Goal: Contribute content: Contribute content

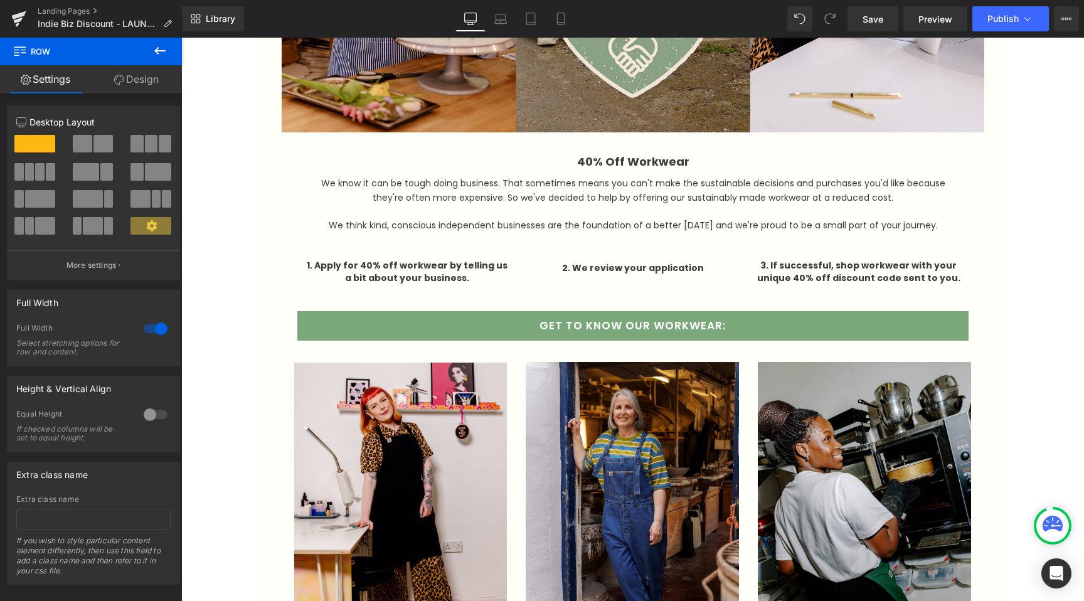
scroll to position [496, 0]
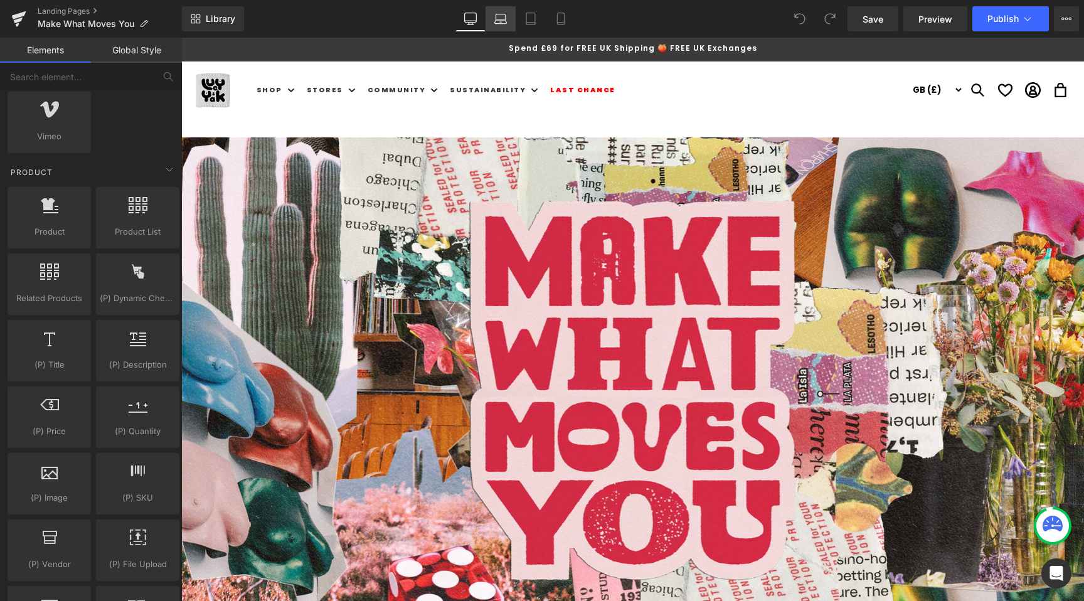
click at [494, 22] on icon at bounding box center [500, 19] width 13 height 13
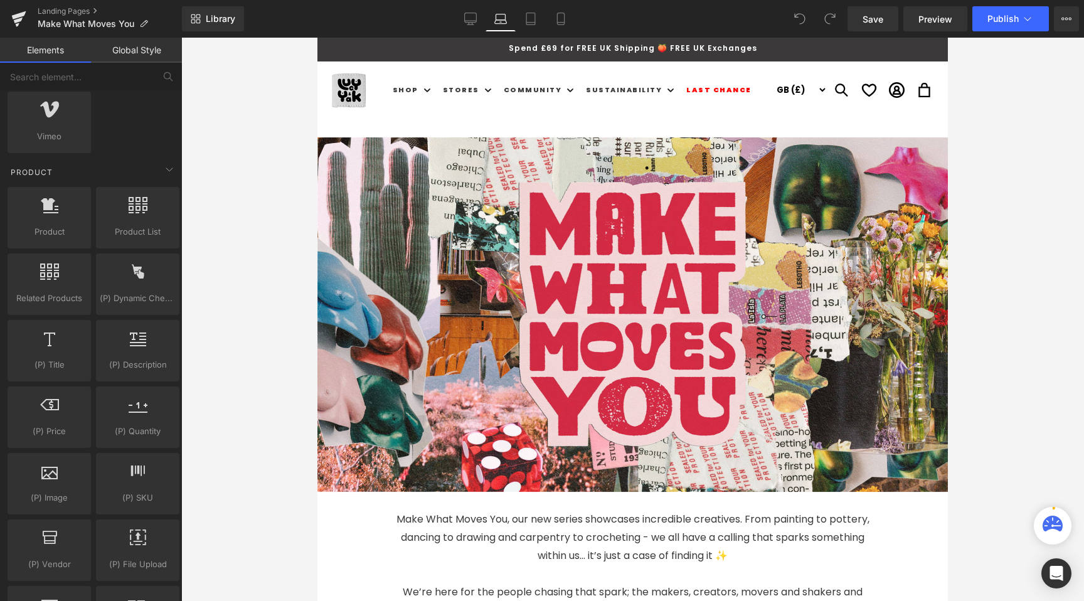
click at [513, 16] on link "Laptop" at bounding box center [501, 18] width 30 height 25
click at [528, 16] on icon at bounding box center [530, 19] width 13 height 13
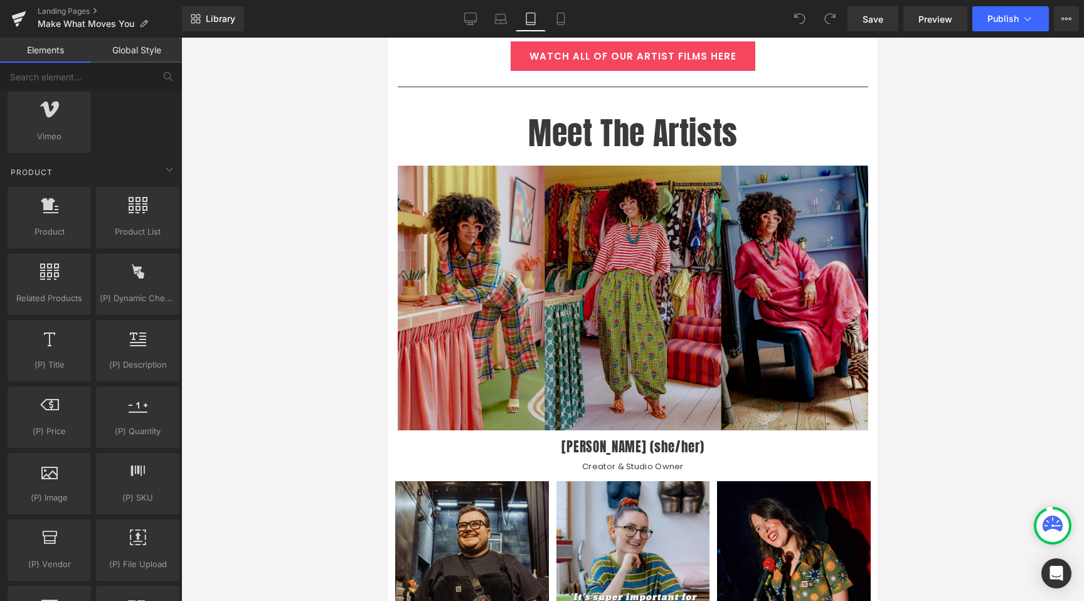
scroll to position [1021, 0]
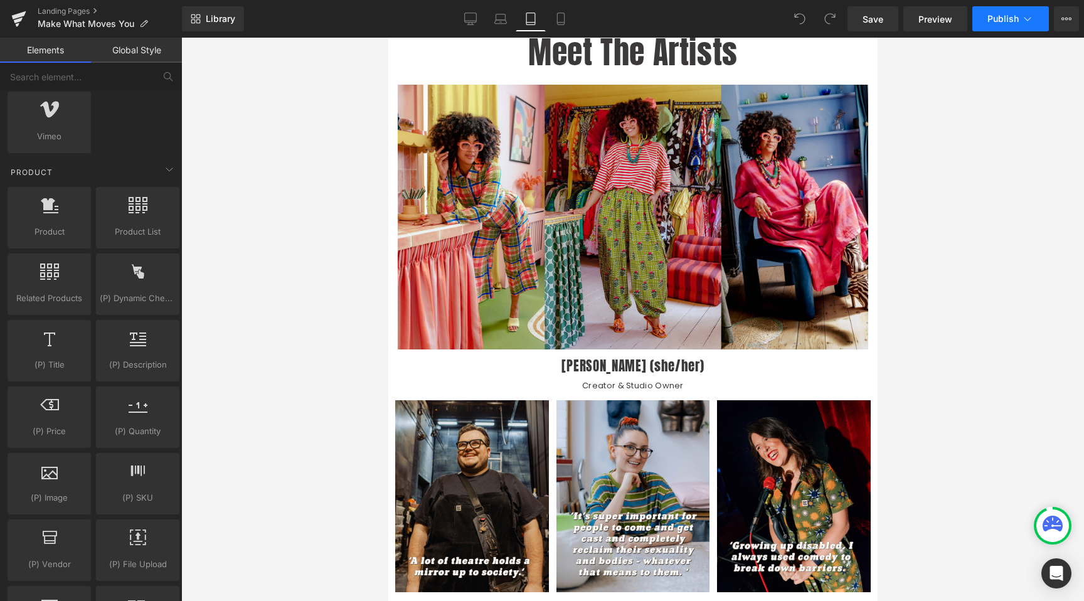
click at [1024, 13] on icon at bounding box center [1027, 19] width 13 height 13
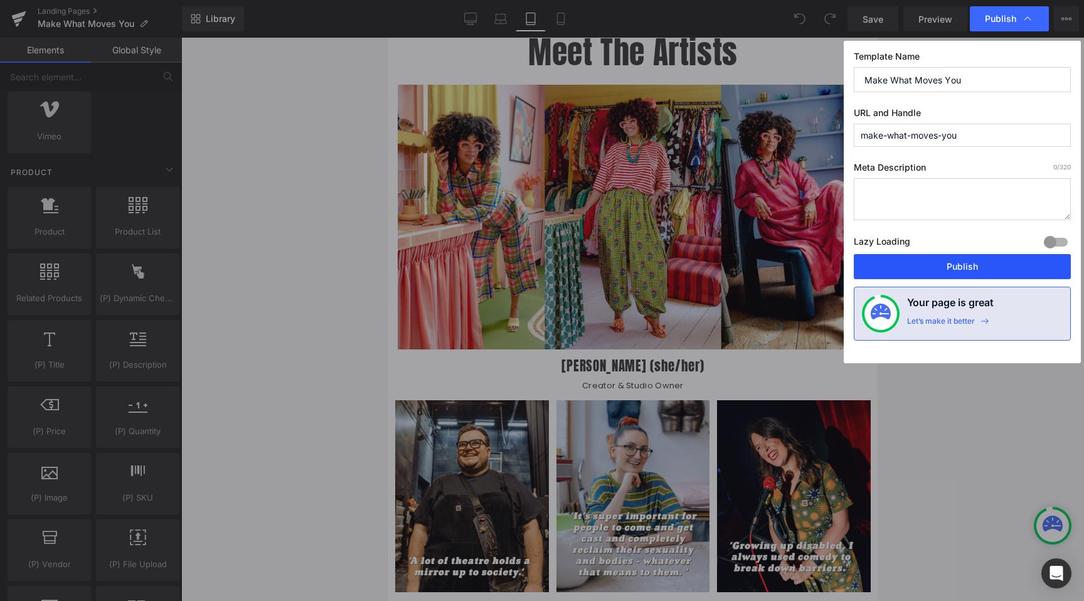
click at [928, 267] on button "Publish" at bounding box center [962, 266] width 217 height 25
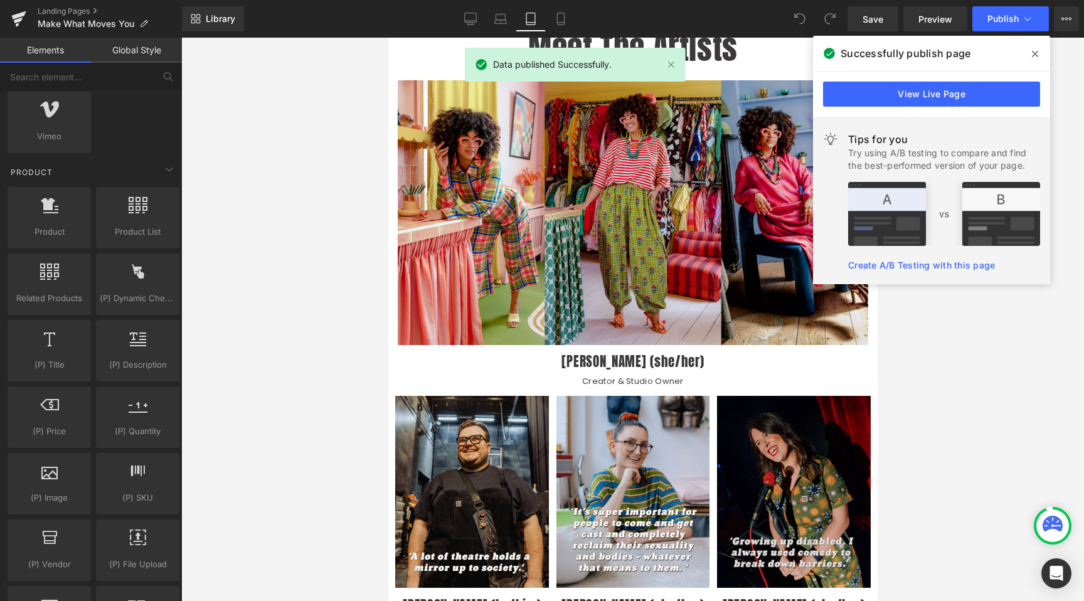
scroll to position [1266, 0]
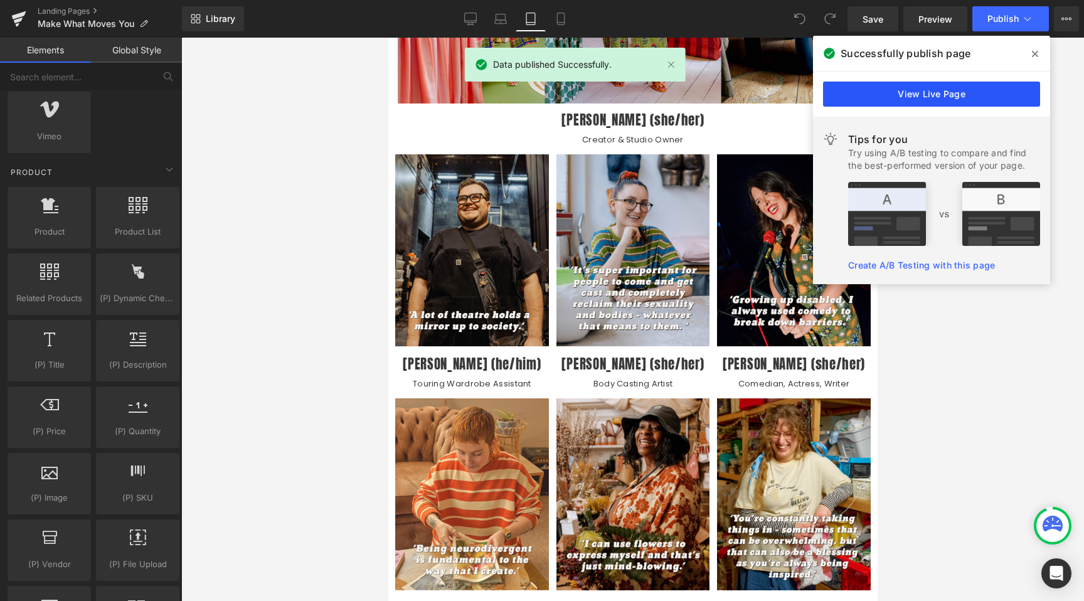
click at [892, 90] on link "View Live Page" at bounding box center [931, 94] width 217 height 25
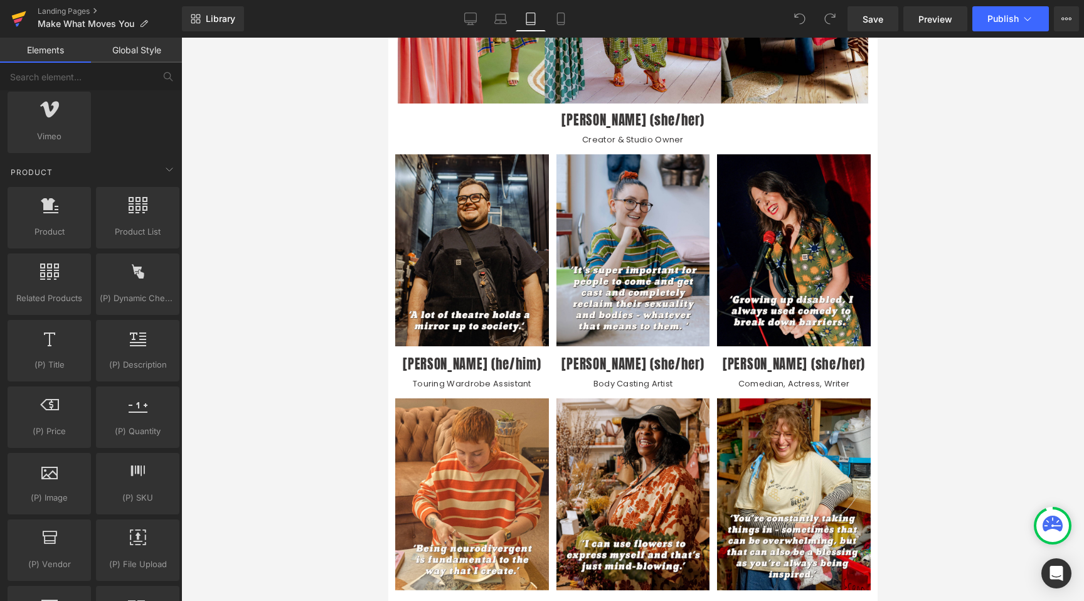
click at [8, 22] on link at bounding box center [19, 19] width 38 height 38
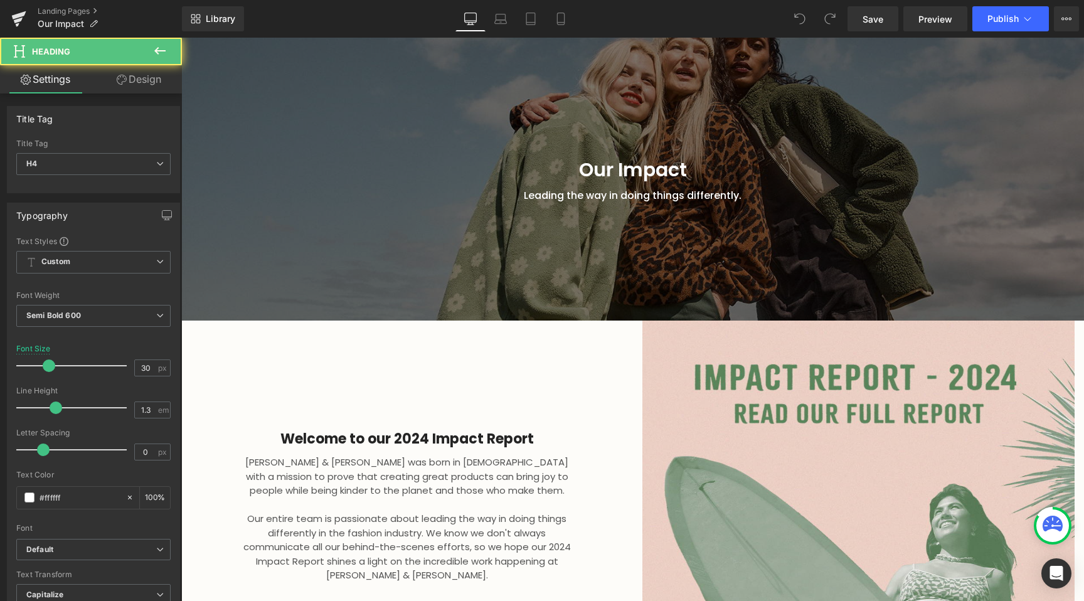
click at [578, 157] on h4 "Our Impact" at bounding box center [632, 169] width 483 height 24
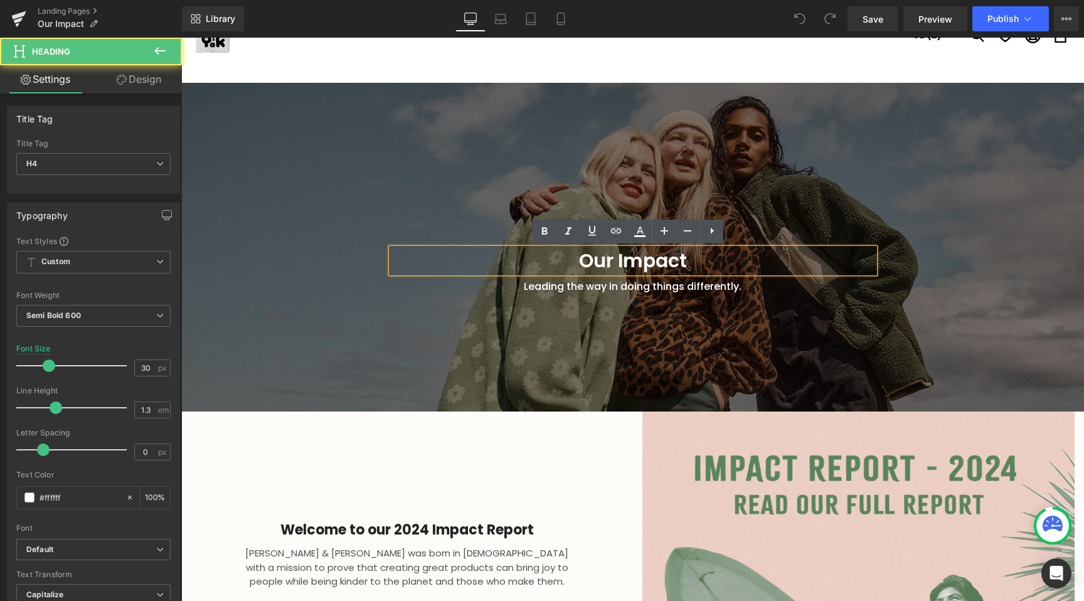
click at [420, 134] on div at bounding box center [632, 247] width 903 height 329
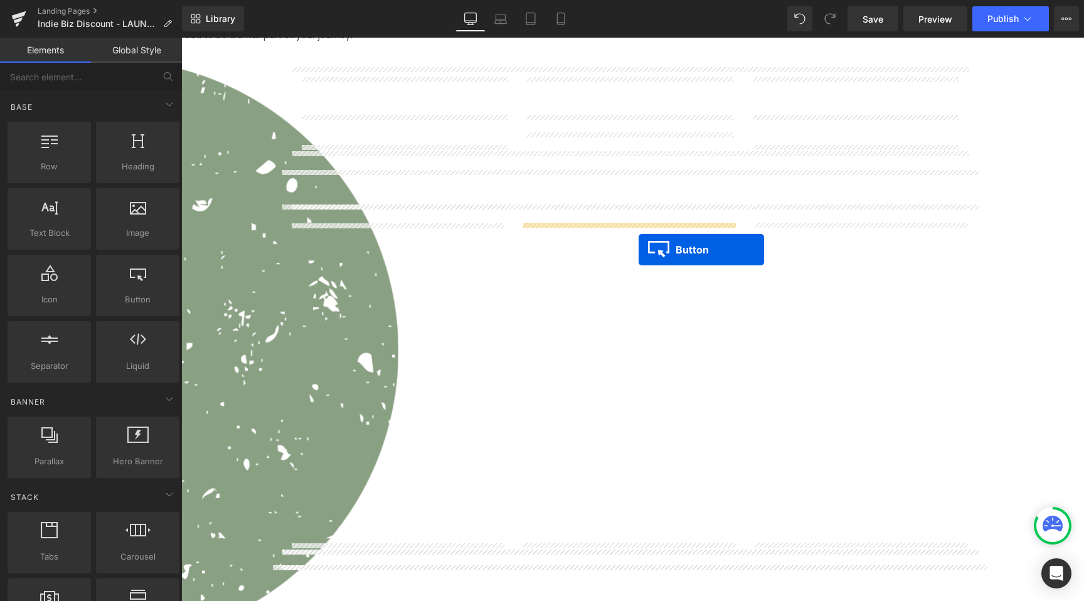
scroll to position [923, 0]
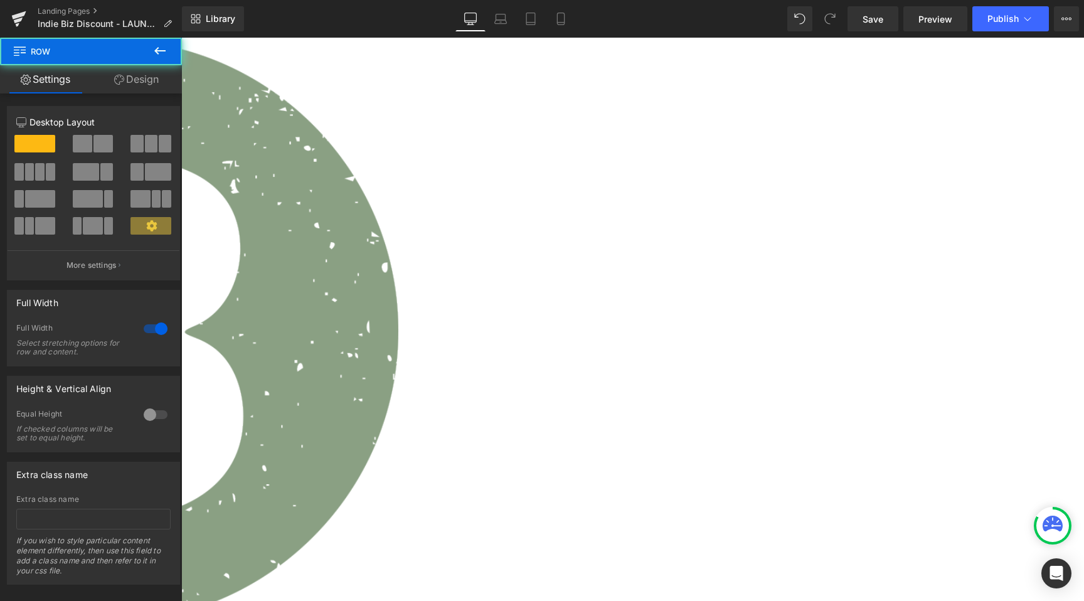
scroll to position [1881, 0]
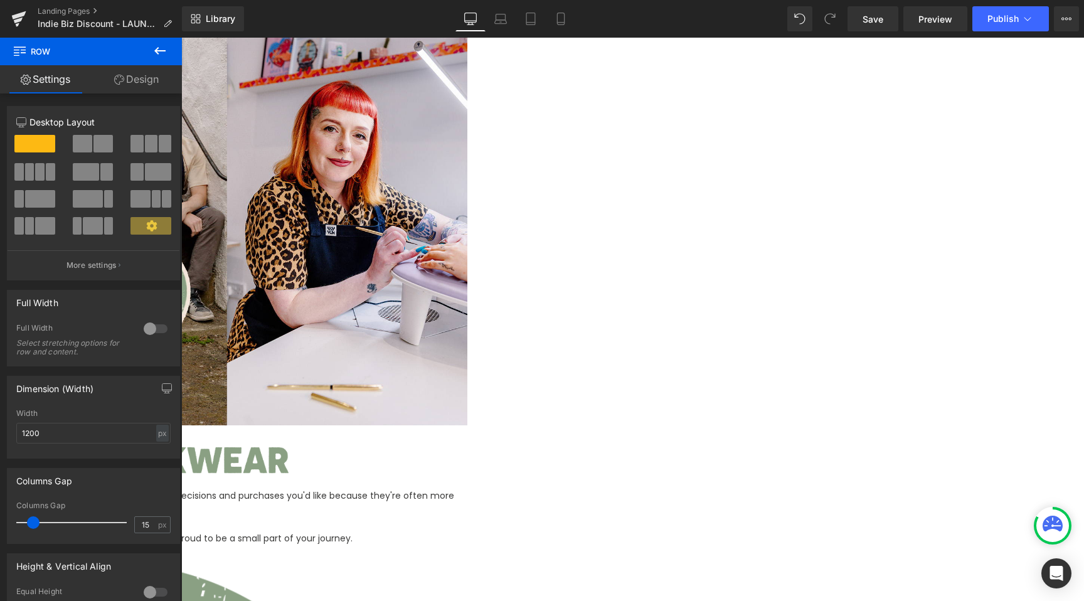
scroll to position [480, 0]
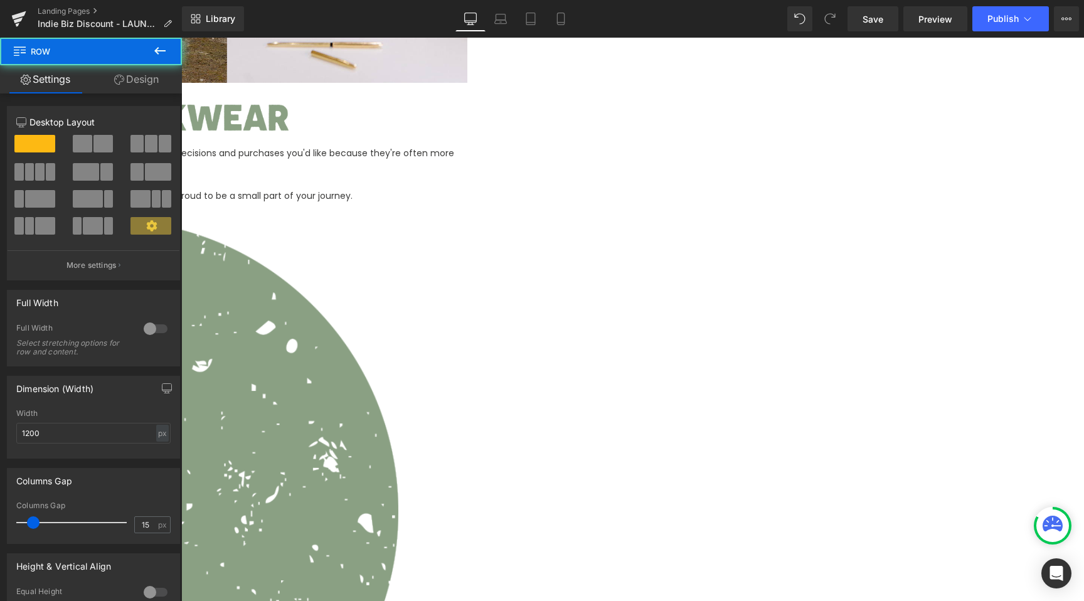
click at [133, 66] on link "Design" at bounding box center [136, 79] width 91 height 28
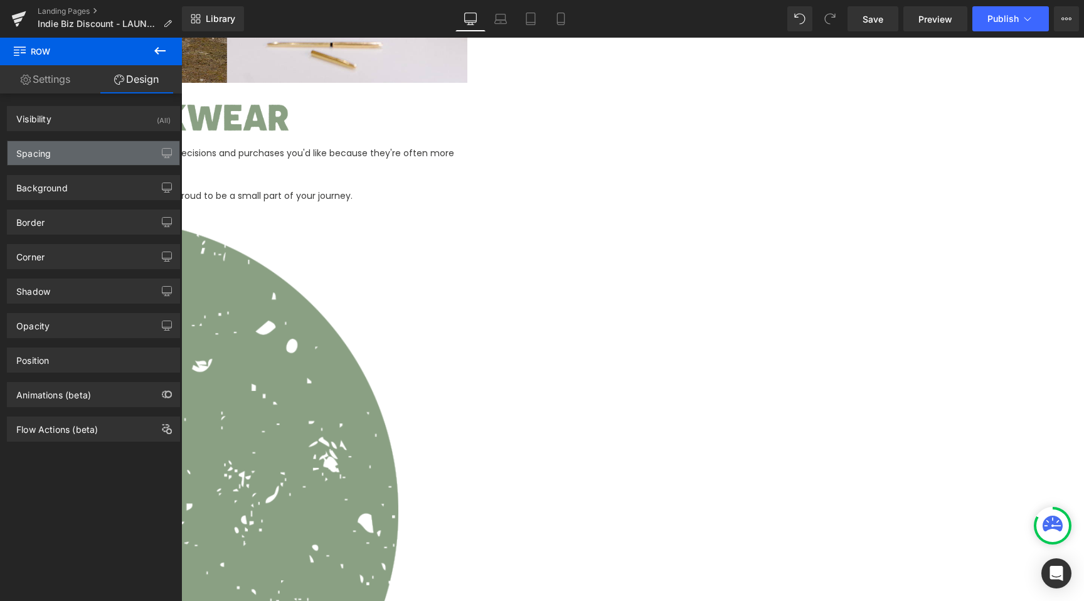
click at [66, 164] on div "Spacing" at bounding box center [94, 153] width 172 height 24
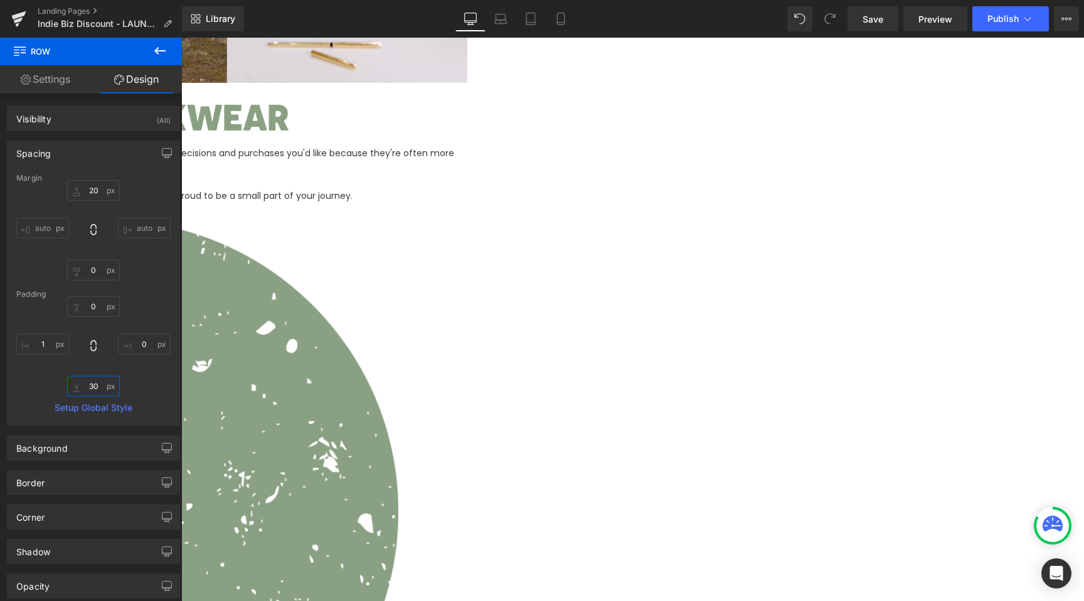
click at [99, 395] on input "30" at bounding box center [93, 386] width 53 height 21
type input "11"
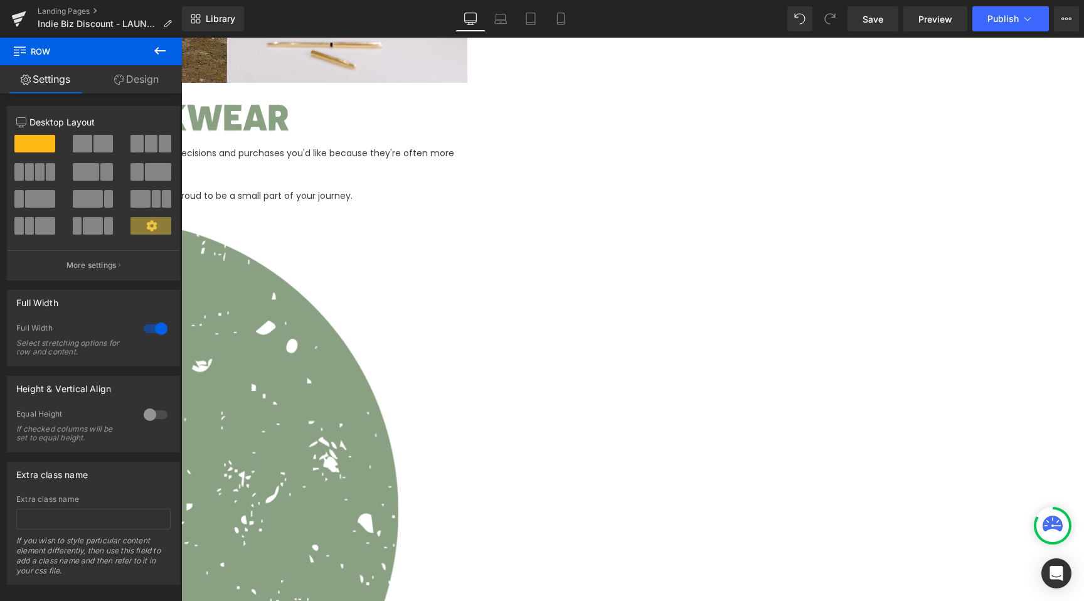
click at [181, 38] on span "Row" at bounding box center [181, 38] width 0 height 0
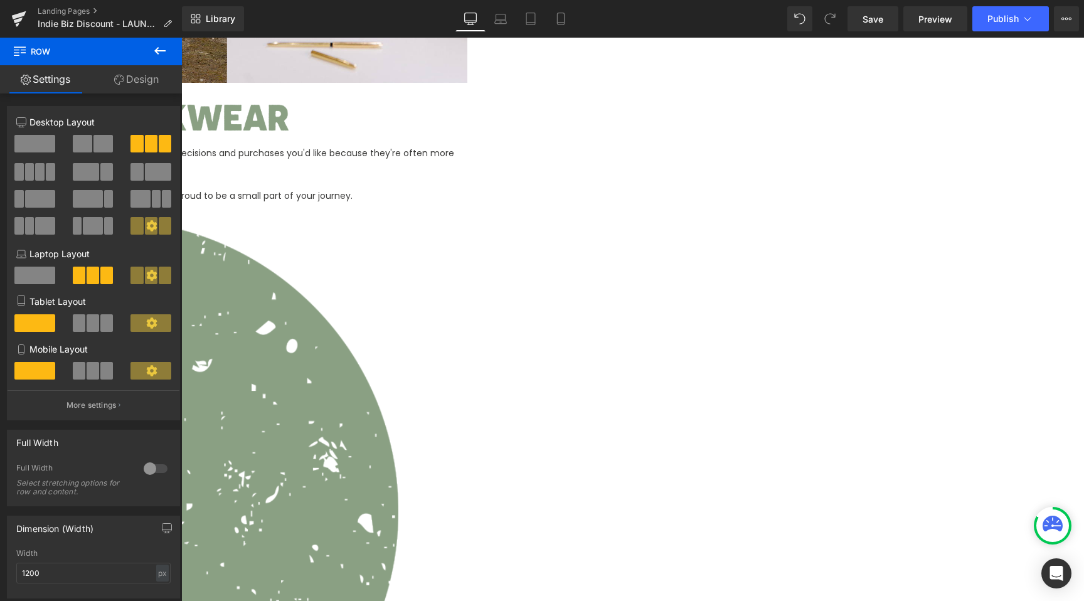
click at [116, 78] on icon at bounding box center [119, 80] width 10 height 10
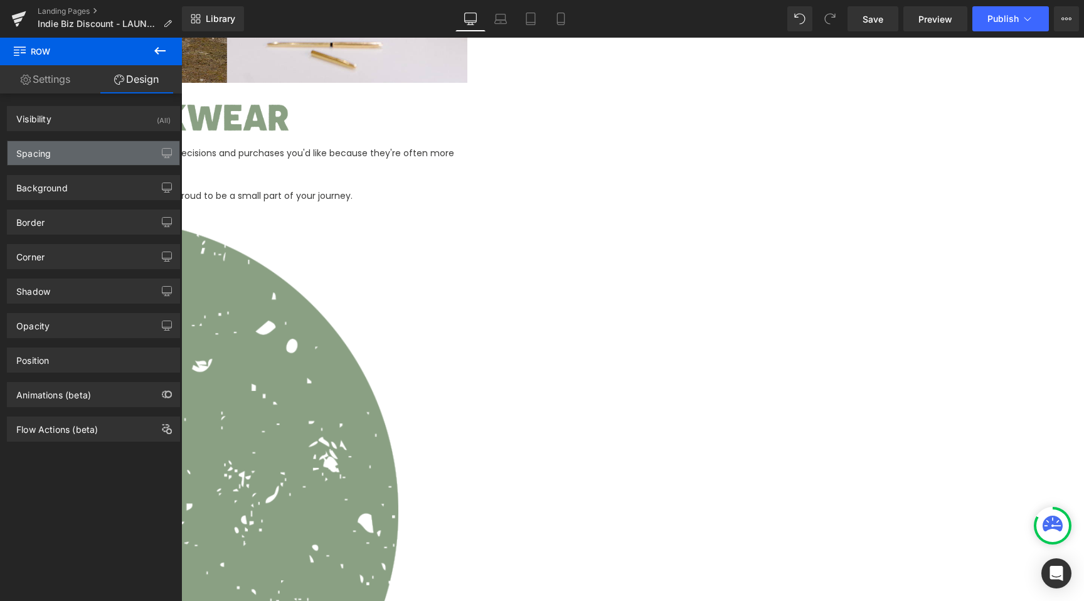
click at [56, 154] on div "Spacing" at bounding box center [94, 153] width 172 height 24
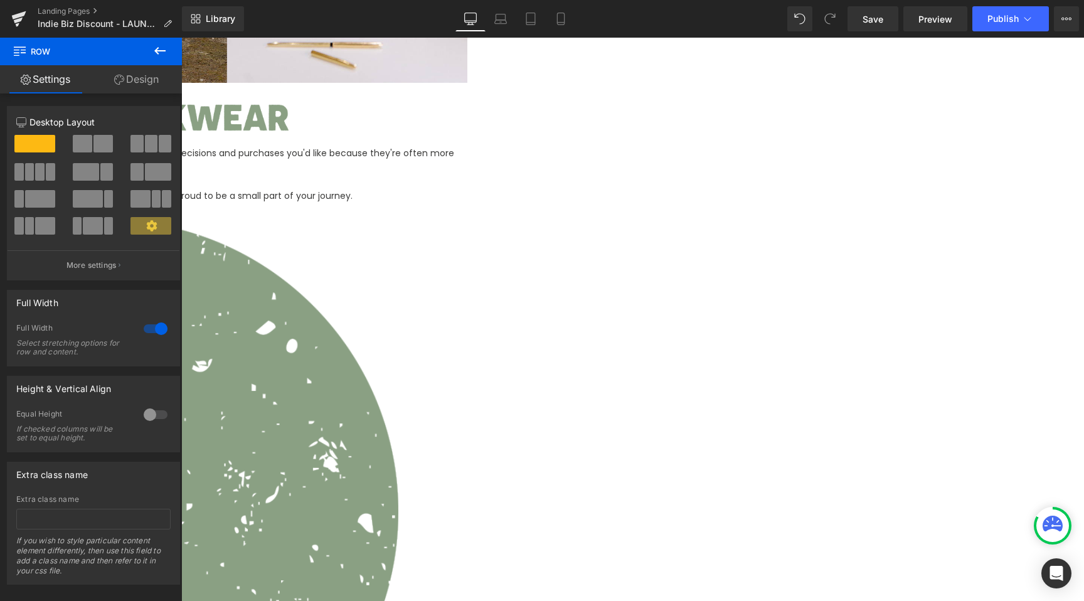
click at [181, 38] on link at bounding box center [181, 38] width 0 height 0
click at [181, 38] on icon at bounding box center [181, 38] width 0 height 0
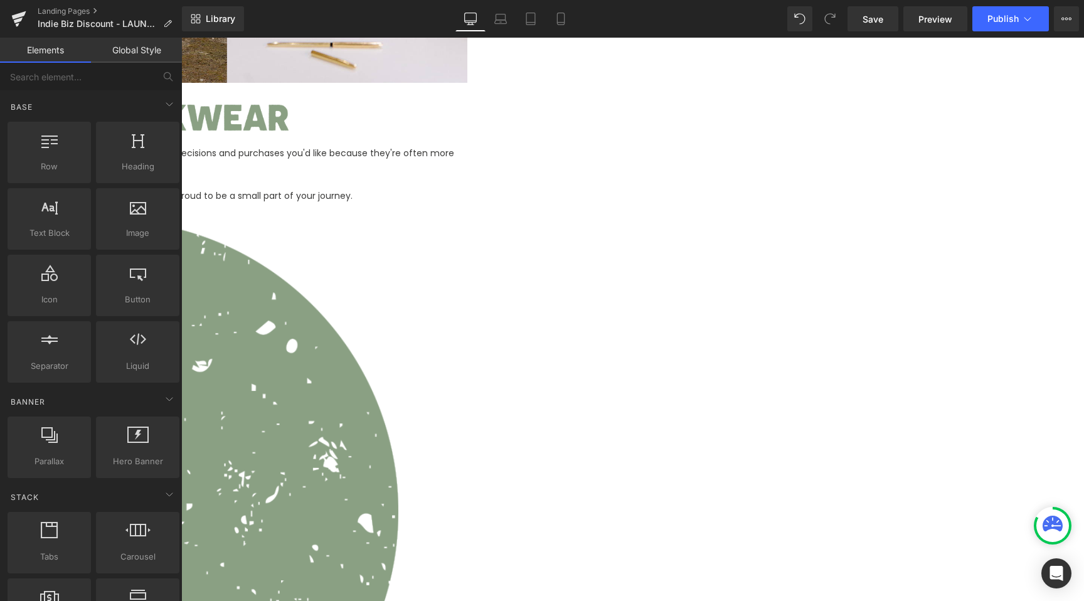
click at [181, 38] on icon at bounding box center [181, 38] width 0 height 0
click at [181, 38] on link at bounding box center [181, 38] width 0 height 0
click at [181, 38] on icon at bounding box center [181, 38] width 0 height 0
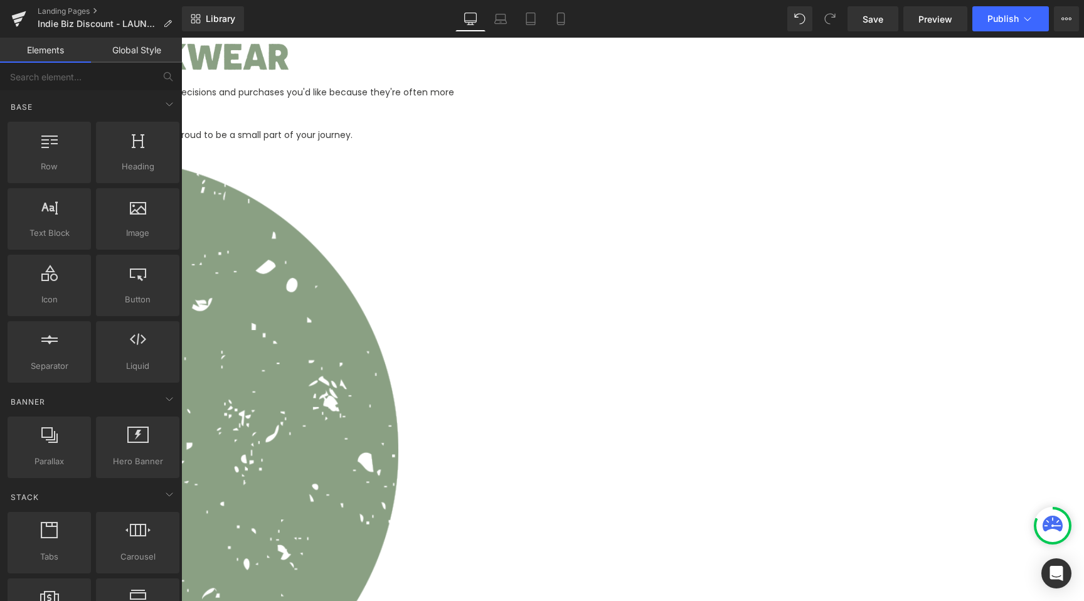
scroll to position [543, 0]
drag, startPoint x: 314, startPoint y: 253, endPoint x: 225, endPoint y: 199, distance: 104.7
click at [181, 38] on span "Row" at bounding box center [181, 38] width 0 height 0
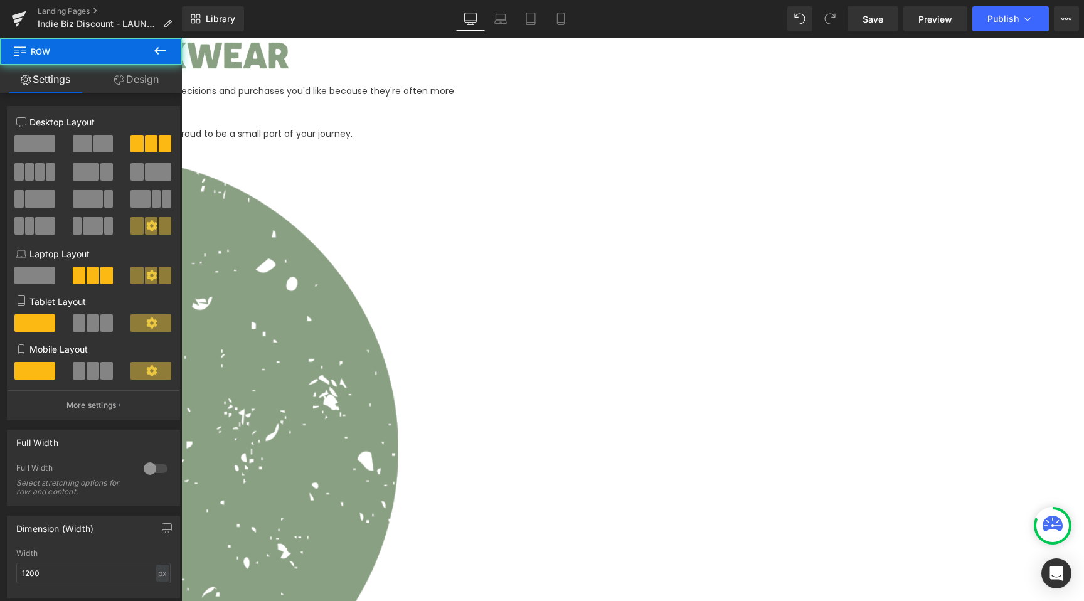
click at [130, 80] on link "Design" at bounding box center [136, 79] width 91 height 28
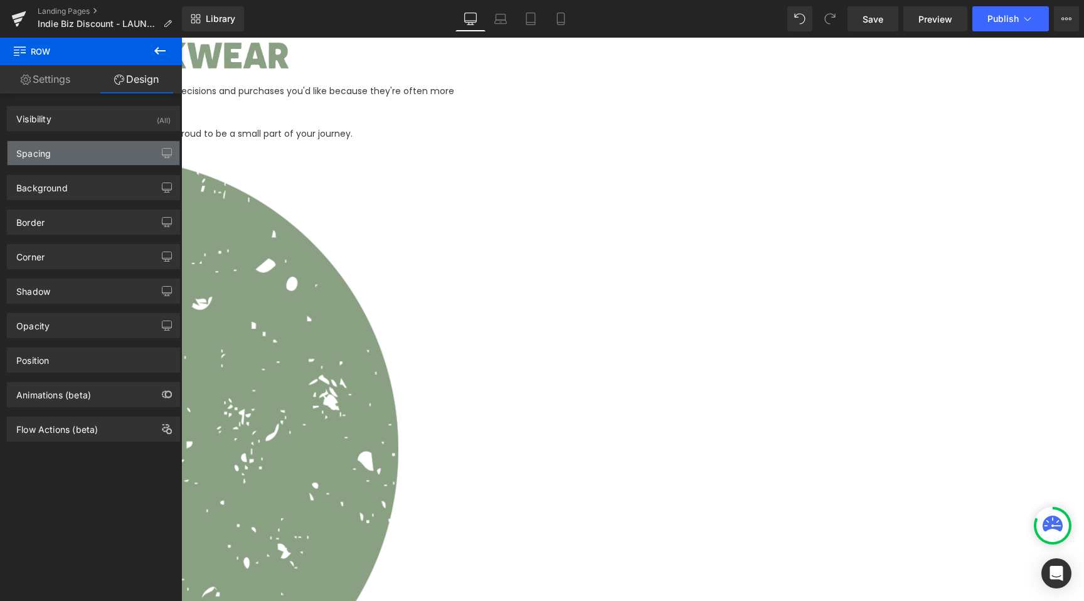
drag, startPoint x: 56, startPoint y: 161, endPoint x: 79, endPoint y: 161, distance: 23.2
click at [56, 161] on div "Spacing" at bounding box center [94, 153] width 172 height 24
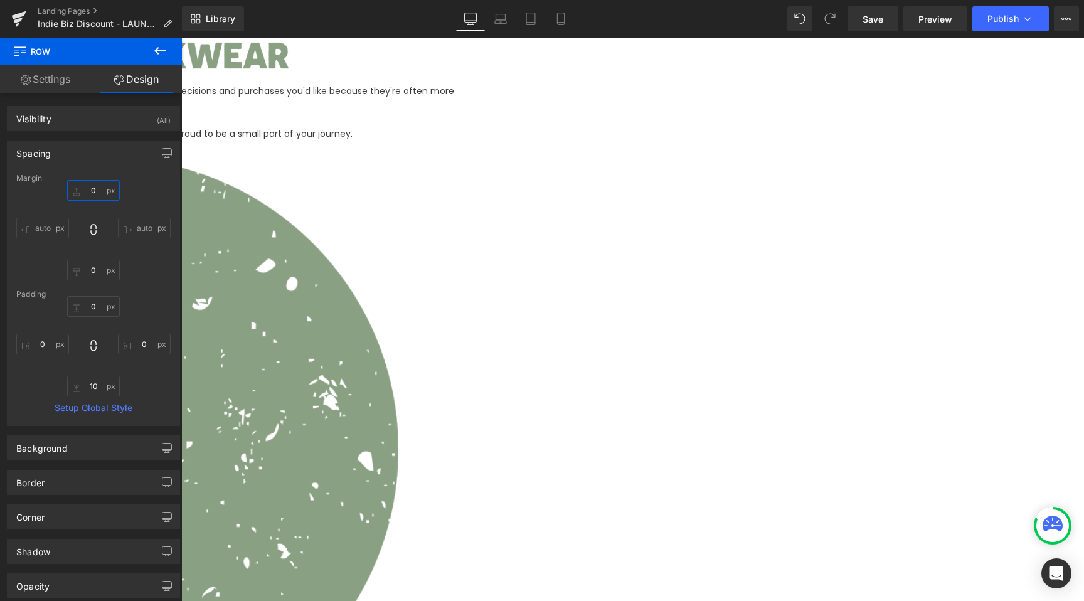
click at [89, 183] on input "0" at bounding box center [93, 190] width 53 height 21
type input "8"
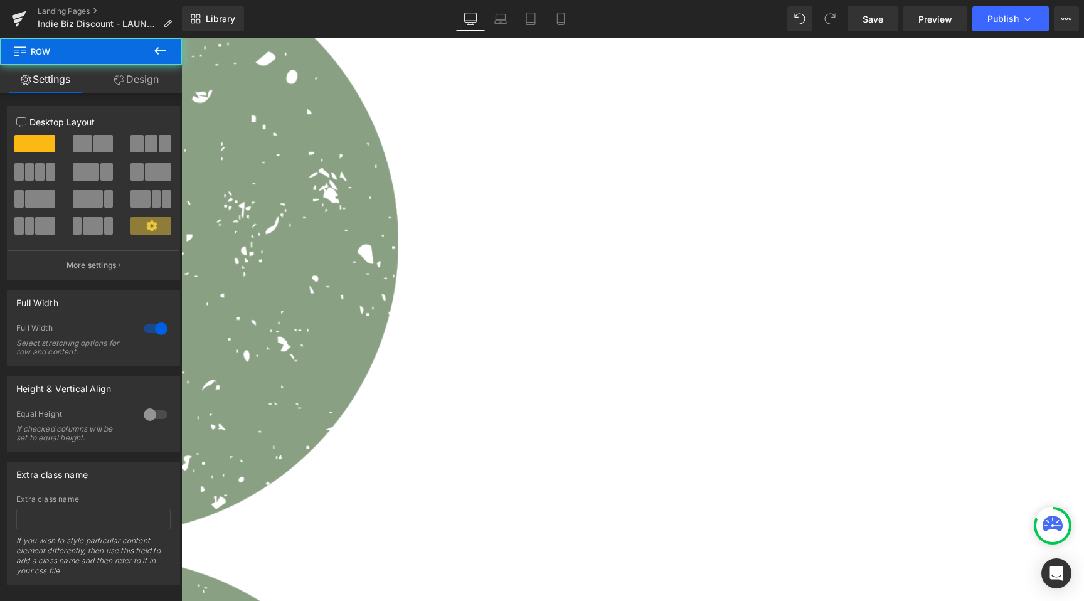
scroll to position [804, 0]
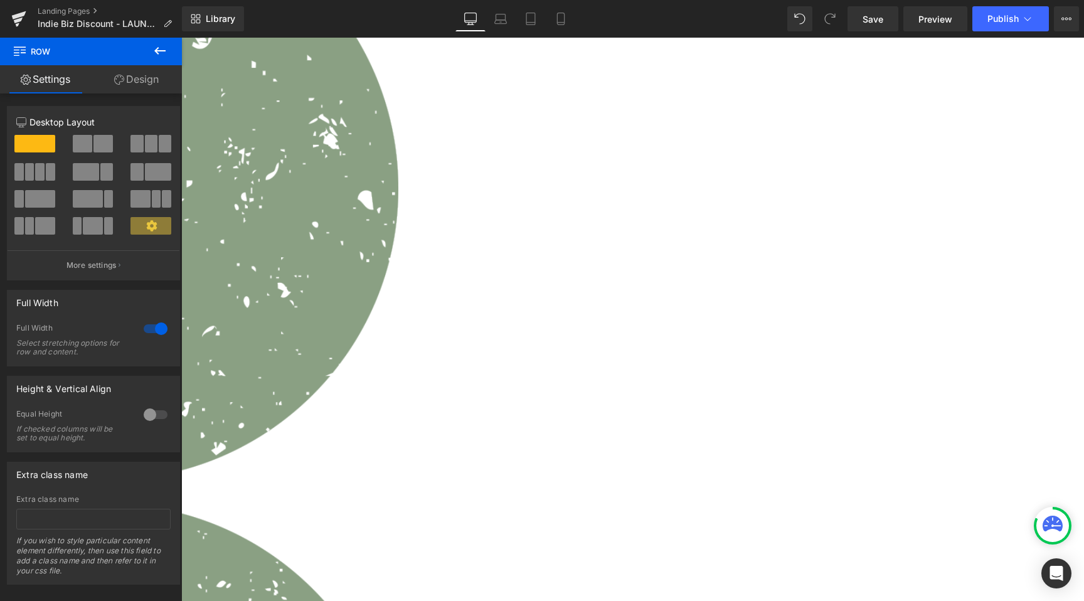
click at [181, 38] on link at bounding box center [181, 38] width 0 height 0
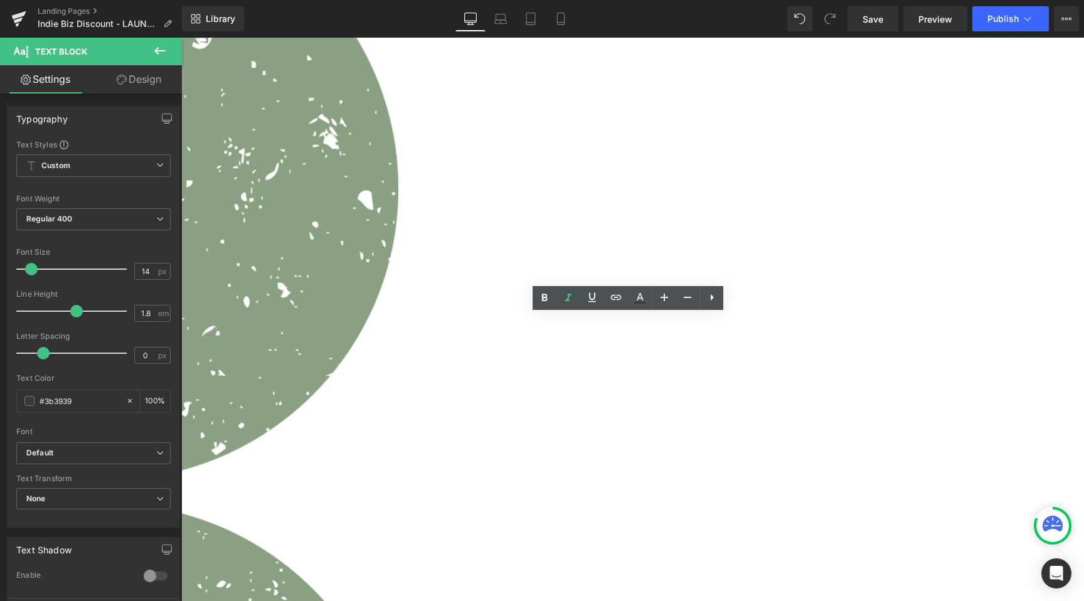
click at [181, 38] on span "Button" at bounding box center [181, 38] width 0 height 0
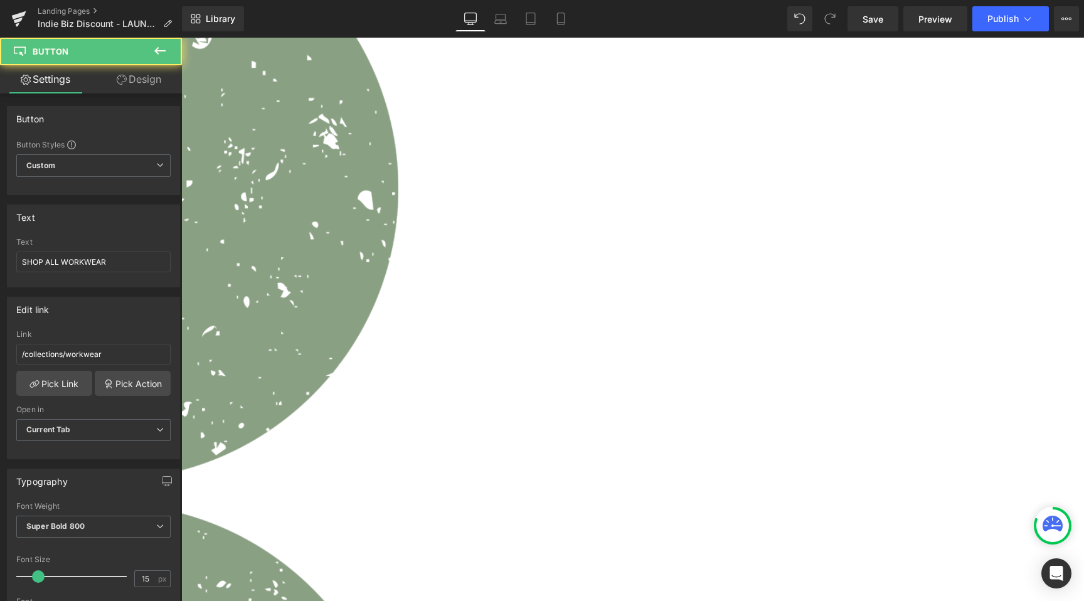
click at [134, 80] on link "Design" at bounding box center [138, 79] width 91 height 28
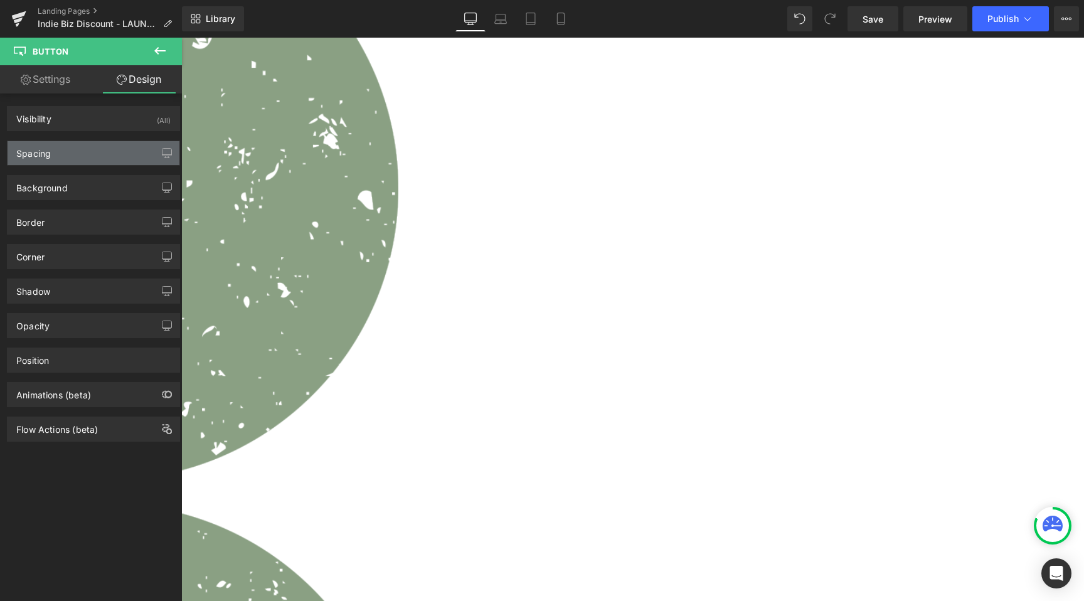
click at [70, 164] on div "Visibility (All) 0|0|0|0 1 Show on Desktop 1 Show on Laptop 1 Show on Tablet 1 …" at bounding box center [94, 267] width 188 height 348
click at [80, 147] on div "Spacing" at bounding box center [94, 153] width 172 height 24
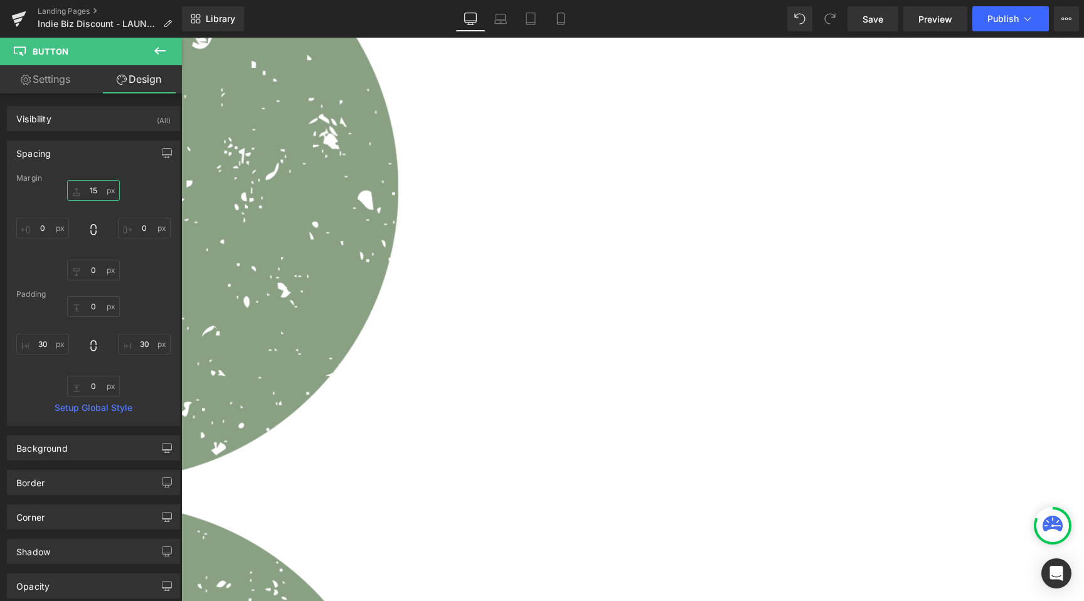
click at [86, 187] on input "15" at bounding box center [93, 190] width 53 height 21
type input "12"
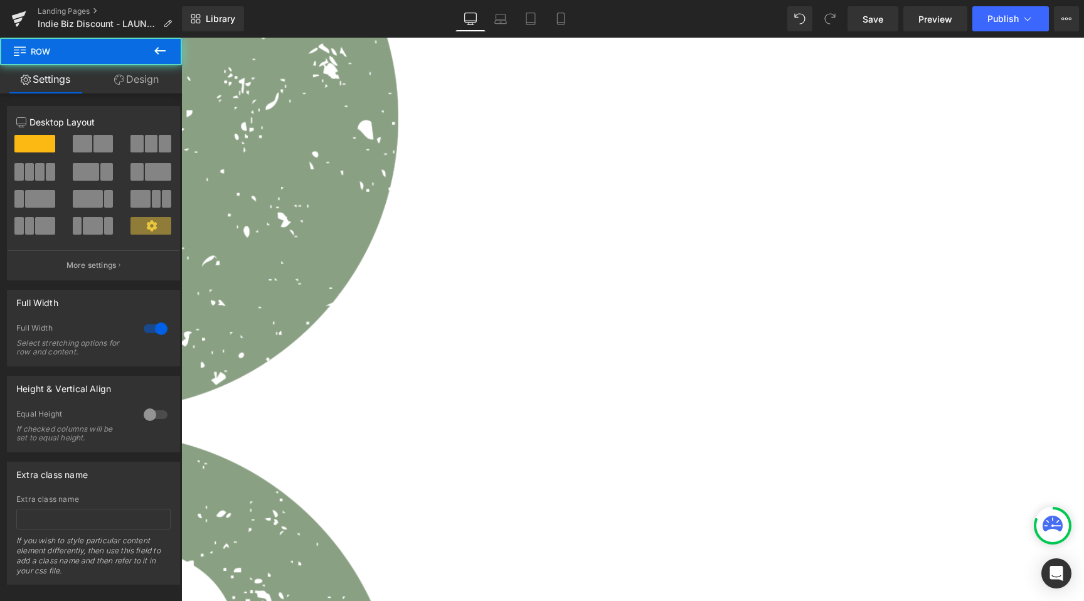
scroll to position [1011, 0]
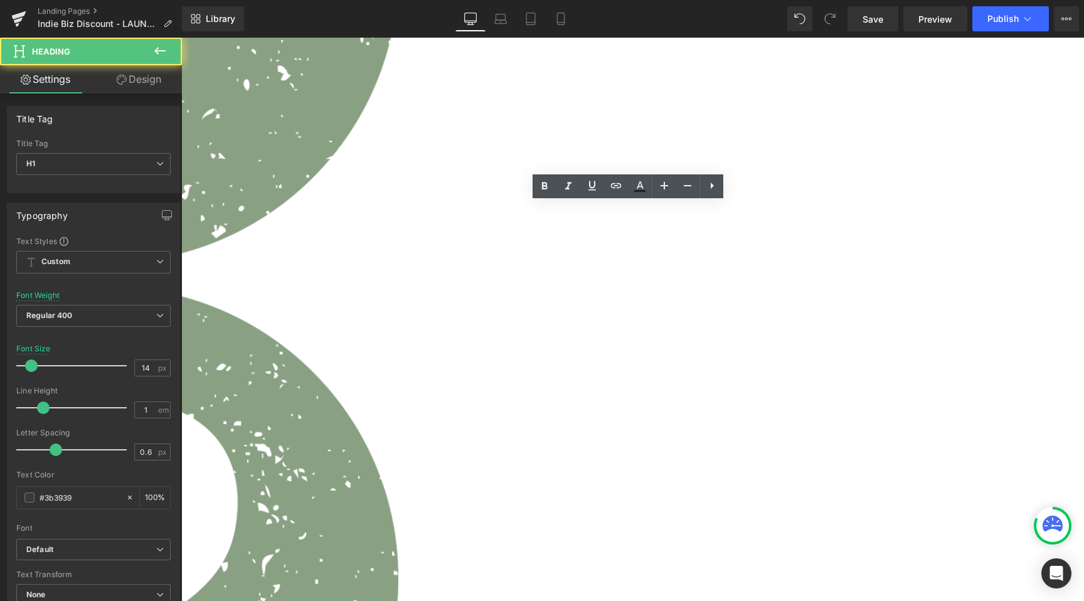
scroll to position [1024, 0]
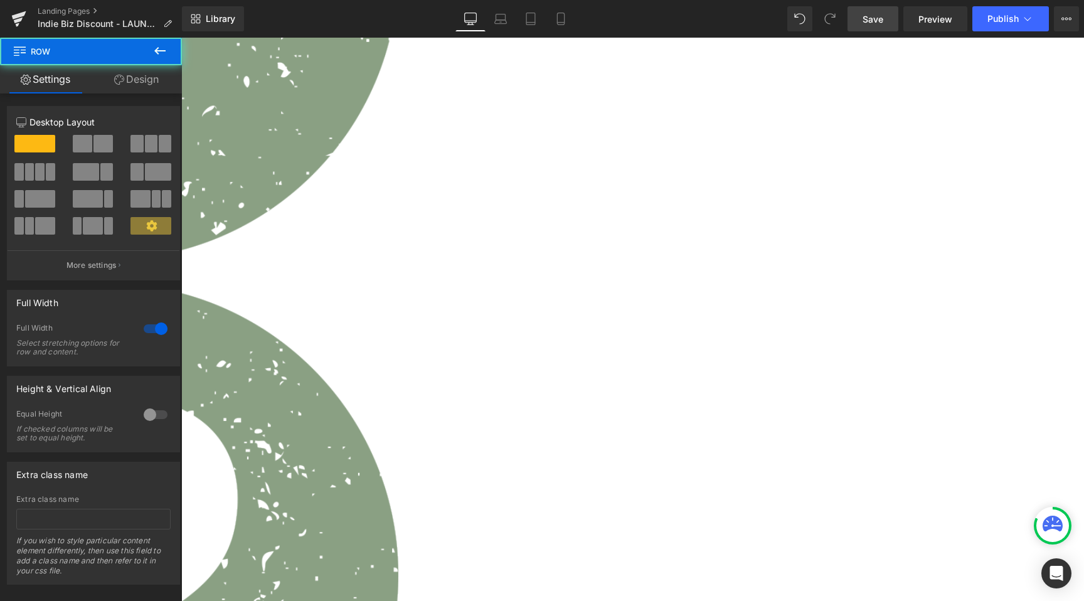
click at [877, 28] on link "Save" at bounding box center [872, 18] width 51 height 25
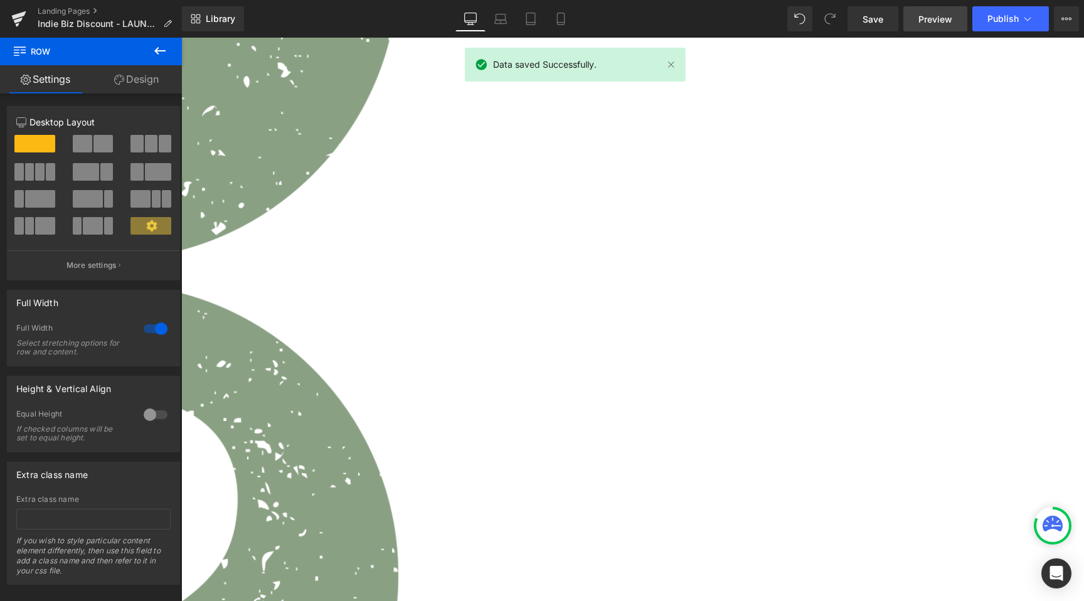
click at [945, 9] on link "Preview" at bounding box center [935, 18] width 64 height 25
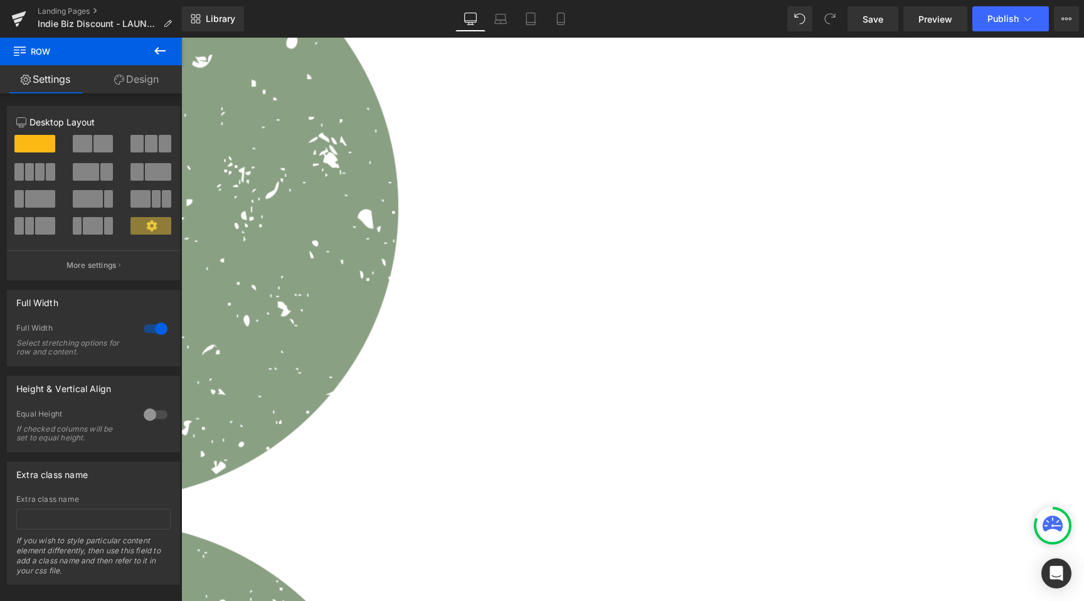
scroll to position [635, 0]
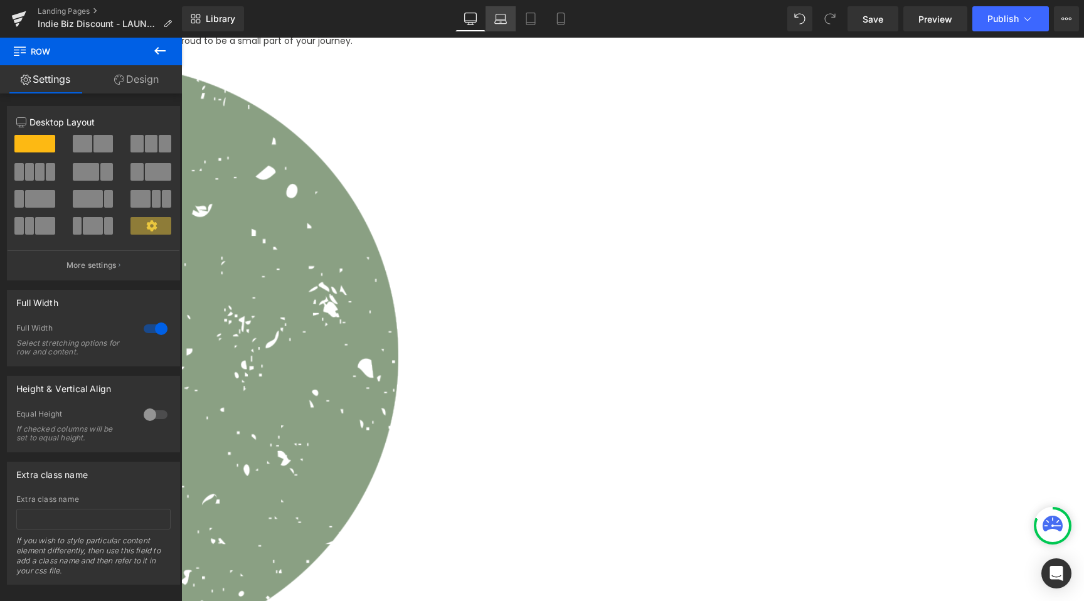
click at [501, 20] on icon at bounding box center [500, 19] width 13 height 13
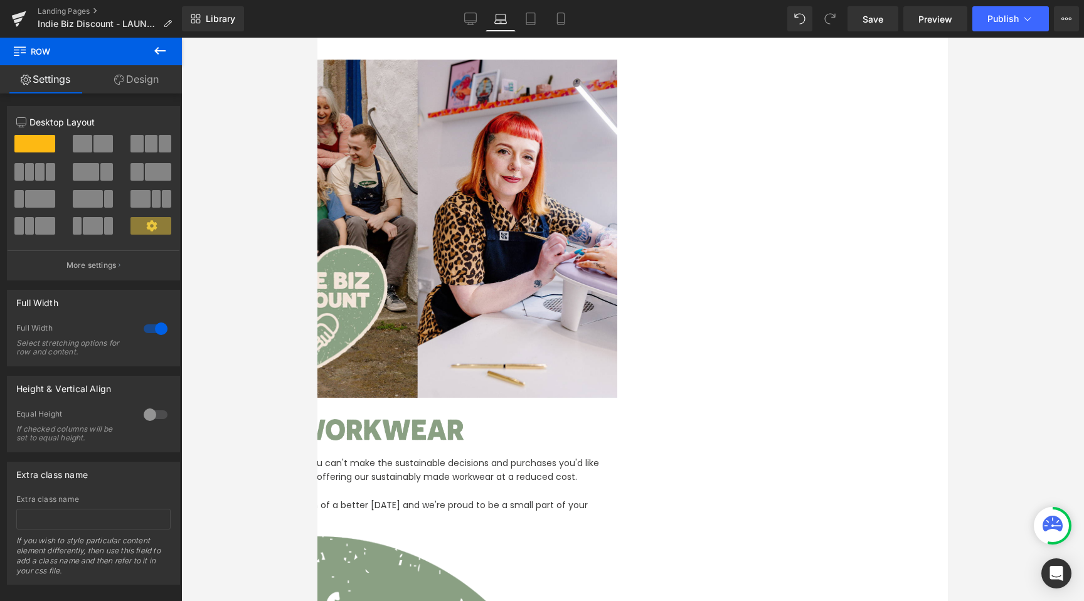
scroll to position [432, 0]
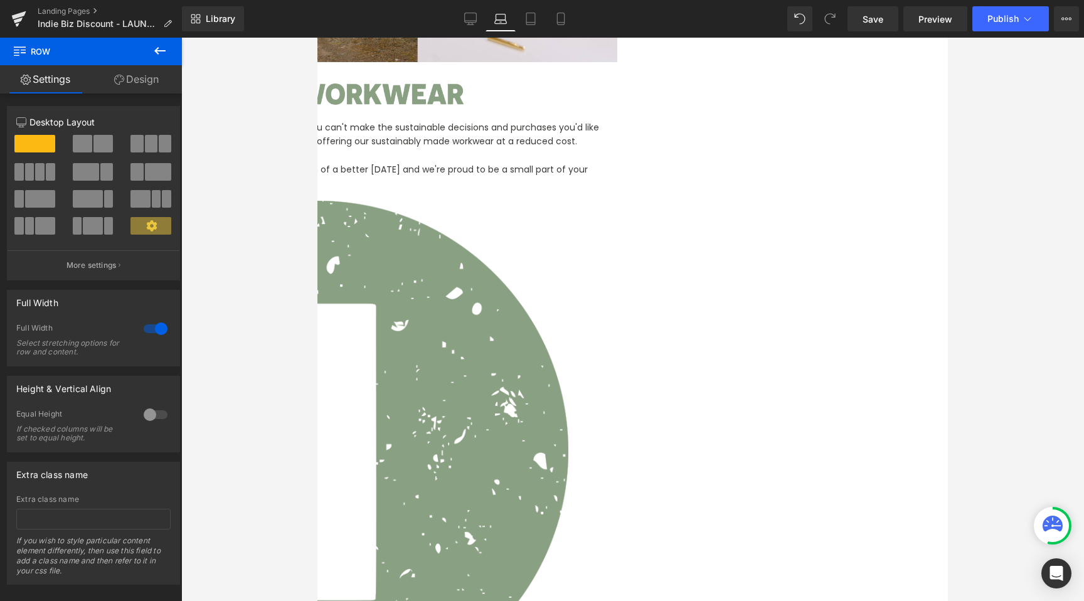
click at [317, 38] on span "Row" at bounding box center [317, 38] width 0 height 0
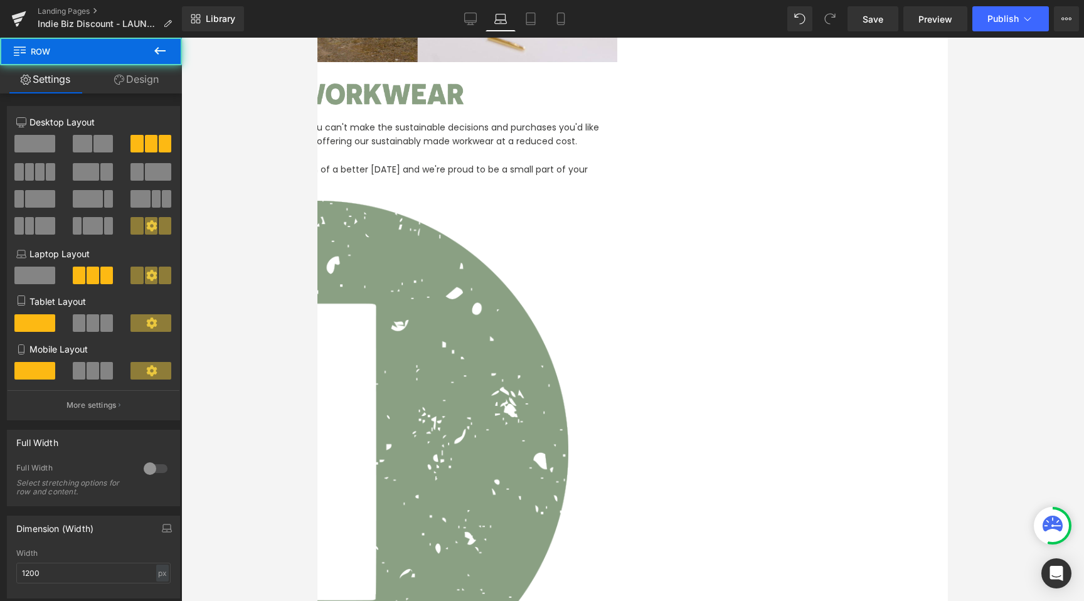
click at [111, 88] on link "Design" at bounding box center [136, 79] width 91 height 28
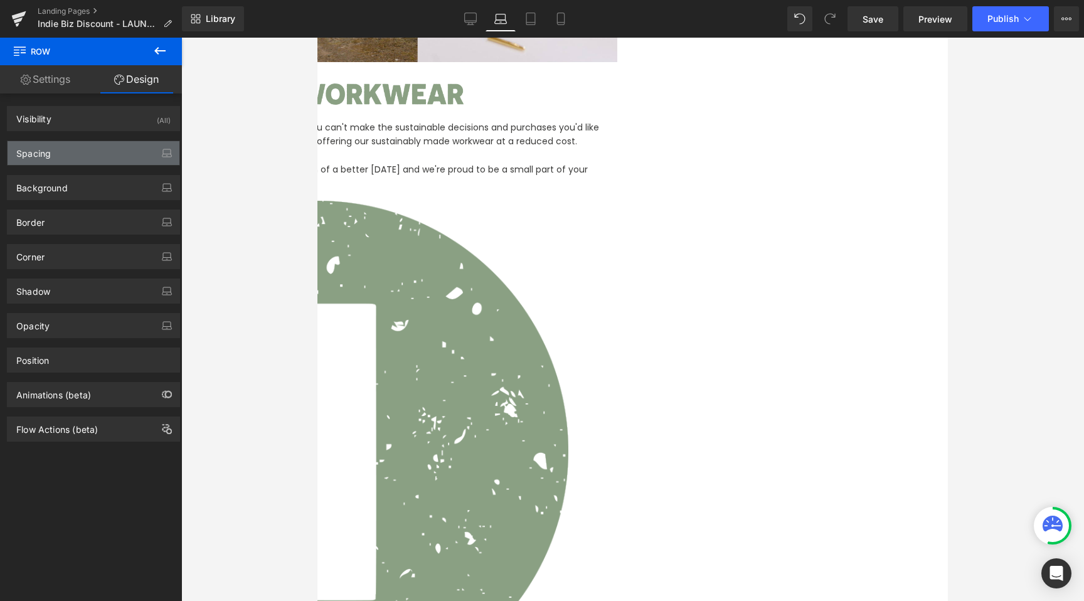
click at [56, 152] on div "Spacing" at bounding box center [94, 153] width 172 height 24
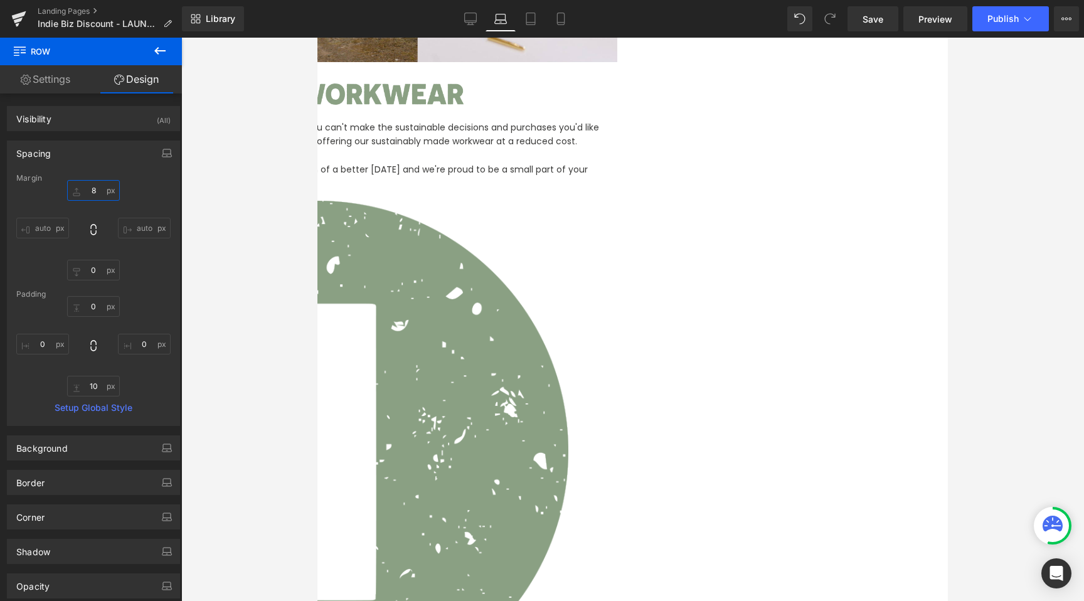
click at [88, 185] on input "8" at bounding box center [93, 190] width 53 height 21
click at [163, 149] on icon "button" at bounding box center [167, 151] width 8 height 5
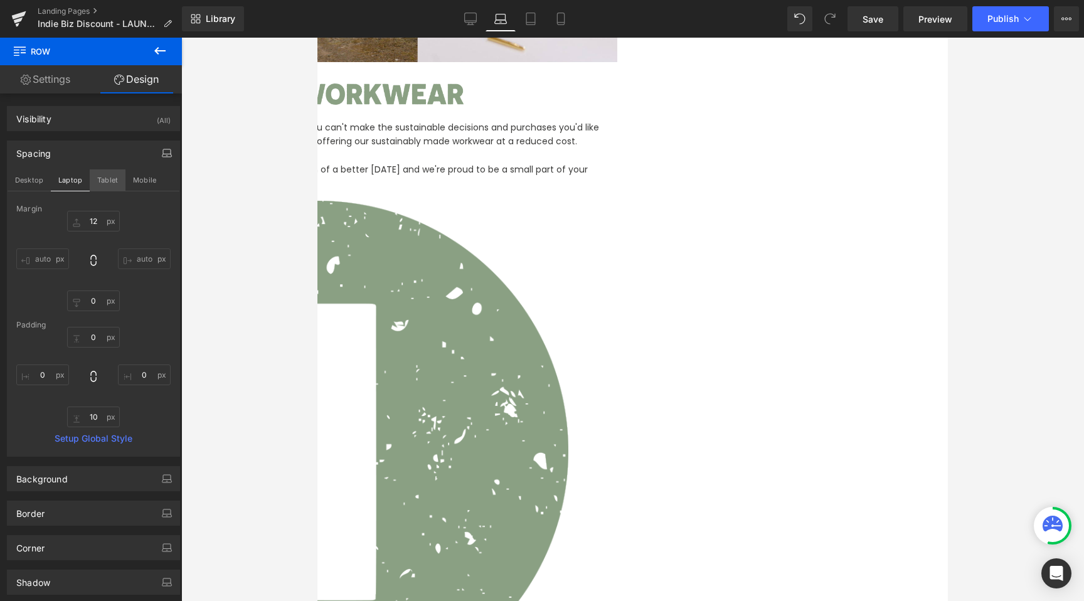
click at [109, 189] on button "Tablet" at bounding box center [108, 179] width 36 height 21
type input "8"
type input "0"
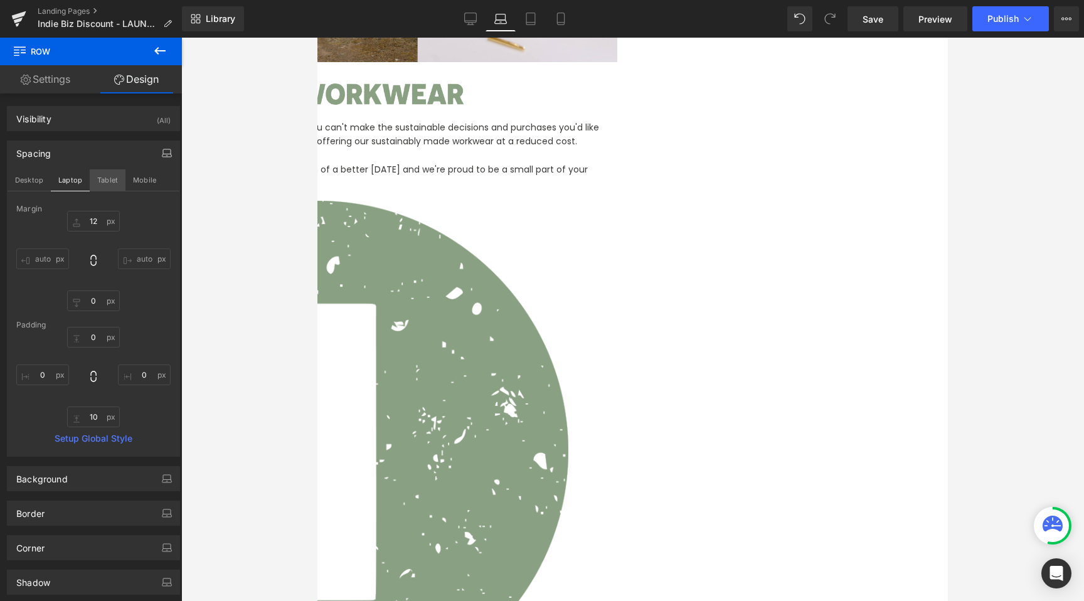
type input "10"
type input "0"
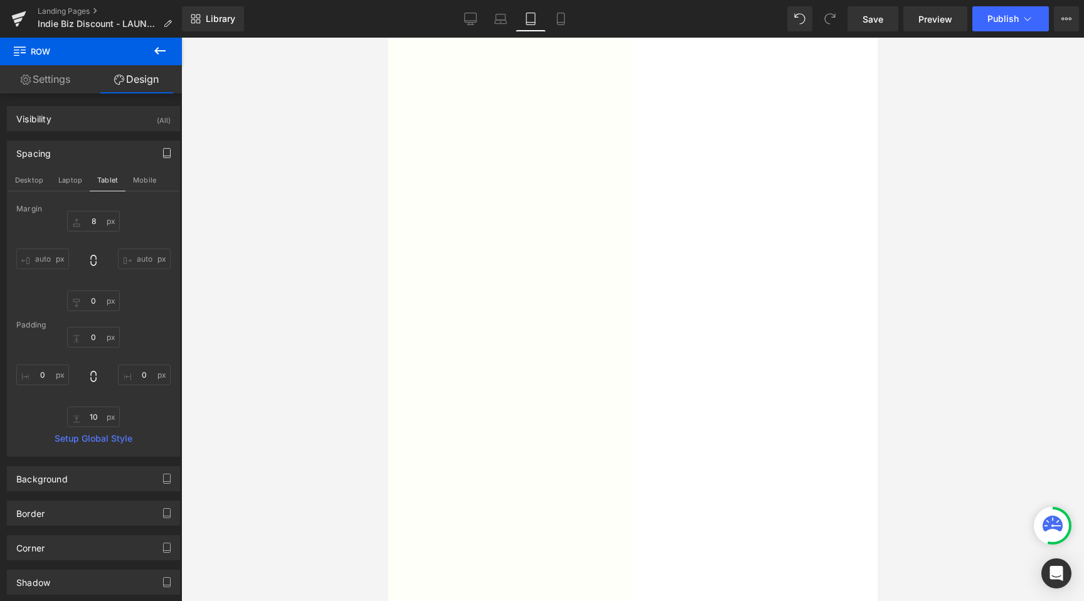
scroll to position [388, 0]
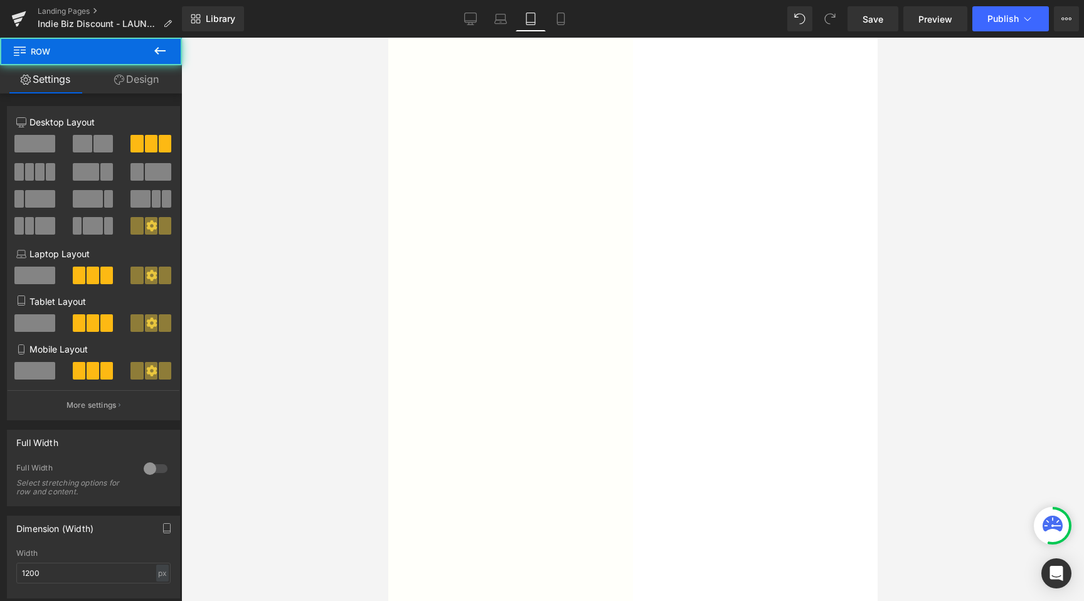
click at [130, 87] on link "Design" at bounding box center [136, 79] width 91 height 28
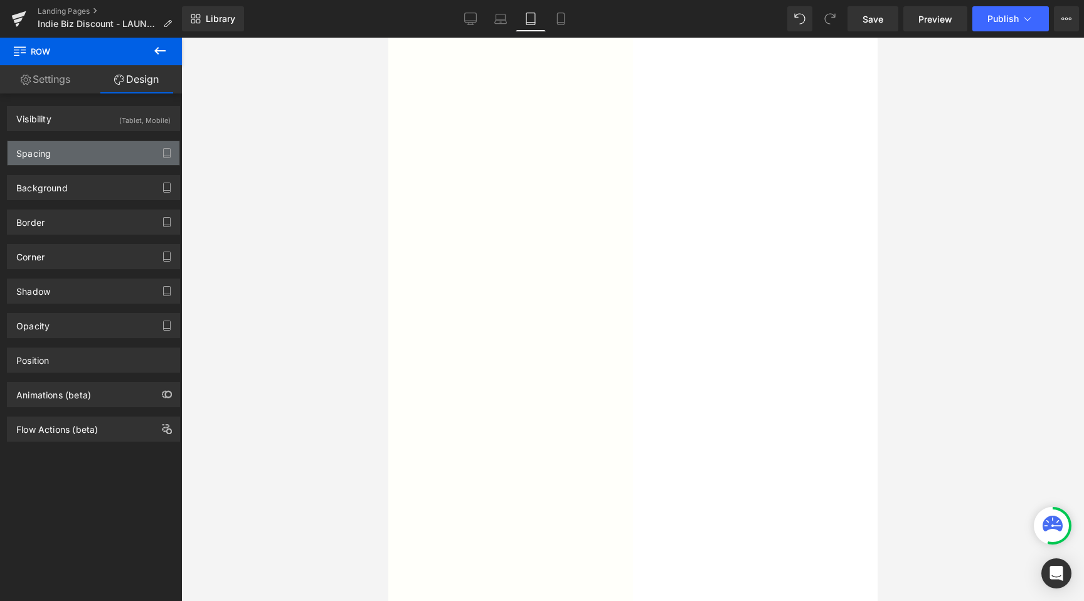
click at [57, 159] on div "Spacing" at bounding box center [94, 153] width 172 height 24
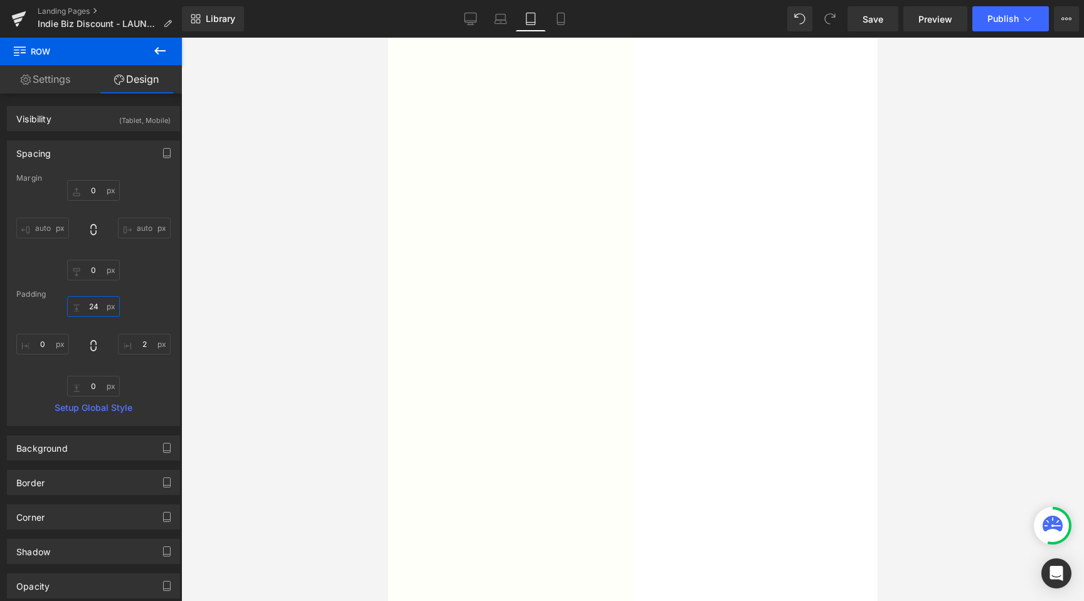
click at [101, 302] on input "24" at bounding box center [93, 306] width 53 height 21
type input "18"
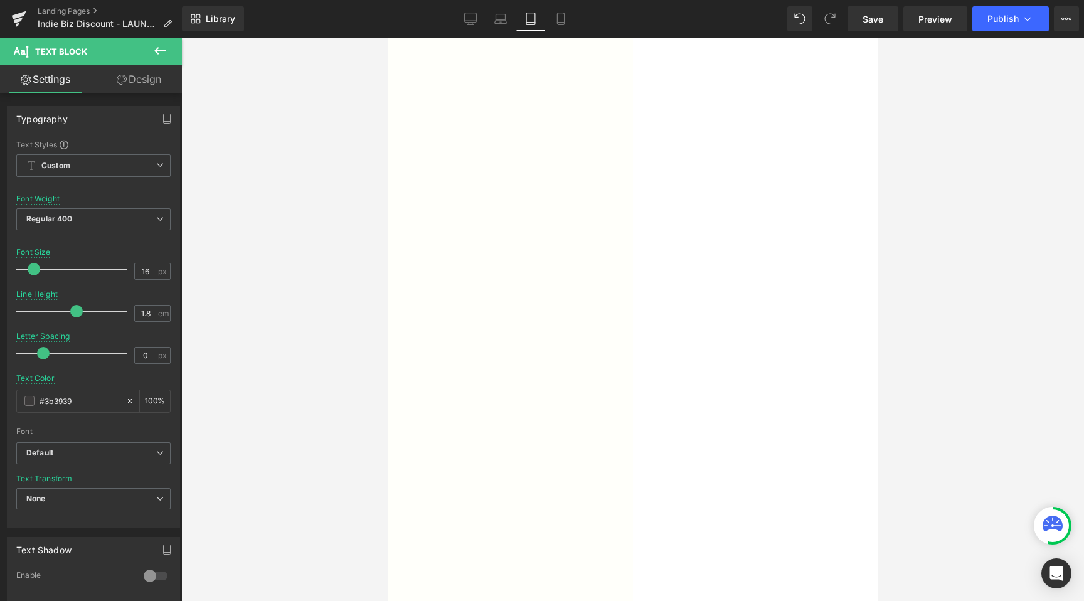
click at [125, 70] on link "Design" at bounding box center [138, 79] width 91 height 28
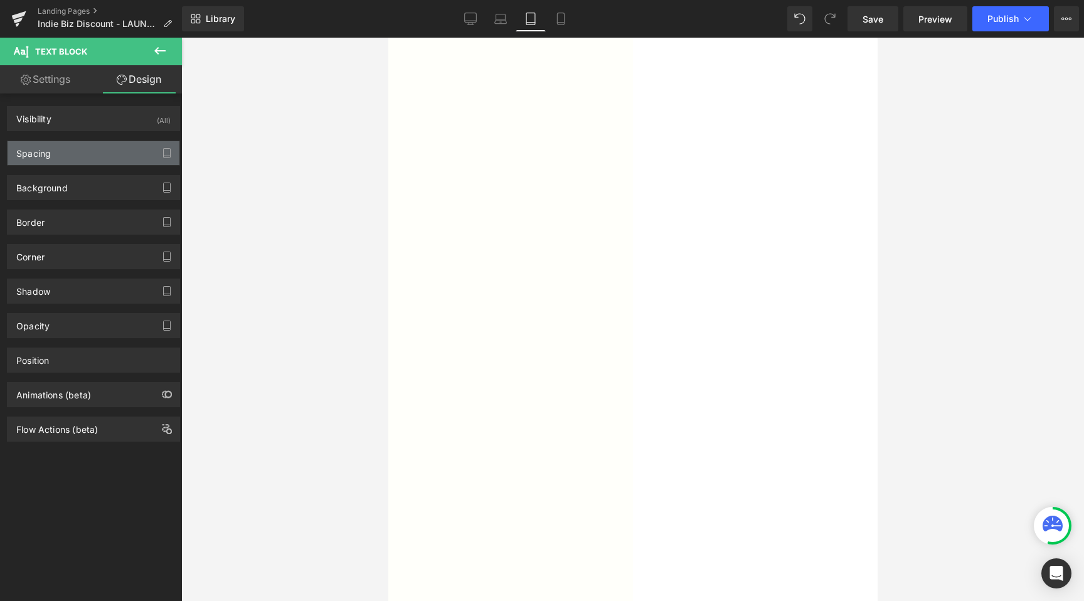
click at [72, 154] on div "Spacing" at bounding box center [94, 153] width 172 height 24
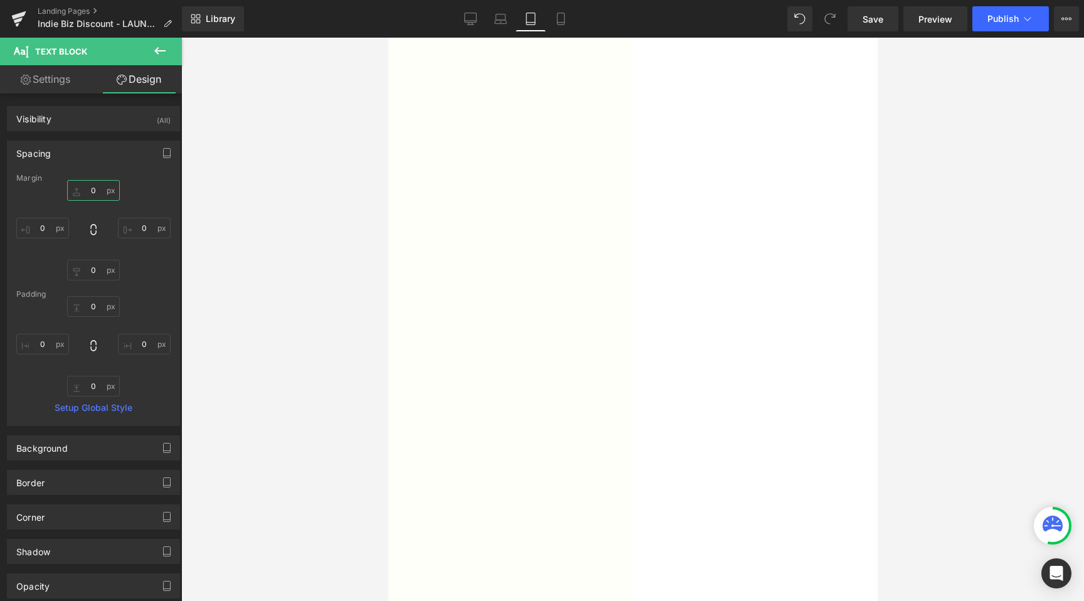
click at [95, 188] on input "0" at bounding box center [93, 190] width 53 height 21
type input "8"
click at [282, 317] on div at bounding box center [632, 319] width 903 height 563
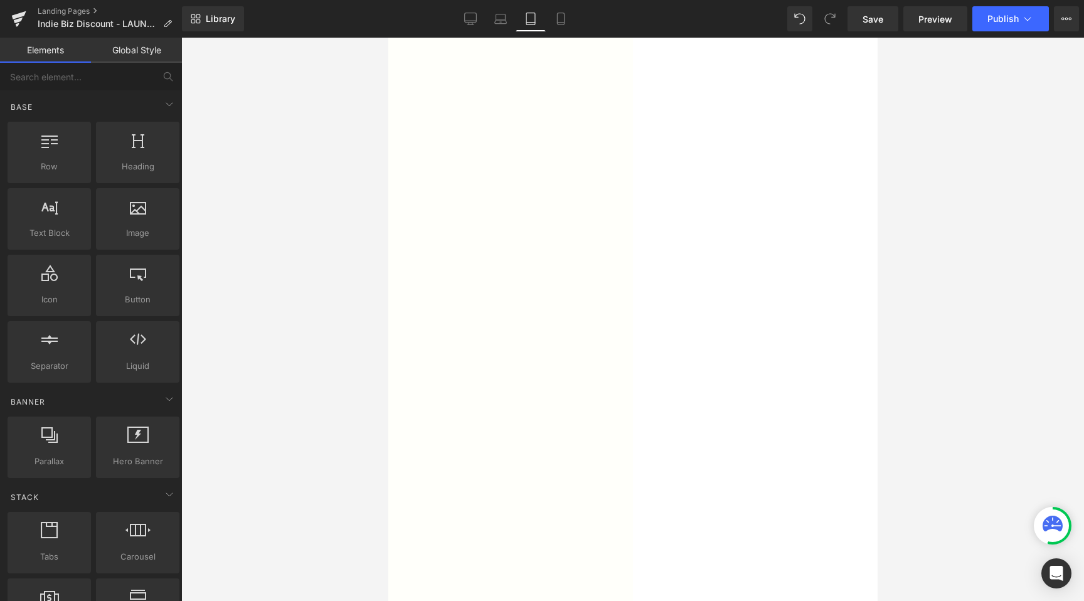
click at [272, 238] on div at bounding box center [632, 319] width 903 height 563
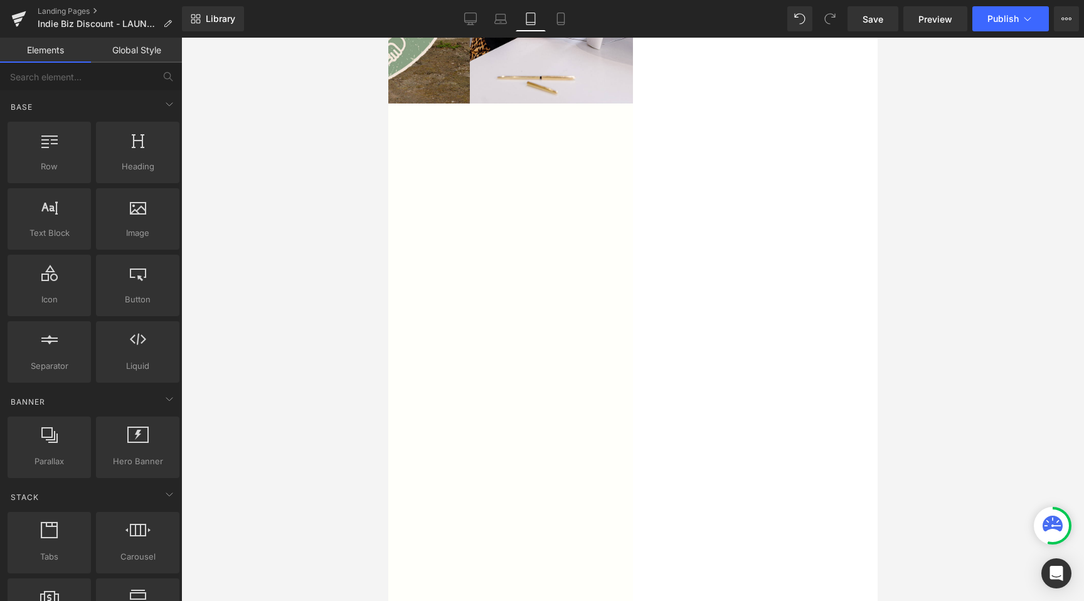
scroll to position [292, 0]
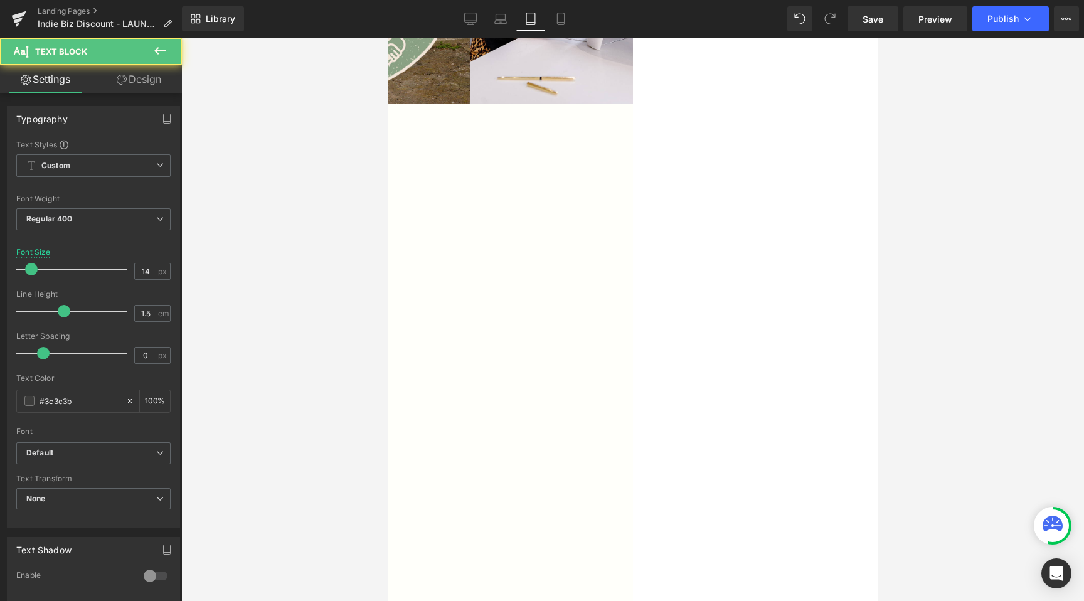
click at [311, 271] on div at bounding box center [632, 319] width 903 height 563
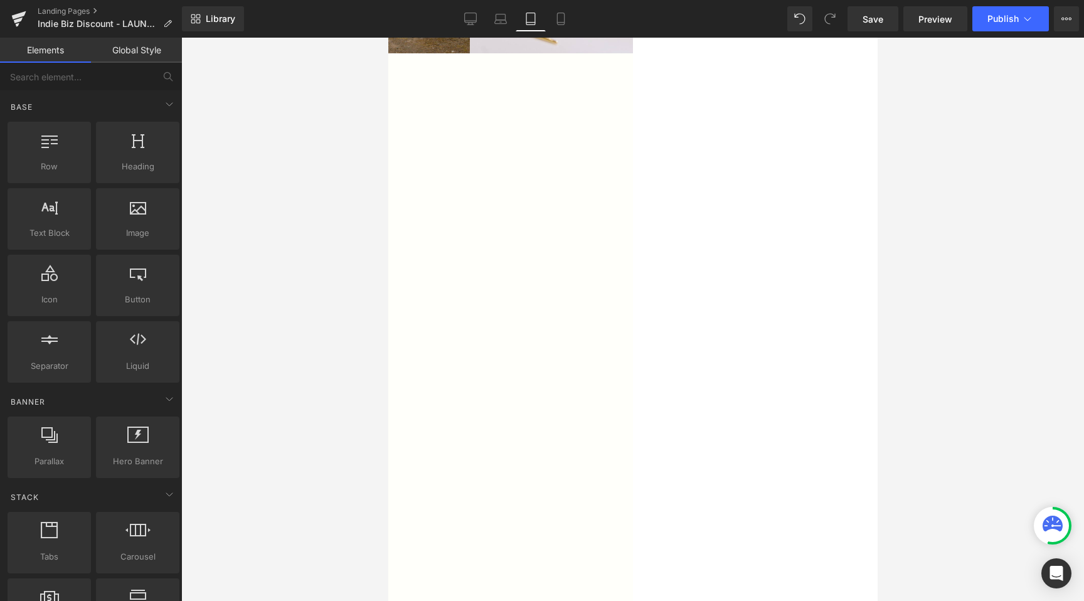
scroll to position [493, 0]
click at [208, 450] on div at bounding box center [632, 319] width 903 height 563
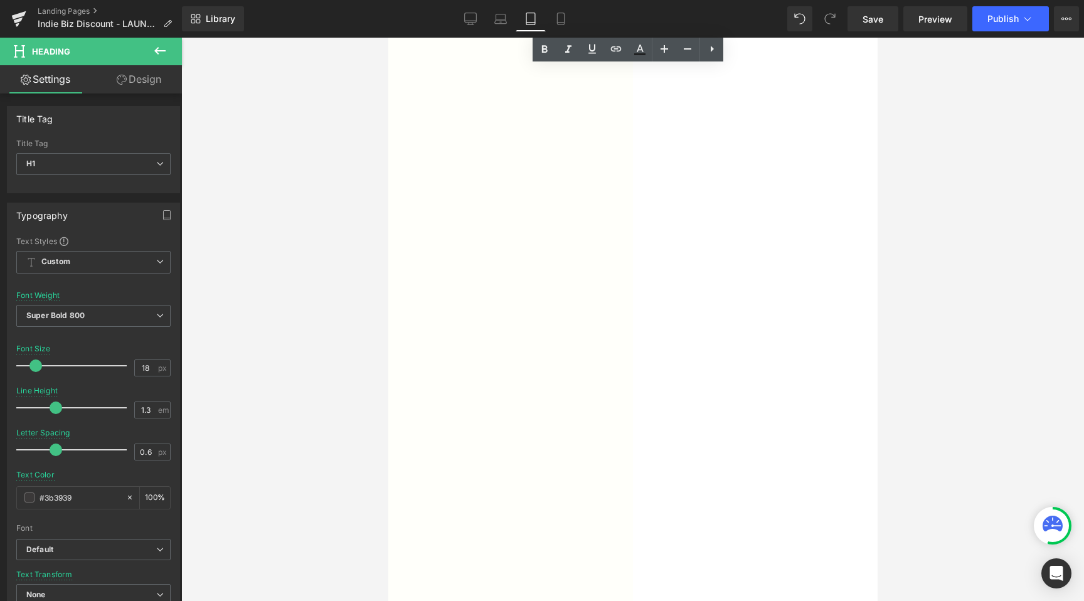
scroll to position [1349, 0]
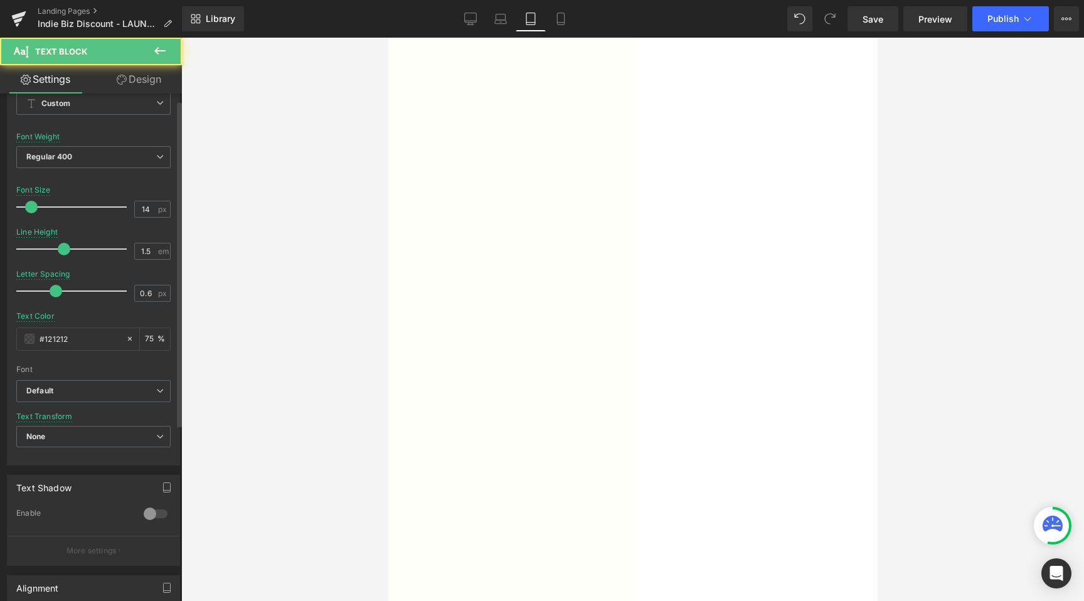
scroll to position [212, 0]
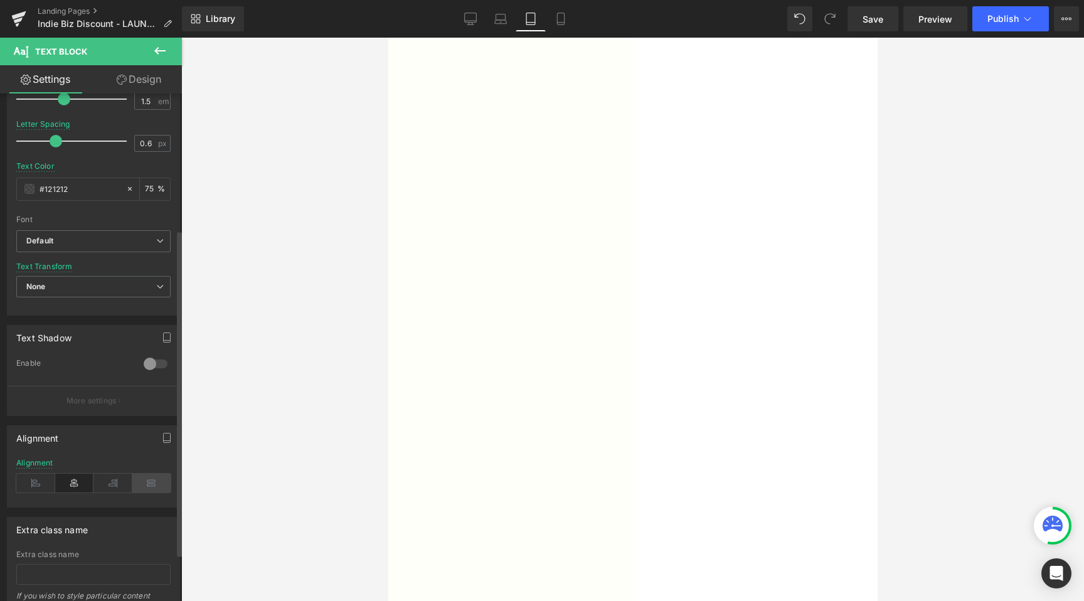
click at [161, 484] on icon at bounding box center [151, 483] width 39 height 19
click at [388, 38] on span "Row" at bounding box center [388, 38] width 0 height 0
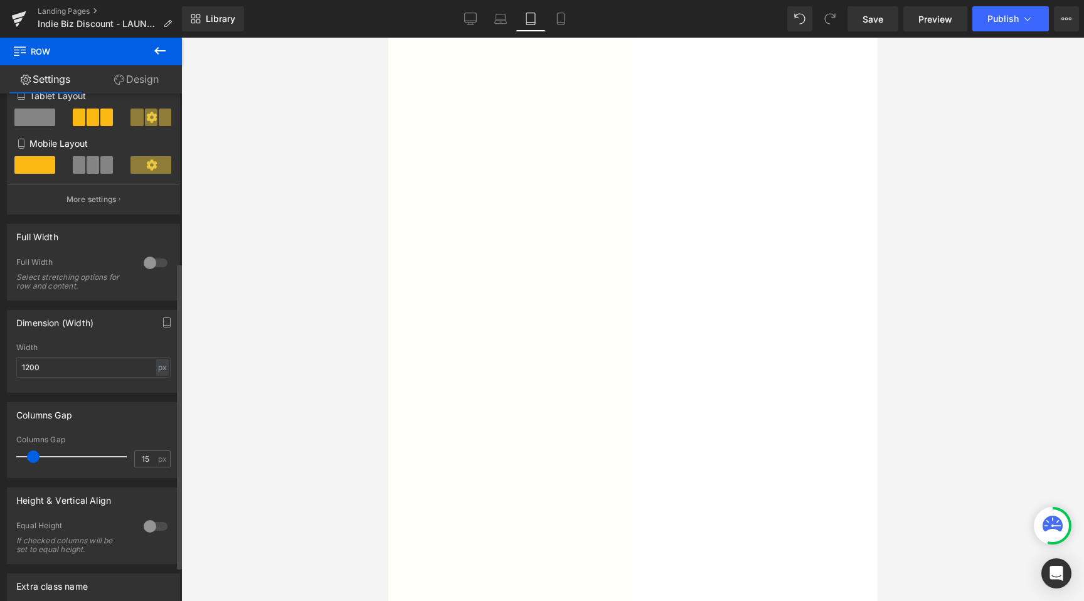
scroll to position [338, 0]
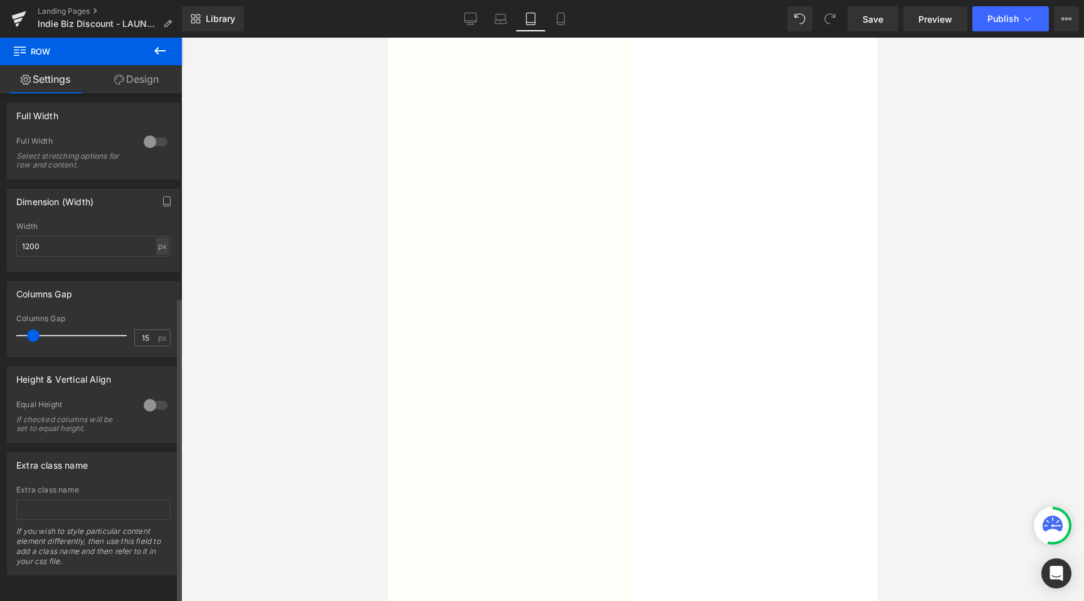
click at [147, 318] on div "Columns Gap 15 px" at bounding box center [93, 335] width 154 height 42
click at [148, 334] on input "15" at bounding box center [146, 338] width 22 height 16
click at [153, 289] on div "Columns Gap" at bounding box center [94, 294] width 172 height 24
click at [144, 330] on input "15" at bounding box center [146, 338] width 22 height 16
type input "10"
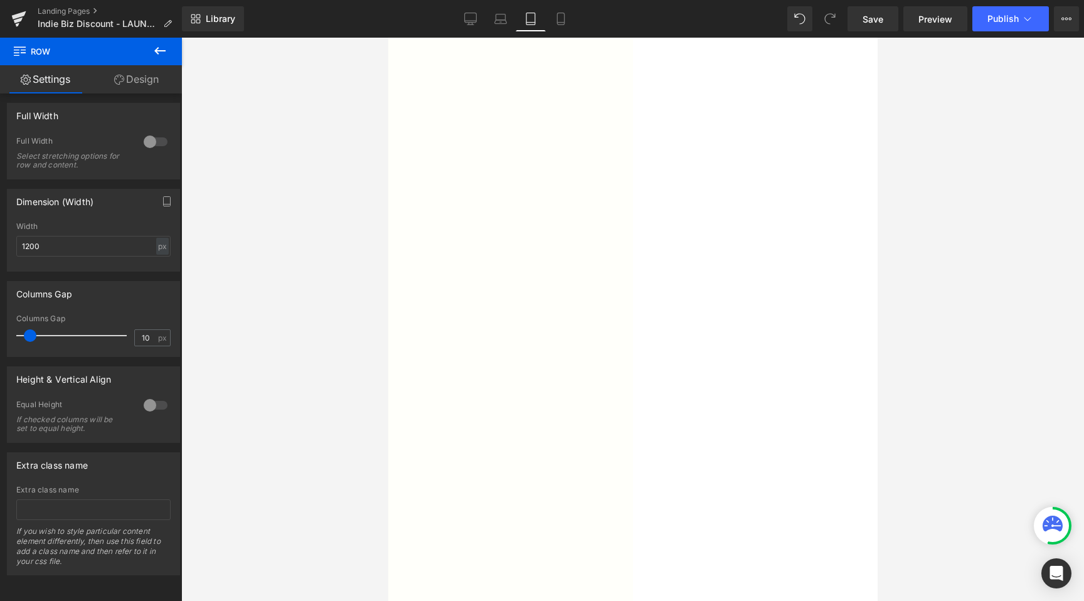
drag, startPoint x: 283, startPoint y: 329, endPoint x: 326, endPoint y: 282, distance: 63.9
click at [284, 329] on div at bounding box center [632, 319] width 903 height 563
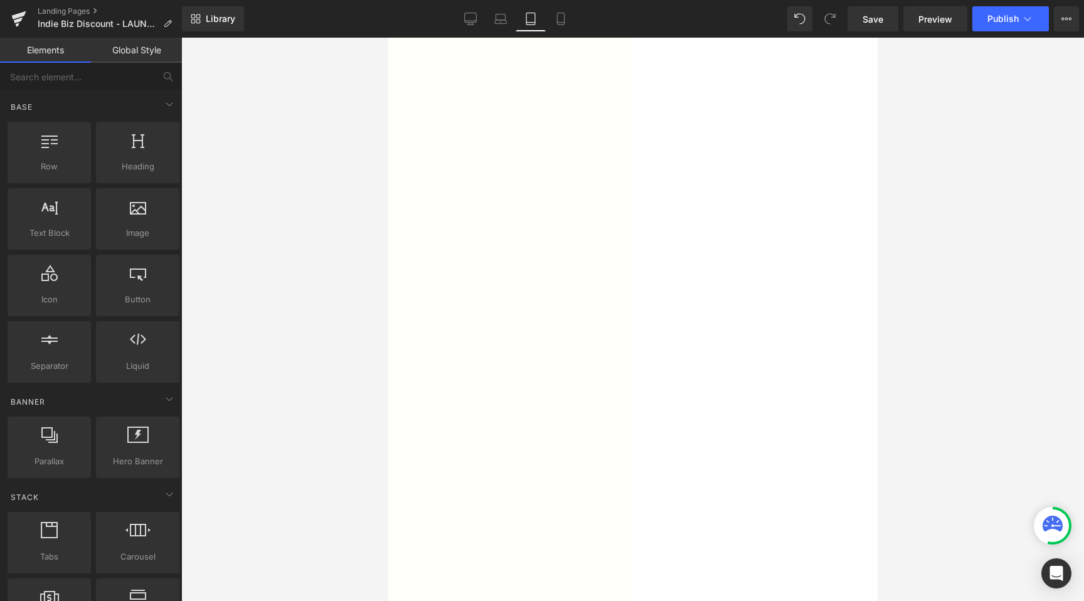
click at [388, 38] on span "Row" at bounding box center [388, 38] width 0 height 0
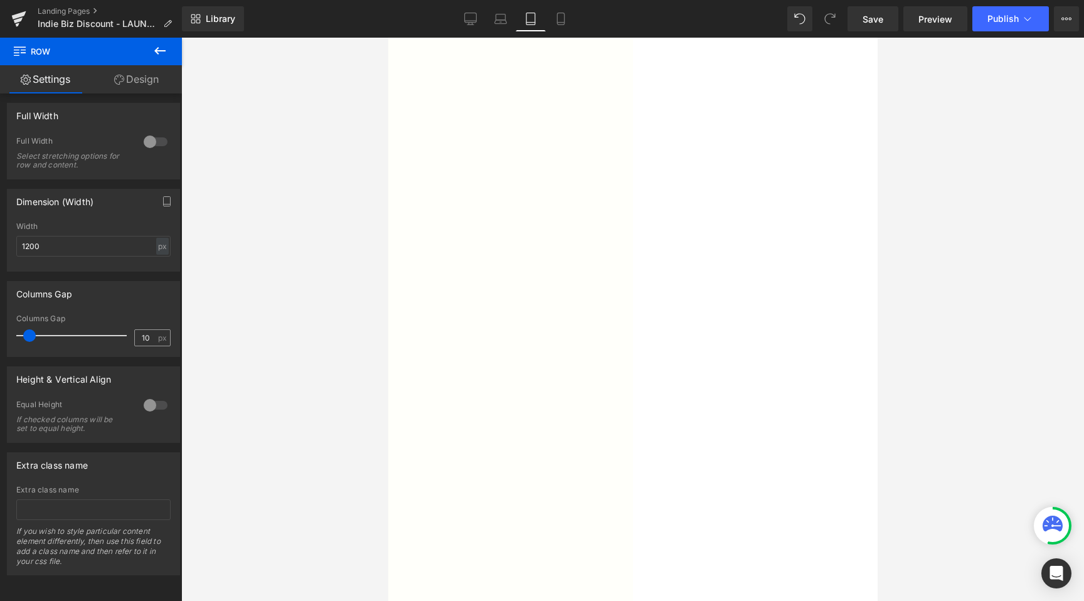
click at [158, 334] on span "px" at bounding box center [163, 338] width 11 height 8
click at [145, 330] on input "10" at bounding box center [146, 338] width 22 height 16
click at [146, 330] on input "7" at bounding box center [146, 338] width 22 height 16
type input "12"
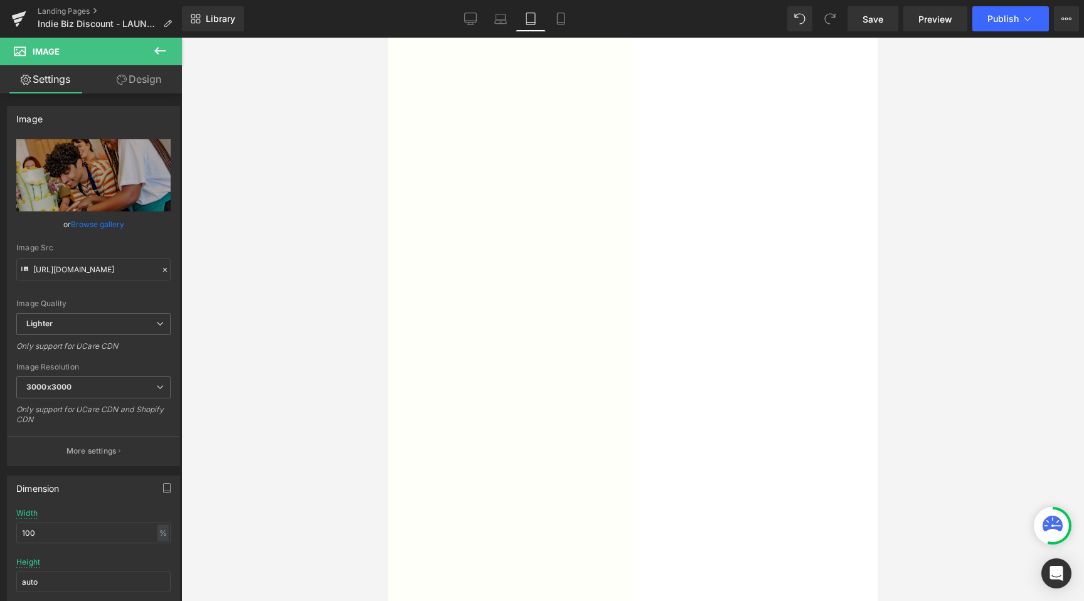
click at [128, 73] on link "Design" at bounding box center [138, 79] width 91 height 28
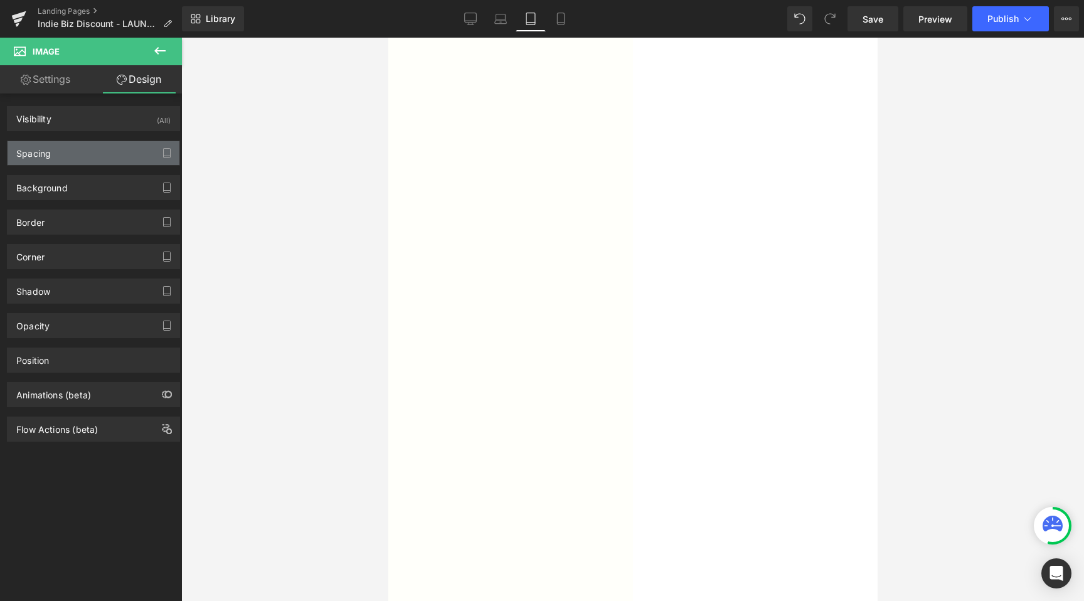
click at [47, 158] on div "Spacing" at bounding box center [33, 150] width 34 height 18
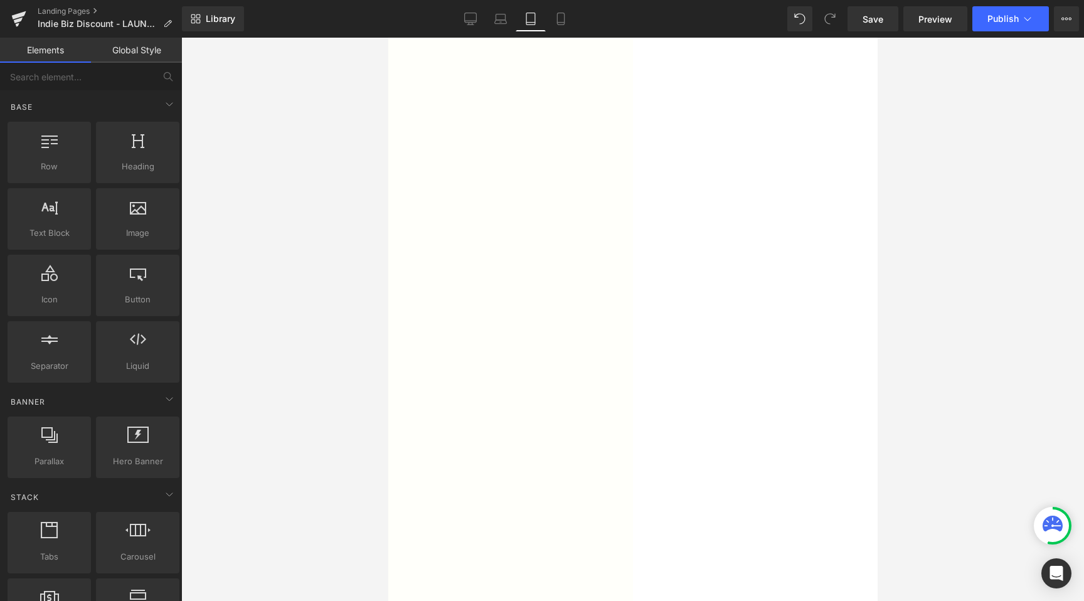
click at [301, 317] on div at bounding box center [632, 319] width 903 height 563
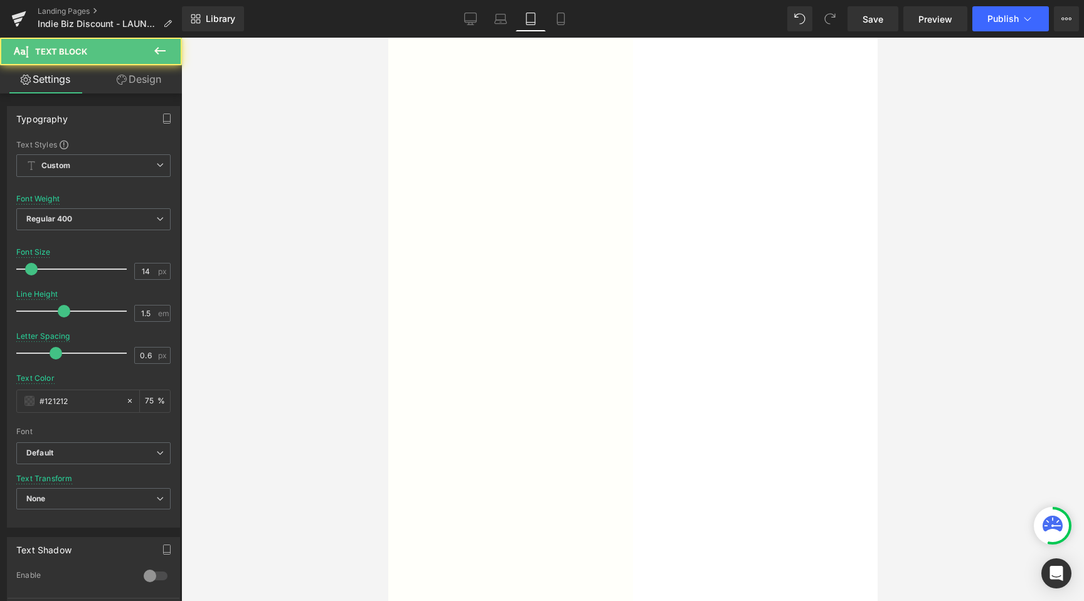
drag, startPoint x: 249, startPoint y: 332, endPoint x: 258, endPoint y: 331, distance: 9.6
click at [249, 332] on div at bounding box center [632, 319] width 903 height 563
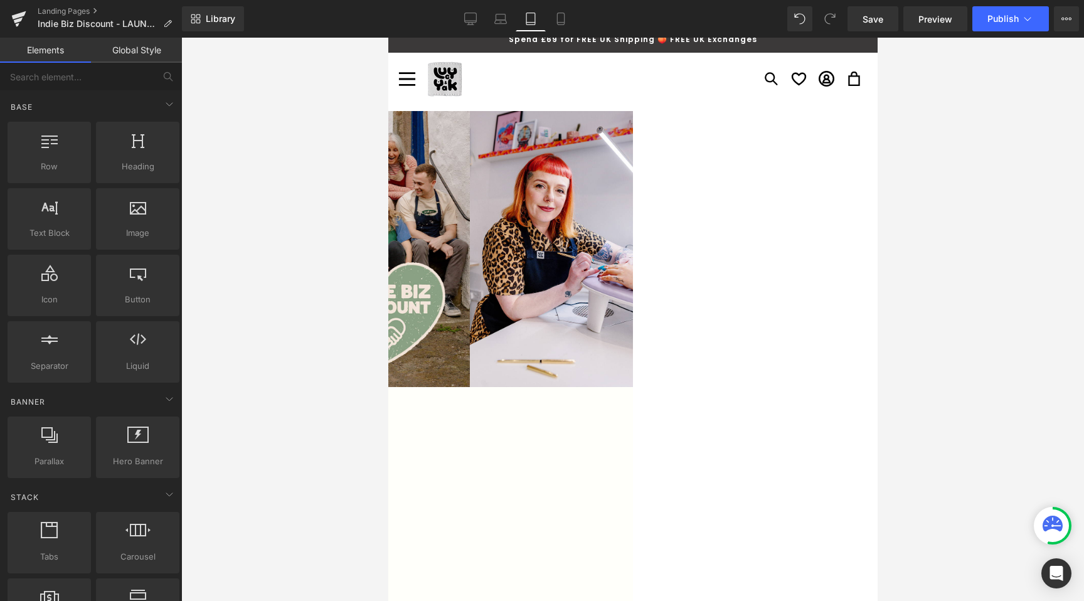
scroll to position [0, 0]
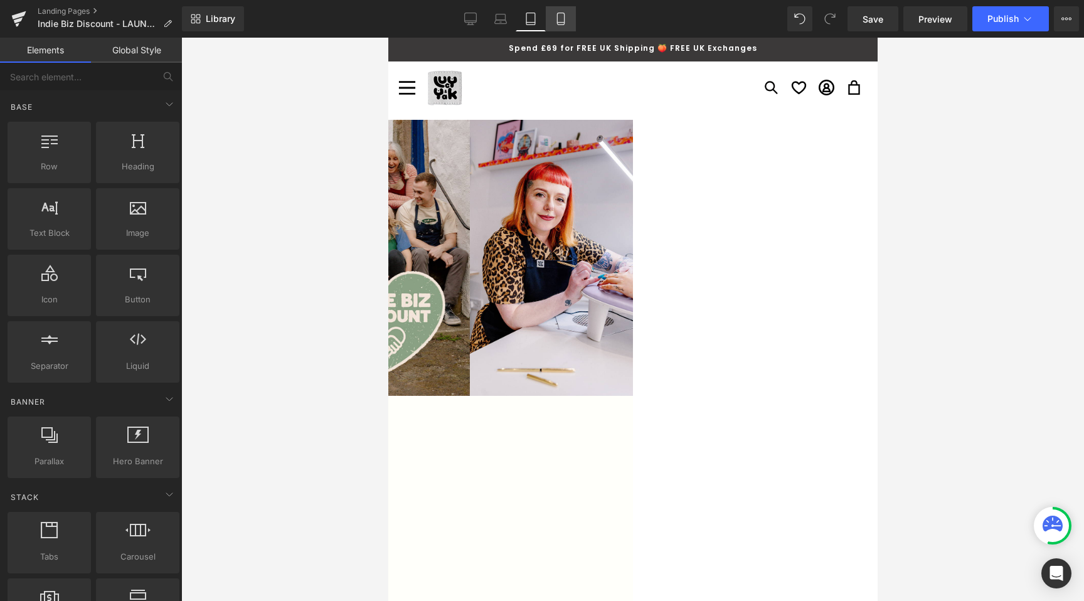
click at [563, 29] on link "Mobile" at bounding box center [561, 18] width 30 height 25
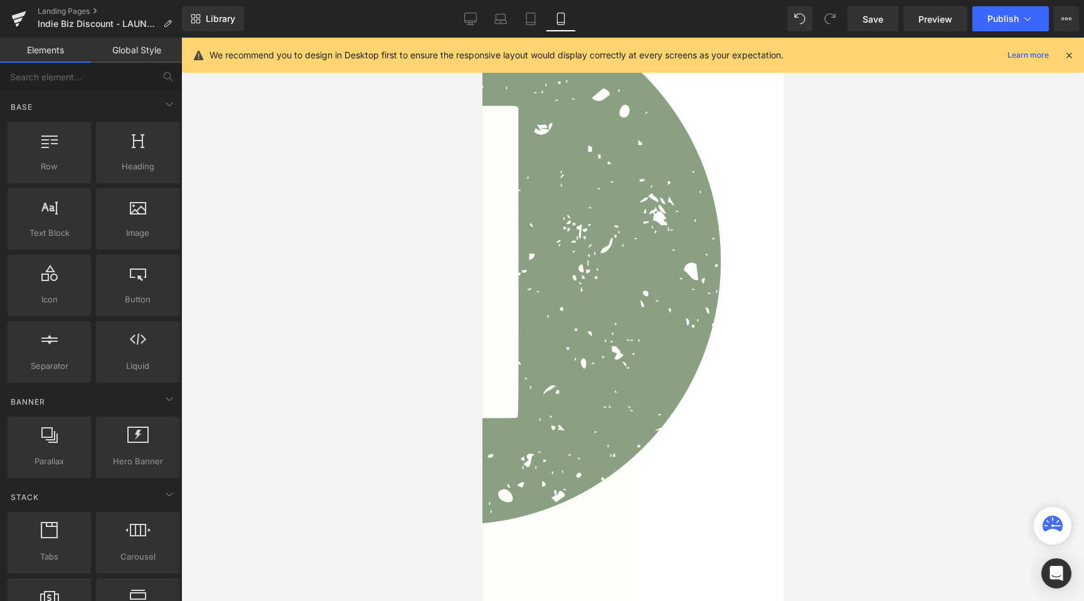
scroll to position [454, 0]
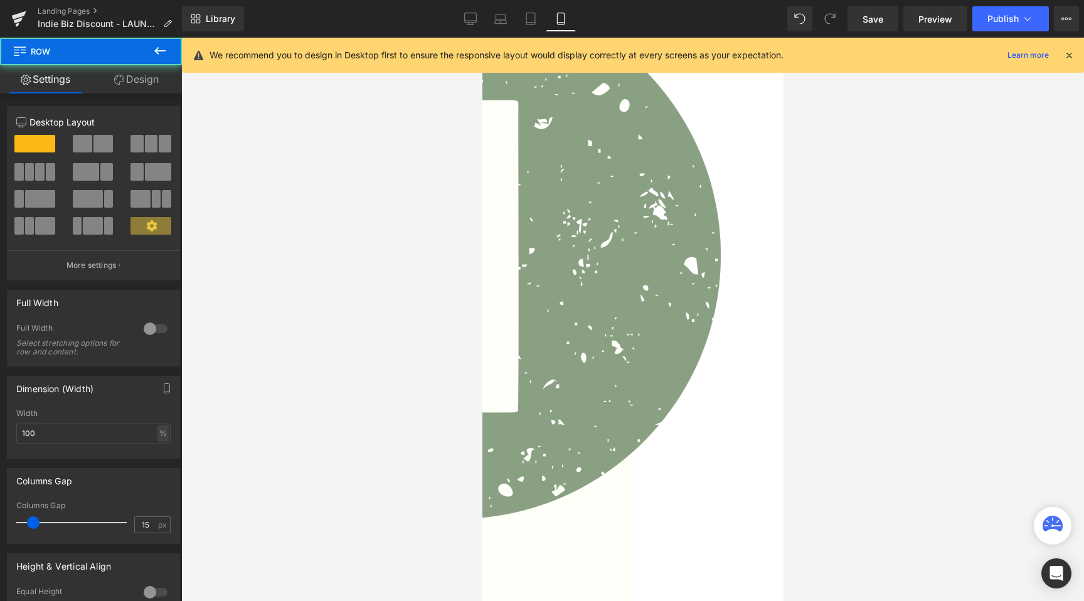
click at [482, 38] on span "Text Block" at bounding box center [482, 38] width 0 height 0
click at [122, 63] on span "Row" at bounding box center [75, 52] width 125 height 28
click at [134, 92] on link "Design" at bounding box center [136, 79] width 91 height 28
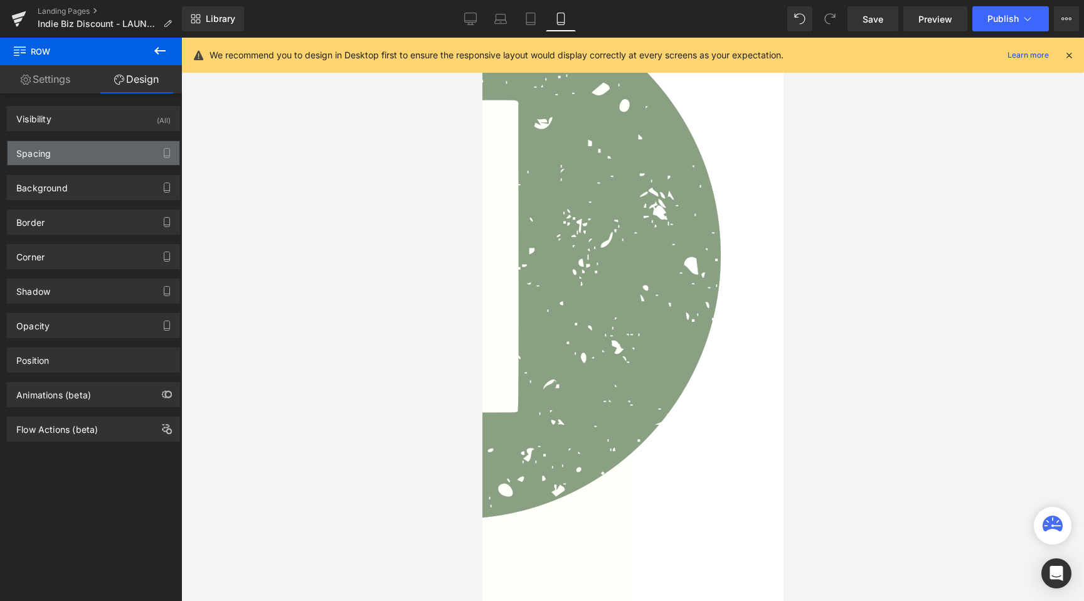
click at [40, 151] on div "Spacing" at bounding box center [33, 150] width 34 height 18
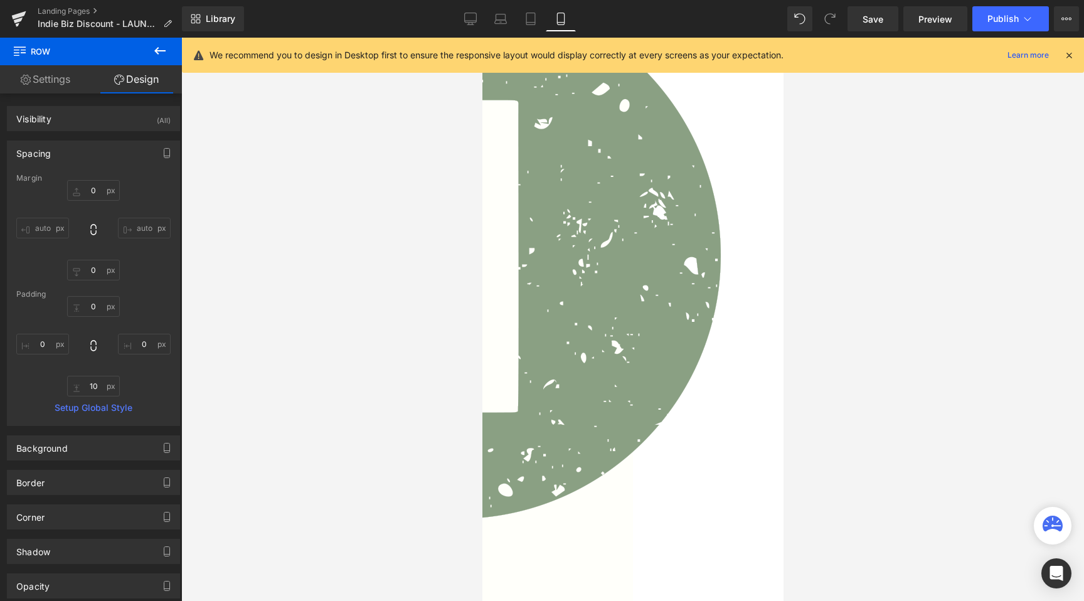
click at [482, 38] on span "Row" at bounding box center [482, 38] width 0 height 0
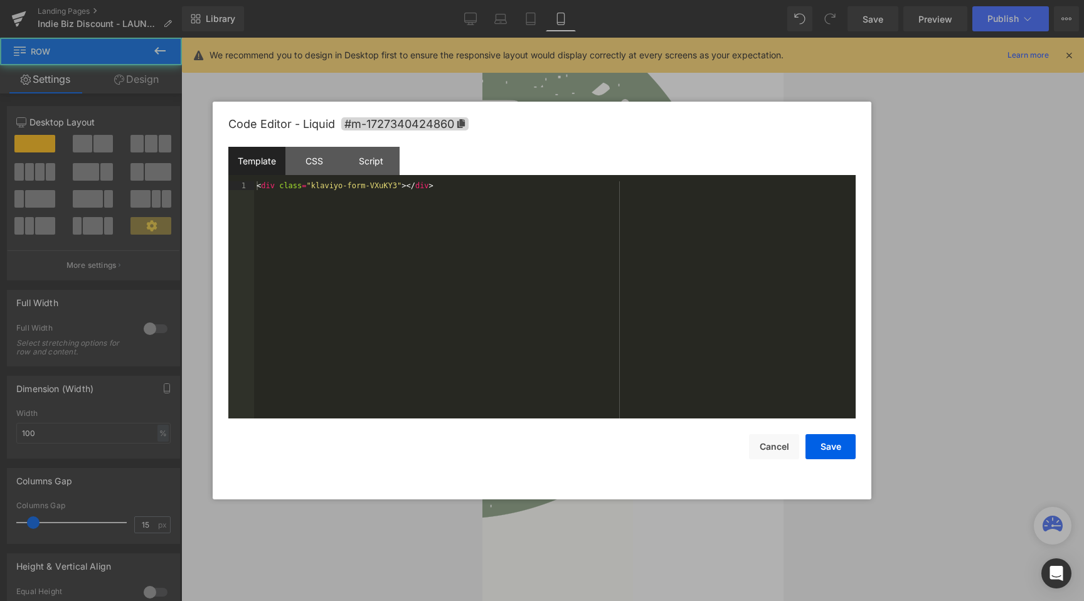
click at [1027, 323] on div at bounding box center [542, 300] width 1084 height 601
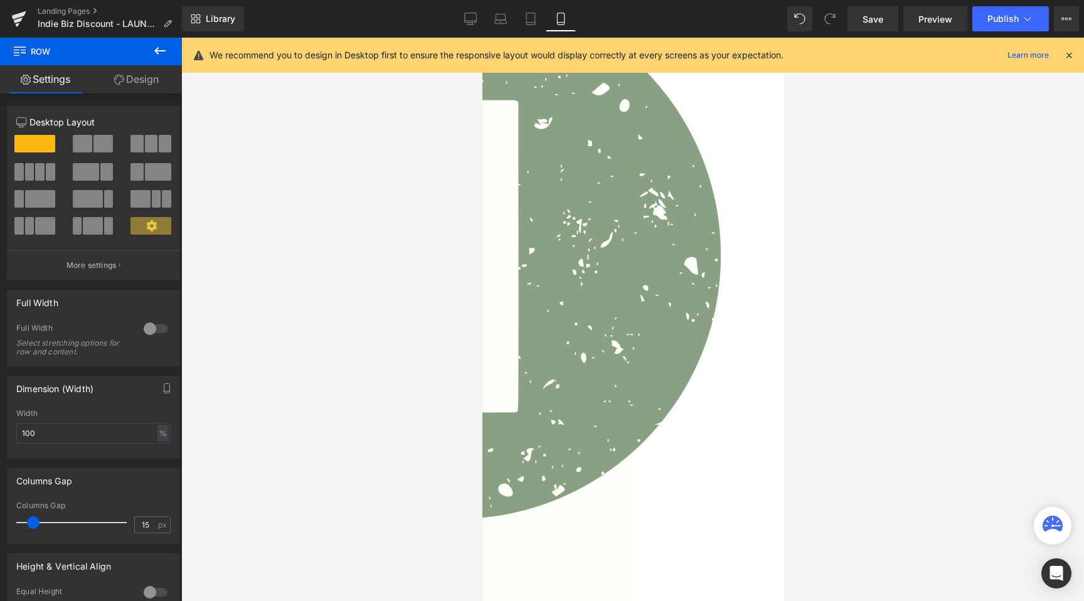
click at [482, 38] on span "Liquid" at bounding box center [482, 38] width 0 height 0
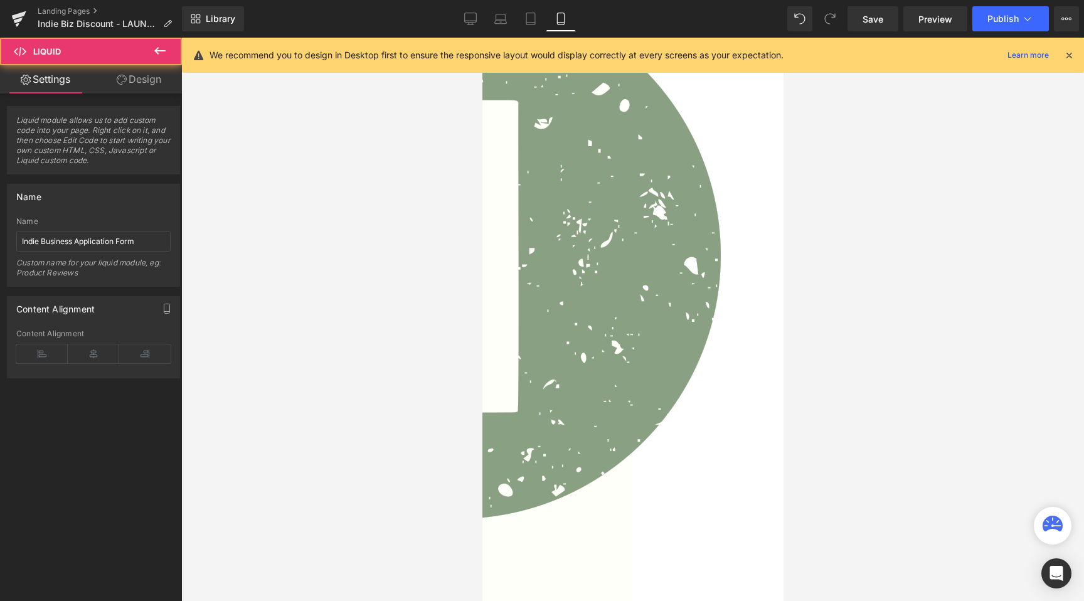
drag, startPoint x: 150, startPoint y: 83, endPoint x: 90, endPoint y: 123, distance: 71.5
click at [149, 83] on link "Design" at bounding box center [138, 79] width 91 height 28
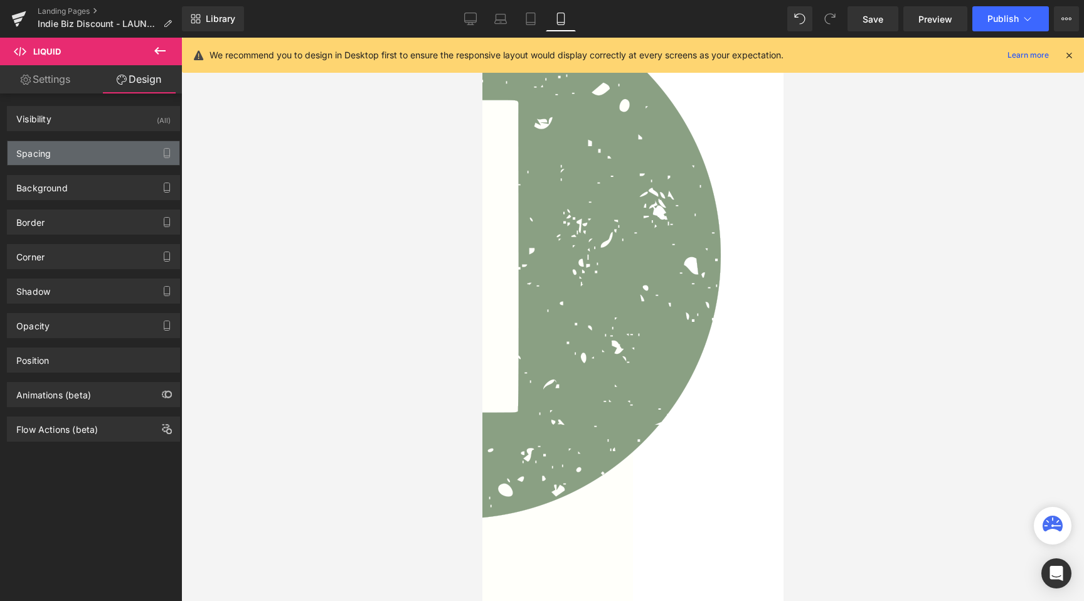
drag, startPoint x: 85, startPoint y: 134, endPoint x: 85, endPoint y: 146, distance: 11.9
click at [86, 141] on div "Spacing Margin 20px 20 0px 0 0px 0 0px 0 Padding 0px 0 0px 0 0px 0 0px 0 Setup …" at bounding box center [94, 148] width 188 height 34
click at [85, 146] on div "Spacing" at bounding box center [94, 153] width 172 height 24
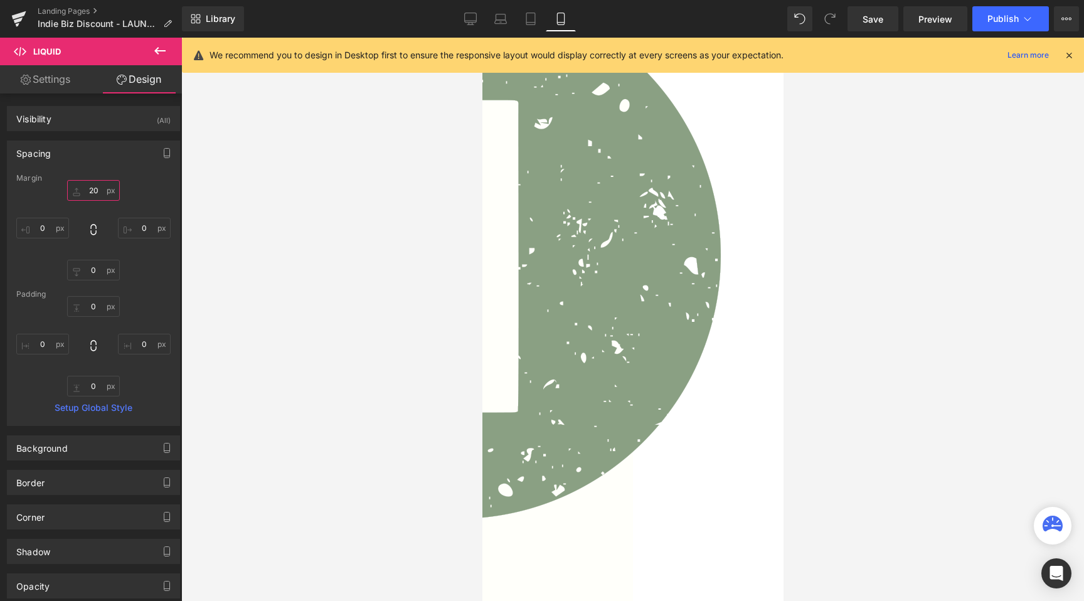
click at [95, 187] on input "20" at bounding box center [93, 190] width 53 height 21
type input "10"
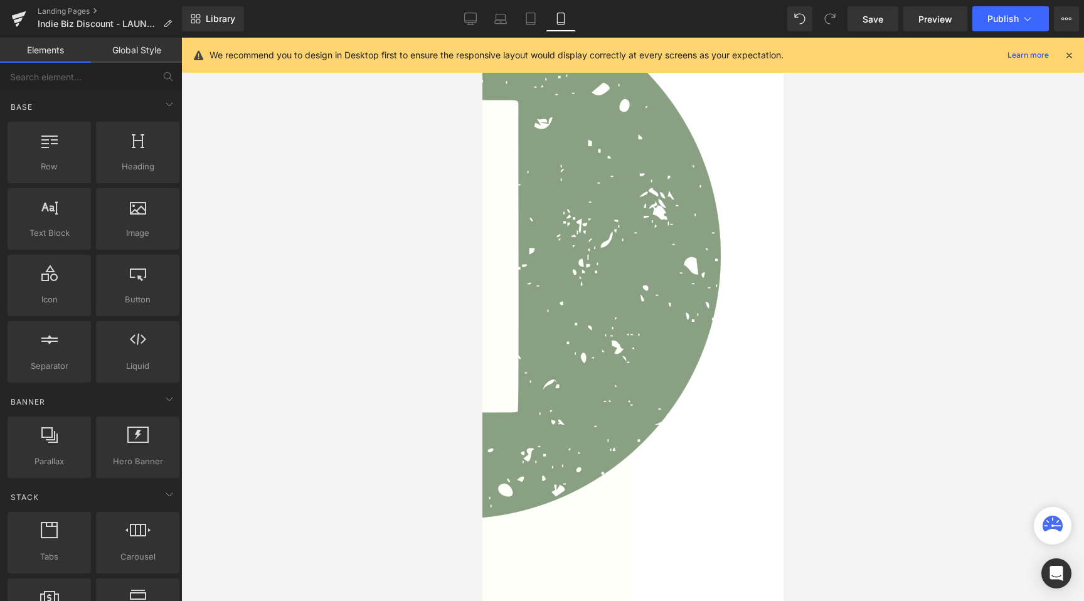
drag, startPoint x: 371, startPoint y: 282, endPoint x: 852, endPoint y: 29, distance: 544.0
click at [371, 282] on div at bounding box center [632, 319] width 903 height 563
click at [888, 19] on link "Save" at bounding box center [872, 18] width 51 height 25
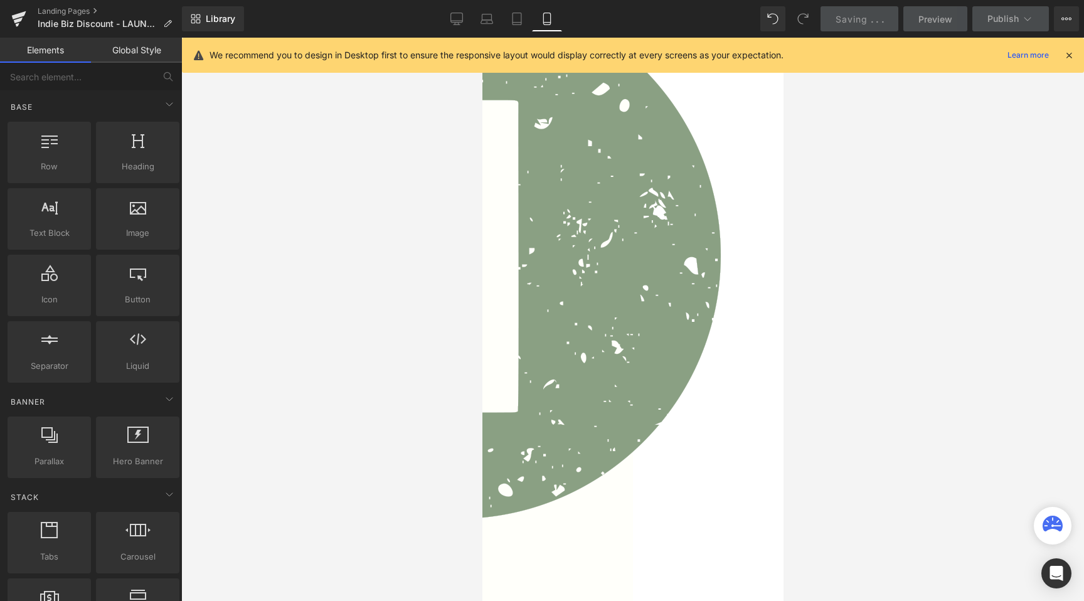
click at [438, 21] on div "Library Mobile Desktop Laptop Tablet Mobile Saving . . . Preview Publish Schedu…" at bounding box center [633, 18] width 902 height 25
click at [465, 21] on link "Desktop" at bounding box center [457, 18] width 30 height 25
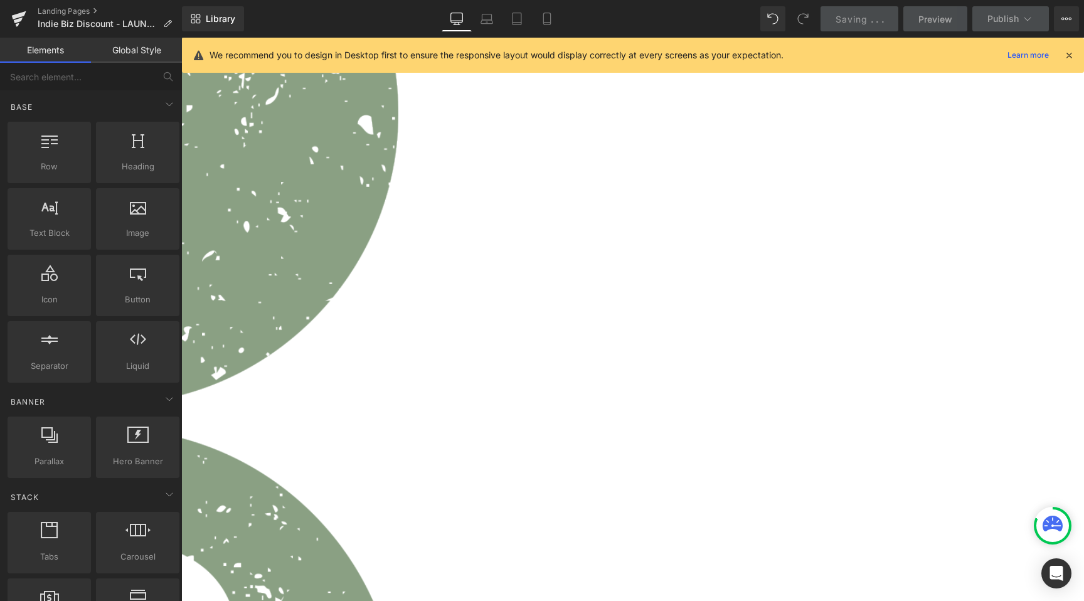
scroll to position [878, 0]
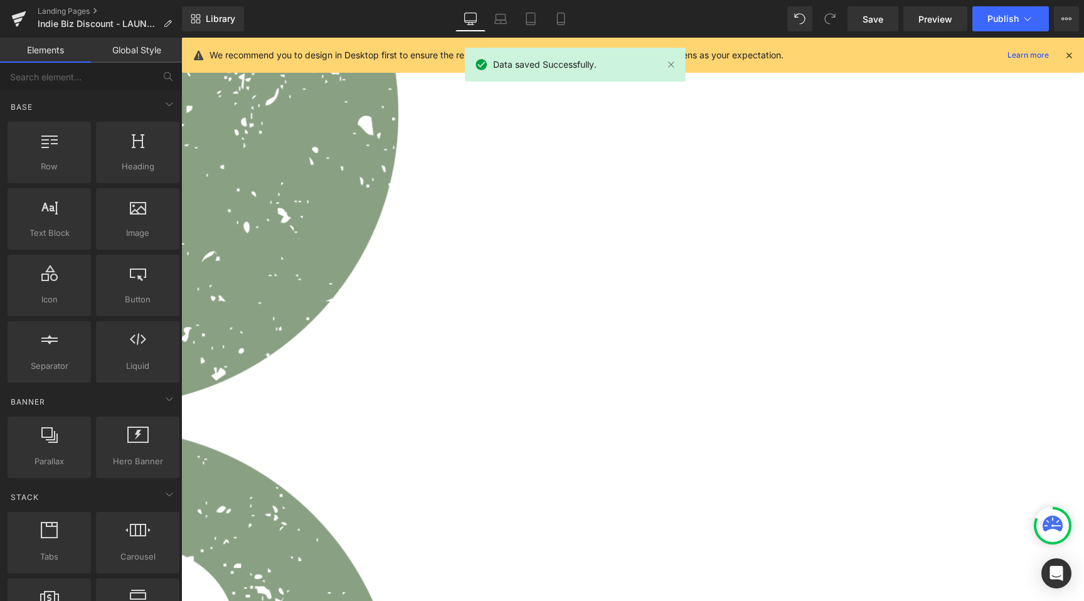
drag, startPoint x: 618, startPoint y: 324, endPoint x: 627, endPoint y: 322, distance: 9.0
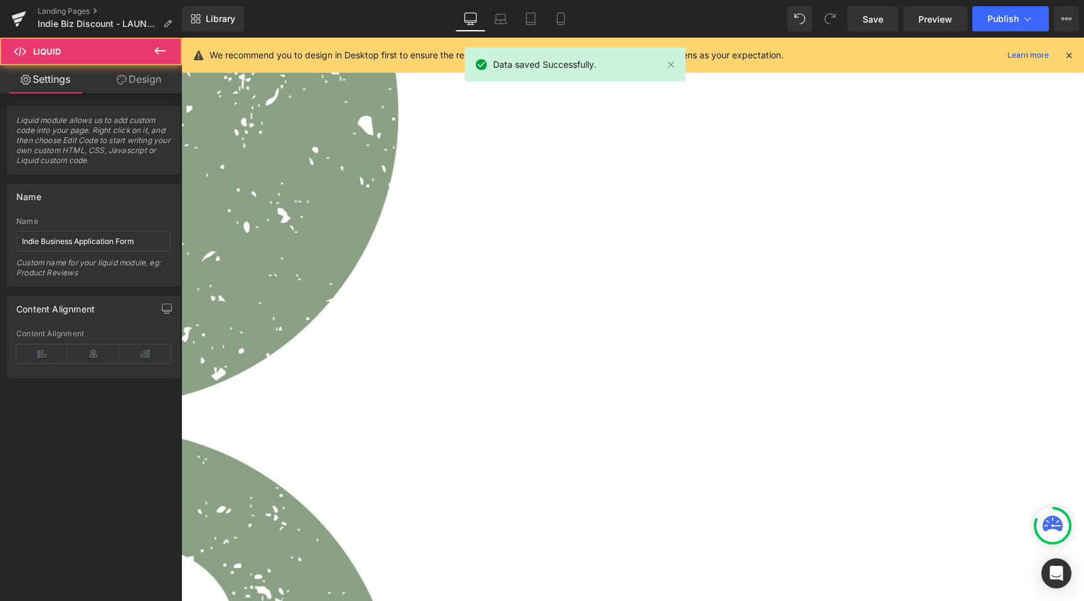
click at [181, 38] on span "Liquid" at bounding box center [181, 38] width 0 height 0
drag, startPoint x: 119, startPoint y: 69, endPoint x: 122, endPoint y: 76, distance: 7.6
click at [119, 69] on link "Design" at bounding box center [138, 79] width 91 height 28
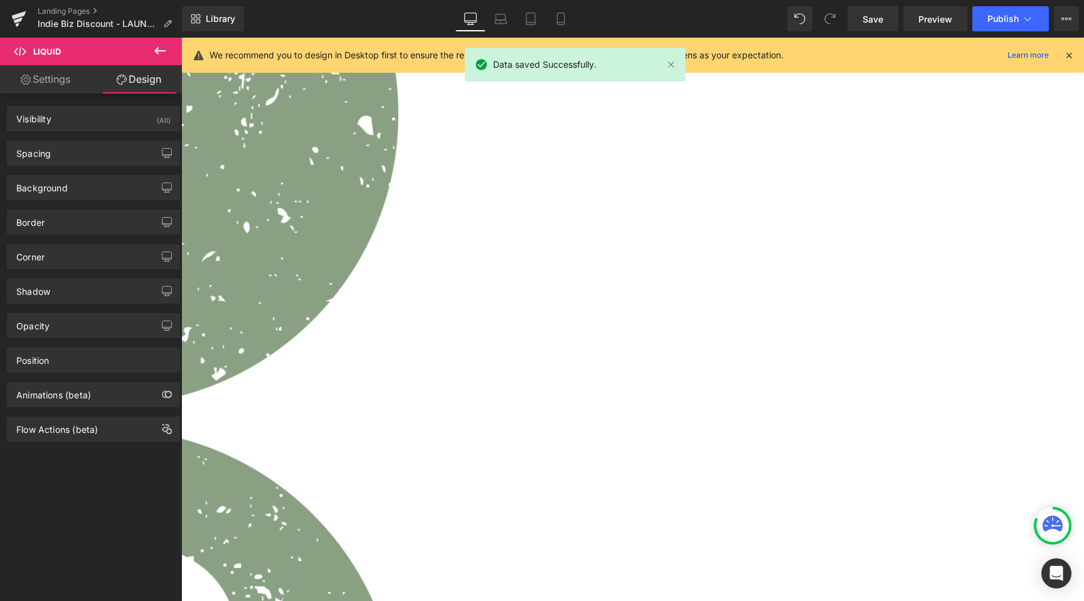
click at [122, 78] on icon at bounding box center [122, 80] width 10 height 10
click at [92, 151] on div "Spacing" at bounding box center [94, 153] width 172 height 24
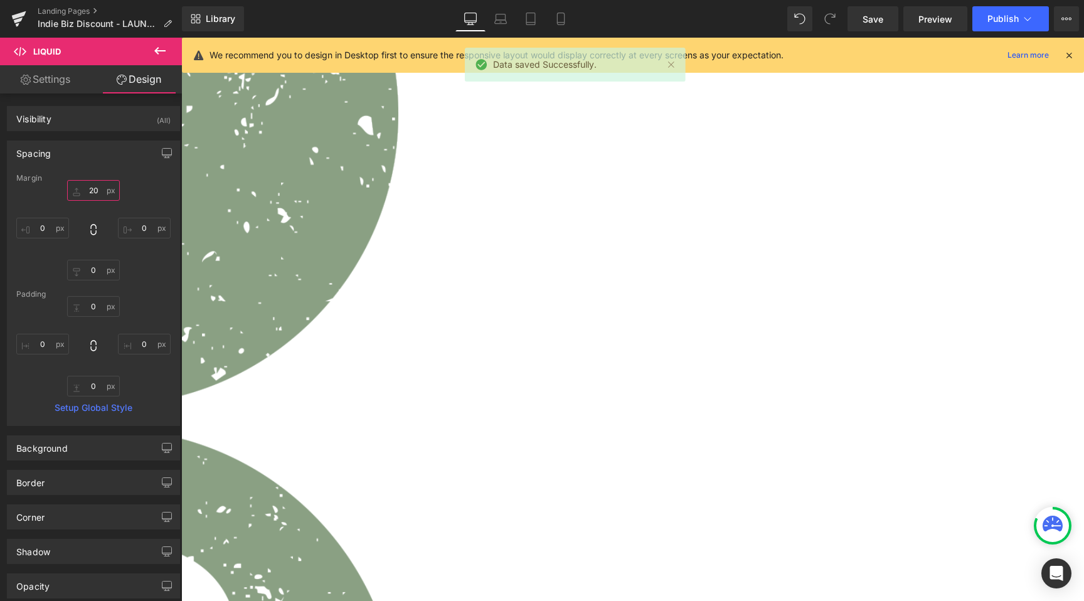
click at [102, 184] on input "20" at bounding box center [93, 190] width 53 height 21
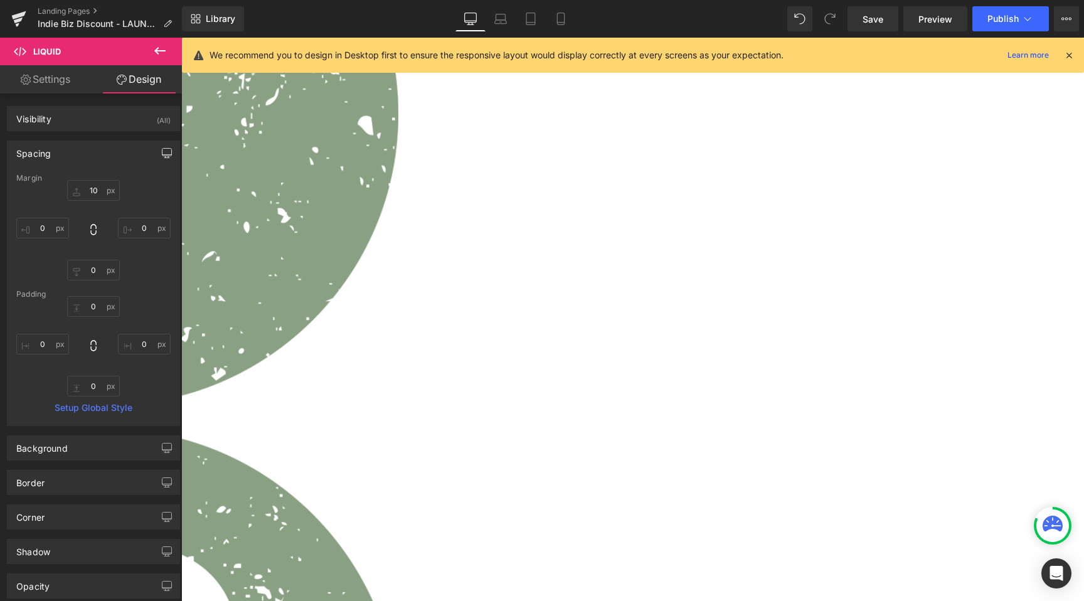
click at [167, 154] on button "button" at bounding box center [167, 153] width 20 height 24
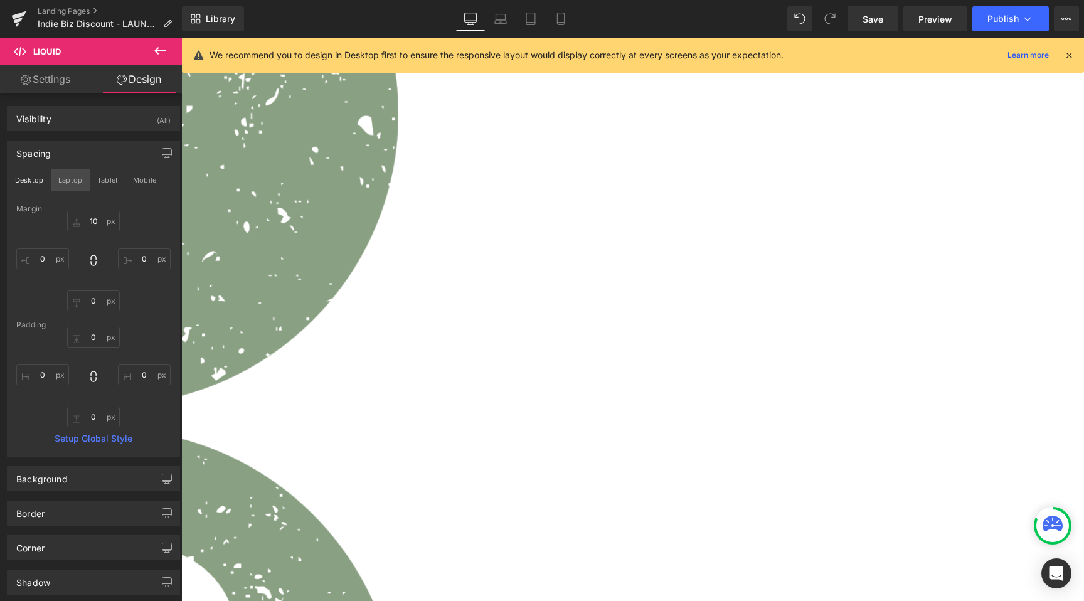
click at [77, 179] on button "Laptop" at bounding box center [70, 179] width 39 height 21
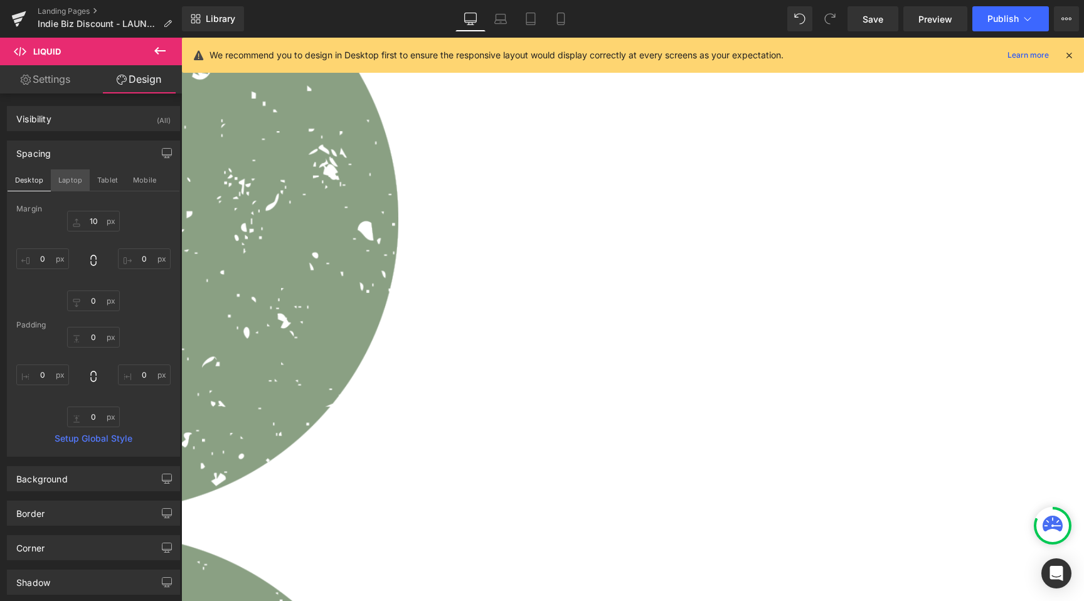
type input "10"
type input "0"
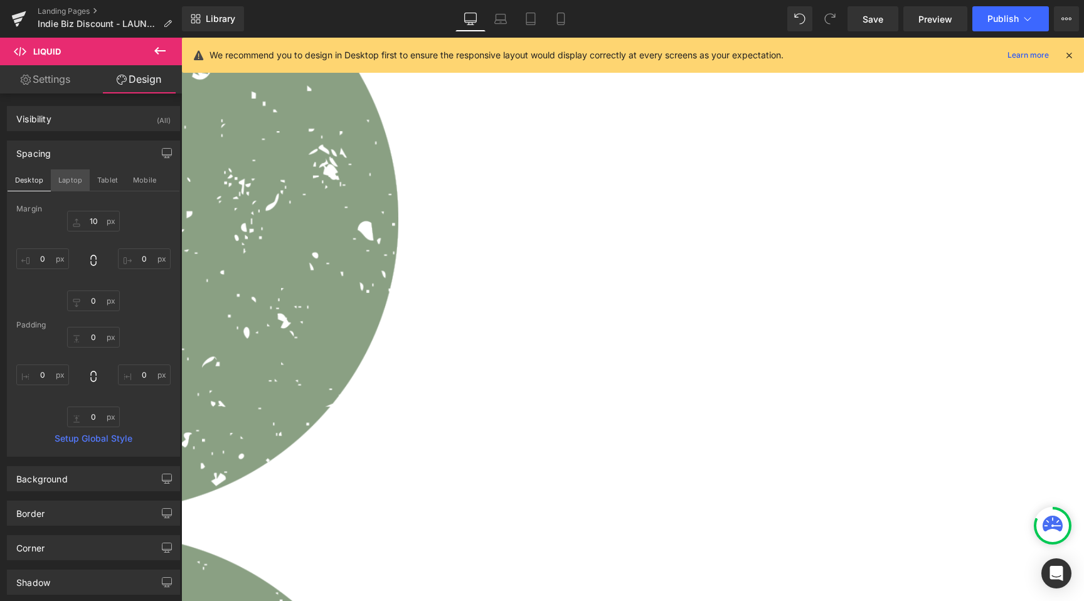
type input "0"
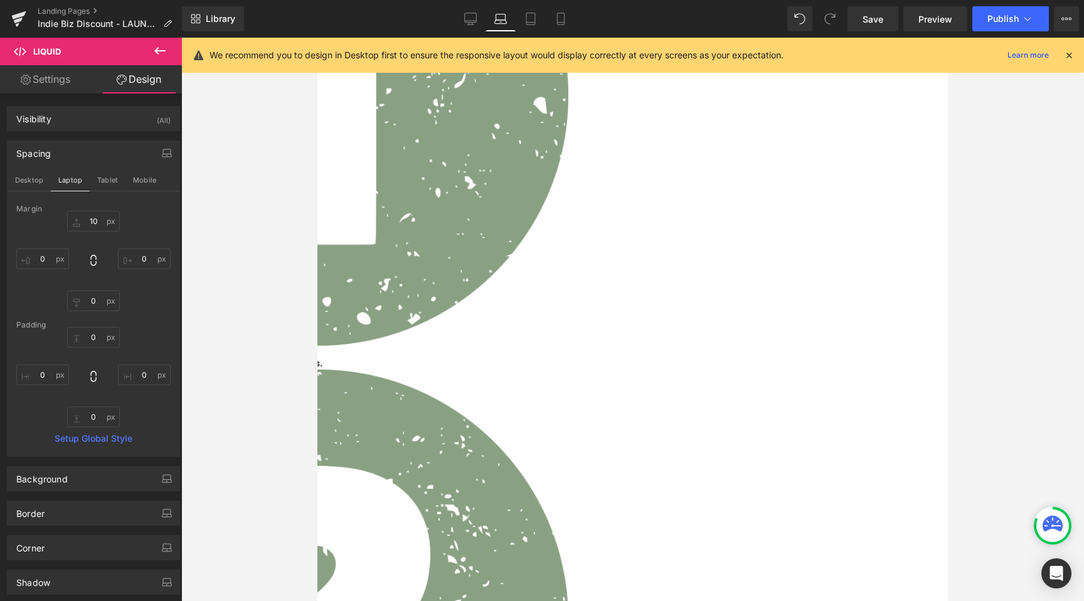
scroll to position [791, 0]
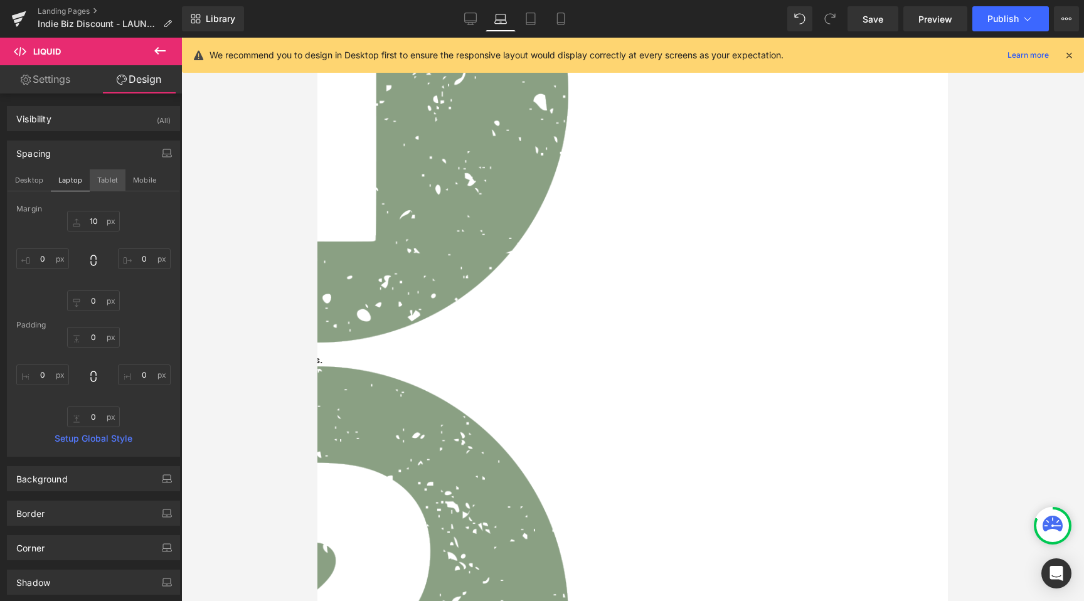
drag, startPoint x: 98, startPoint y: 182, endPoint x: 123, endPoint y: 183, distance: 25.1
click at [99, 182] on button "Tablet" at bounding box center [108, 179] width 36 height 21
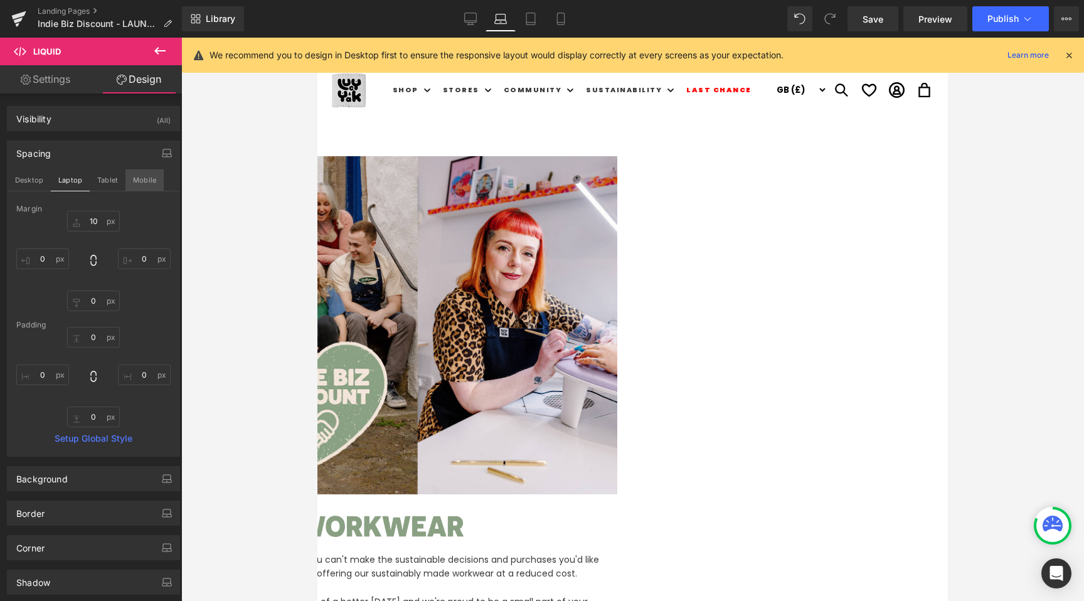
type input "10"
type input "0"
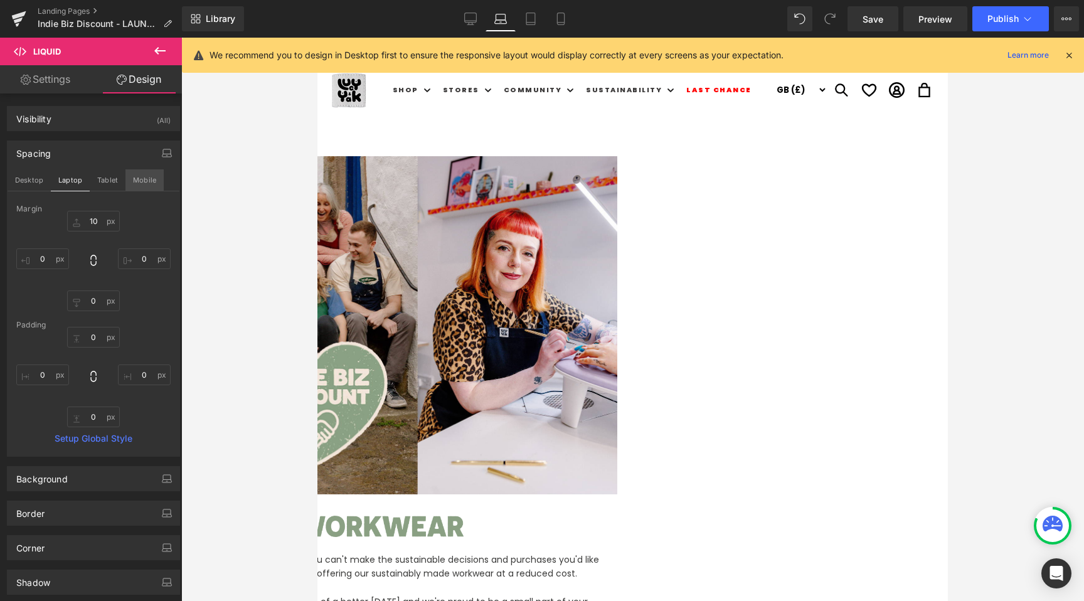
type input "0"
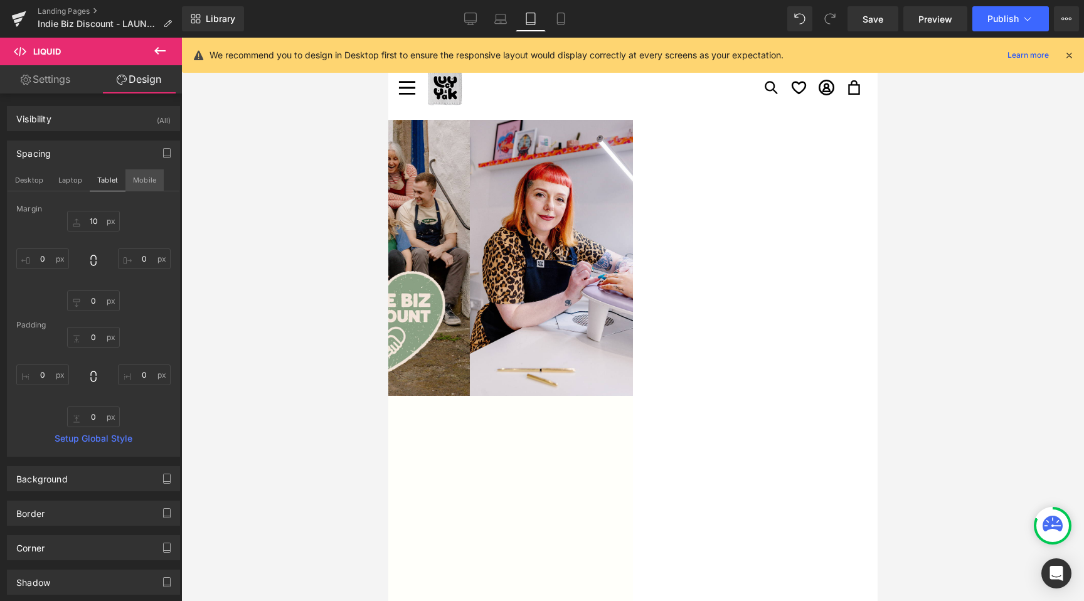
click at [137, 184] on button "Mobile" at bounding box center [144, 179] width 38 height 21
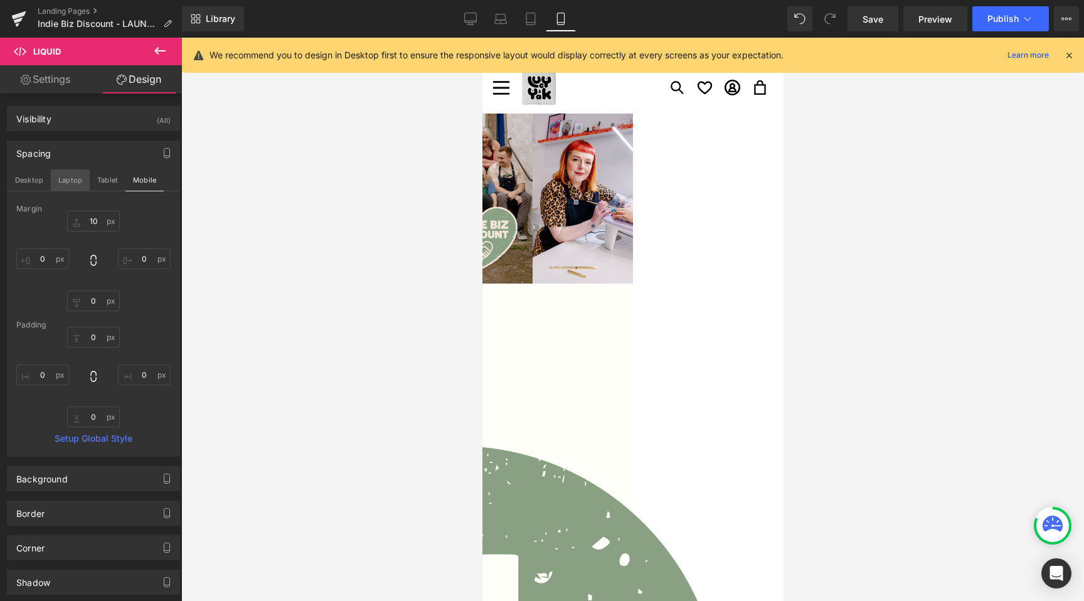
type input "10"
type input "0"
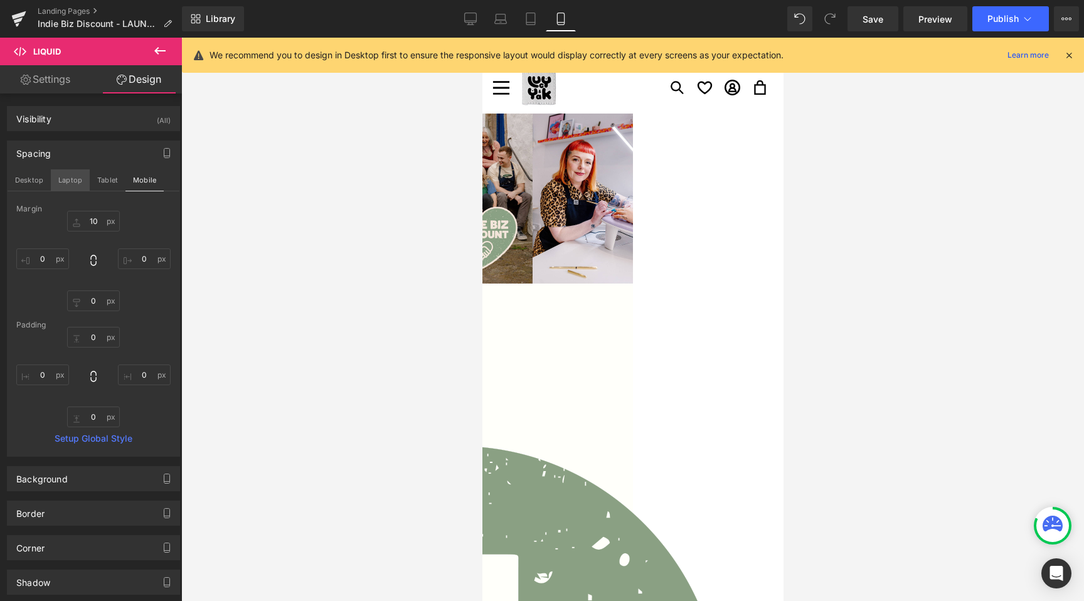
type input "0"
drag, startPoint x: 39, startPoint y: 183, endPoint x: 53, endPoint y: 179, distance: 15.1
click at [40, 183] on button "Desktop" at bounding box center [29, 179] width 43 height 21
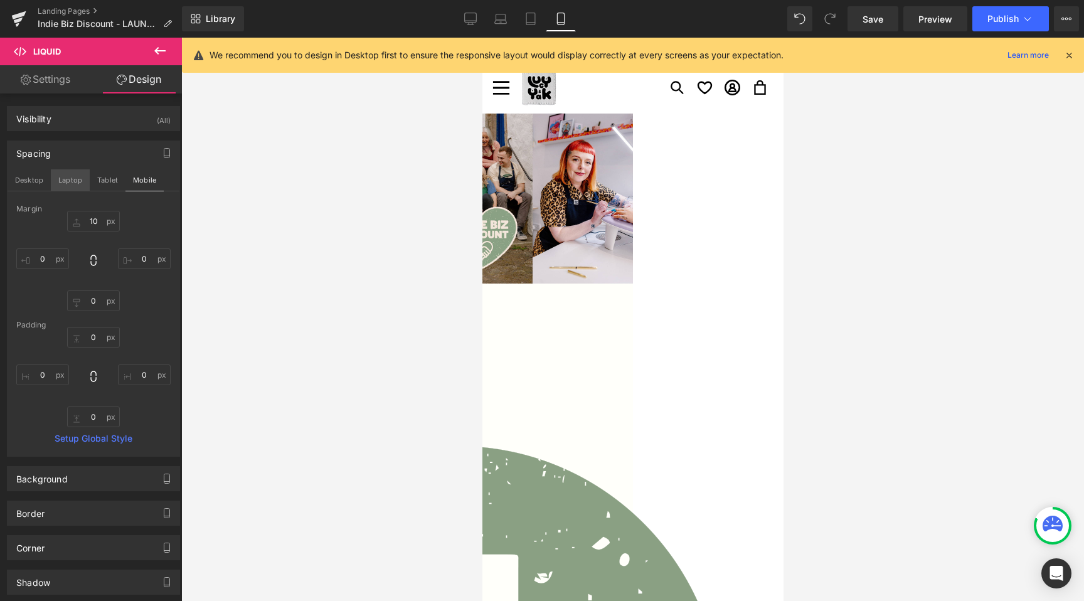
scroll to position [950, 0]
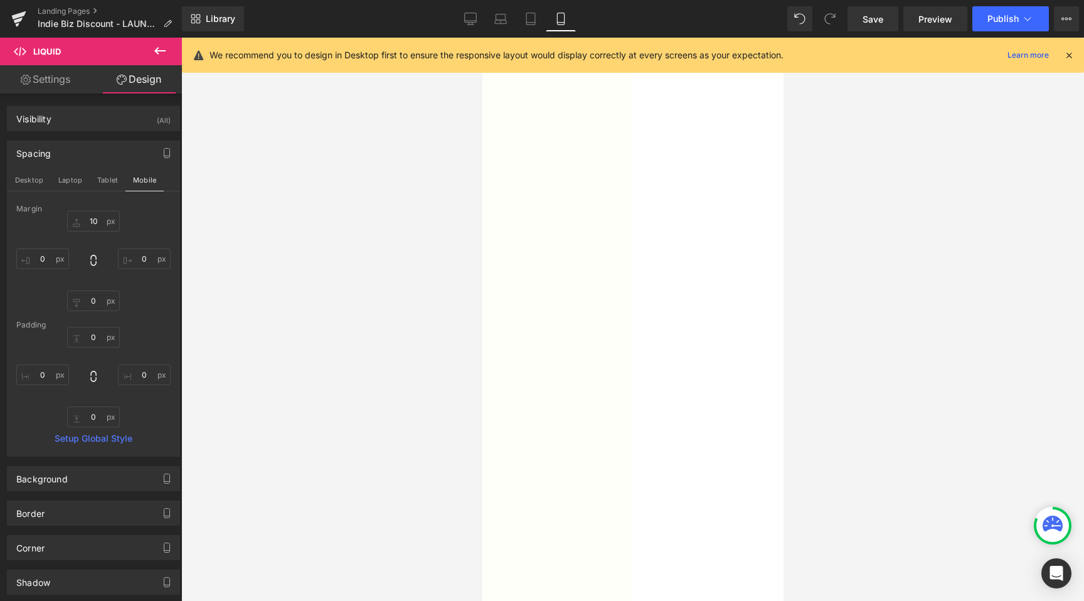
type input "10"
type input "0"
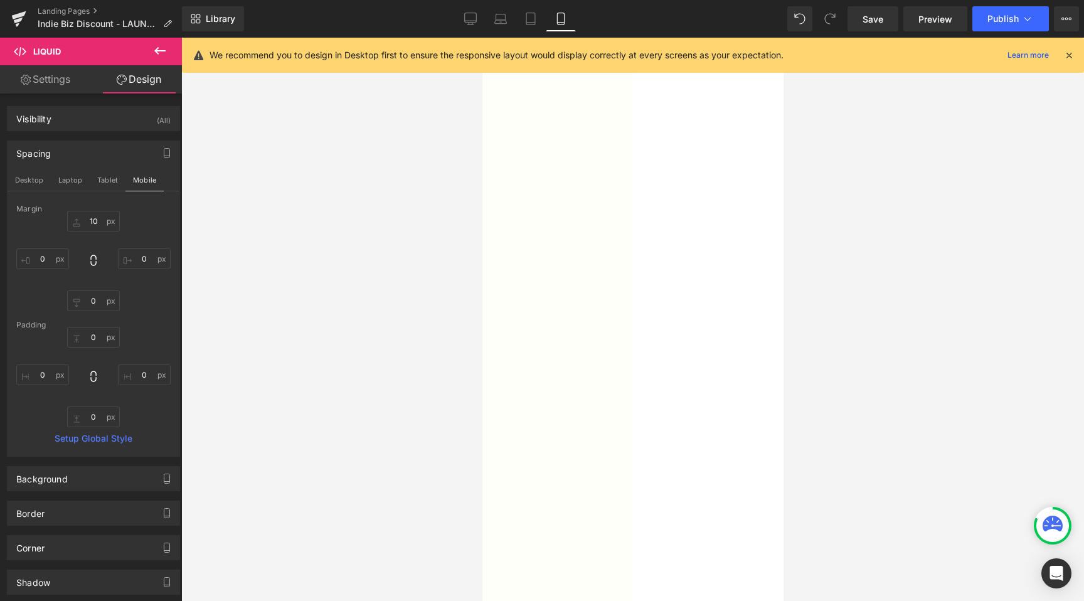
type input "0"
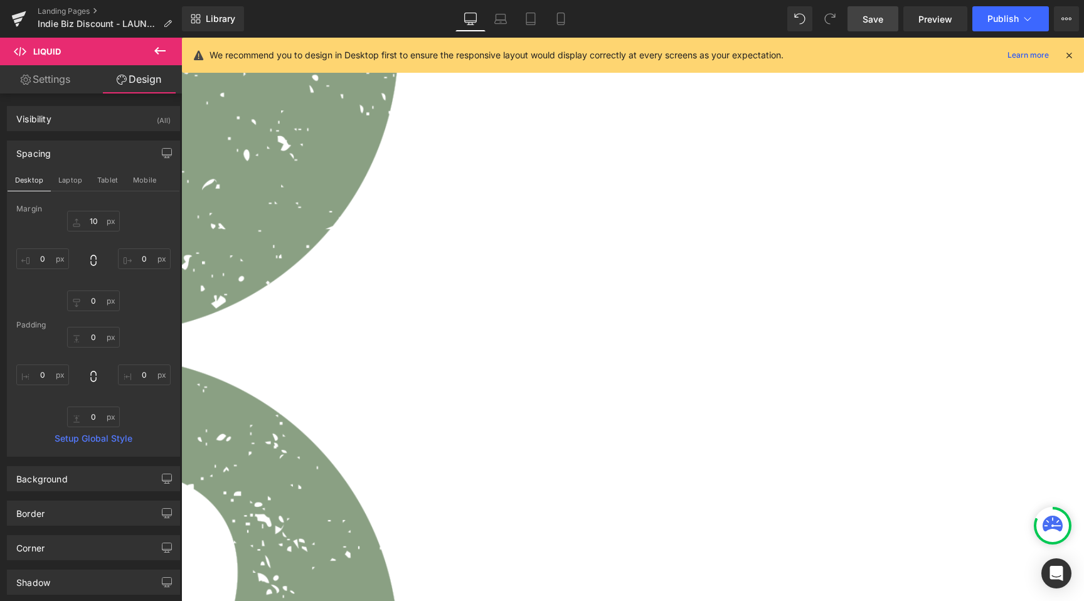
click at [862, 17] on link "Save" at bounding box center [872, 18] width 51 height 25
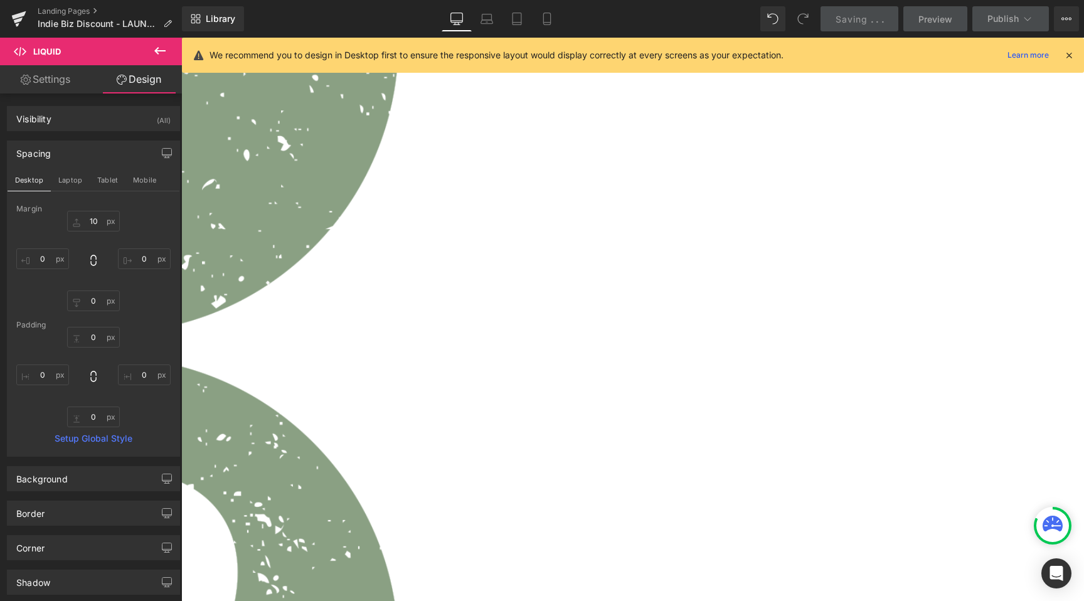
click at [943, 21] on span "Preview" at bounding box center [935, 19] width 34 height 13
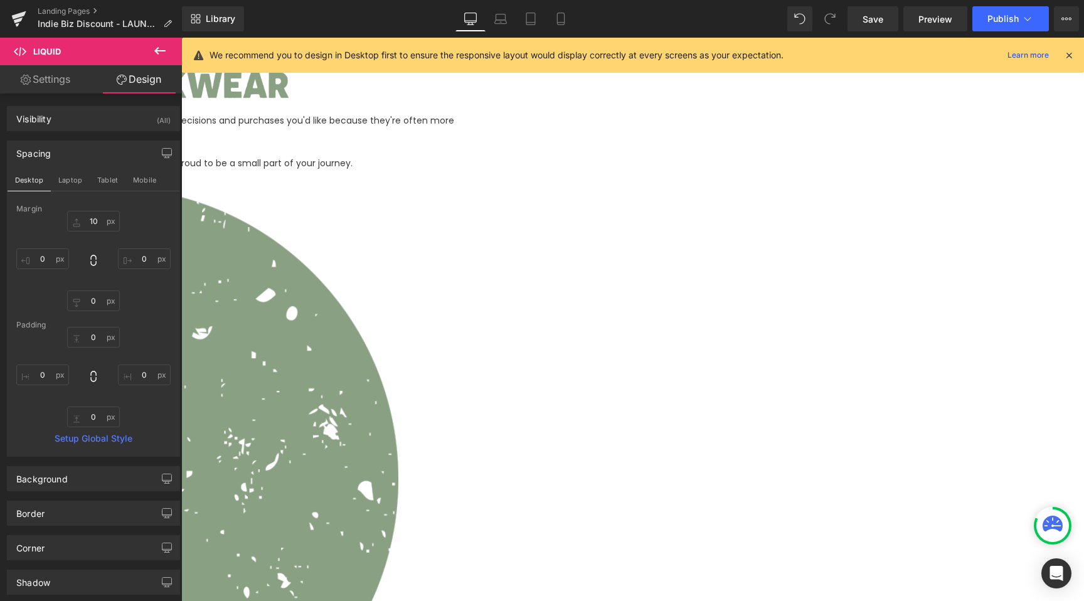
scroll to position [511, 0]
drag, startPoint x: 193, startPoint y: 294, endPoint x: 205, endPoint y: 293, distance: 11.9
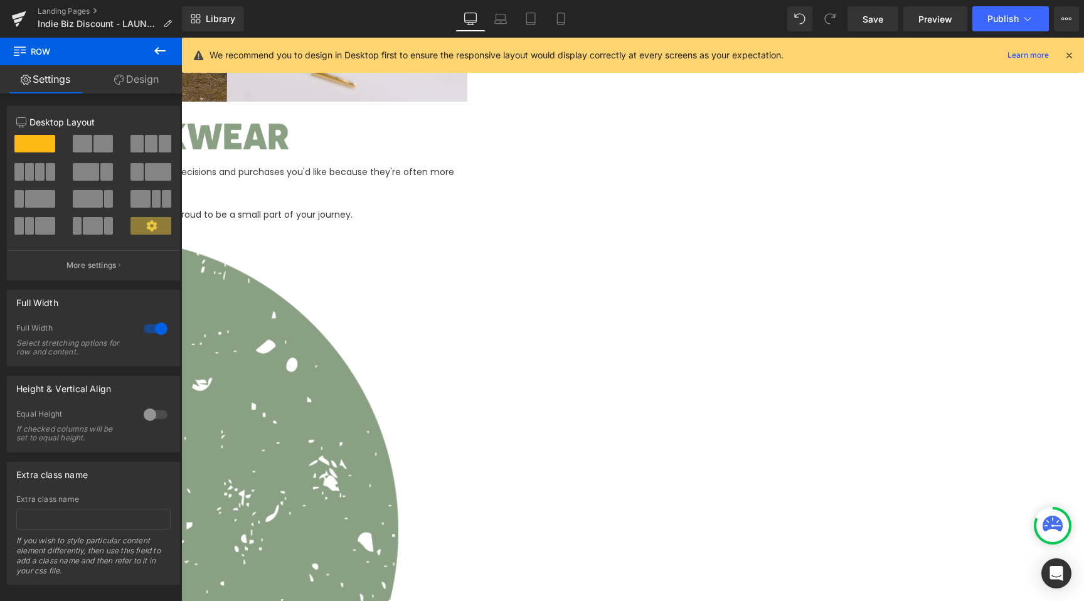
scroll to position [401, 0]
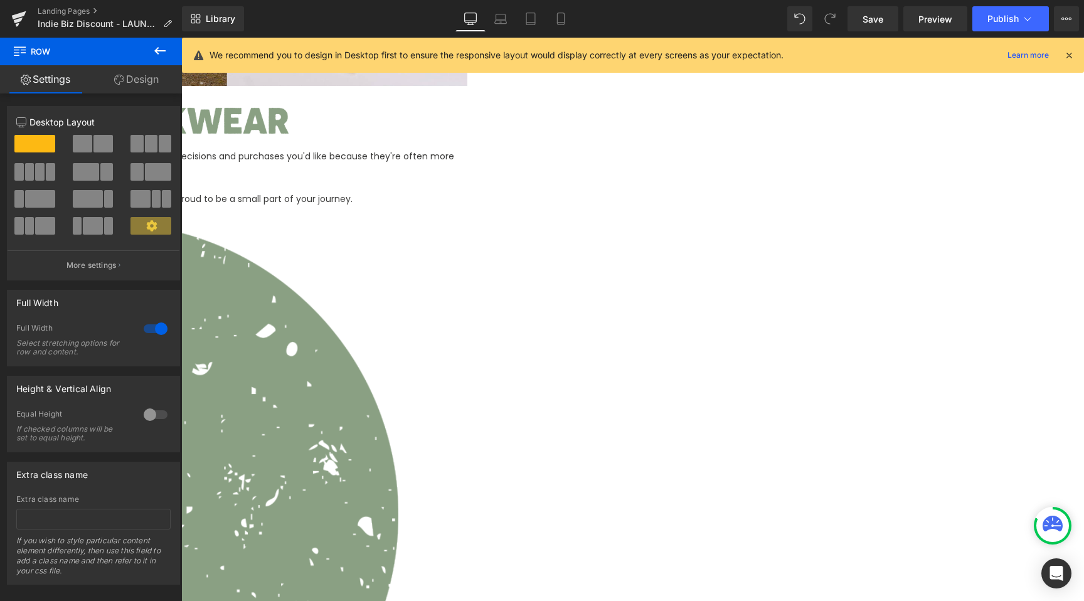
click at [181, 301] on div "Full Width 1 Full Width Select stretching options for row and content." at bounding box center [94, 323] width 188 height 86
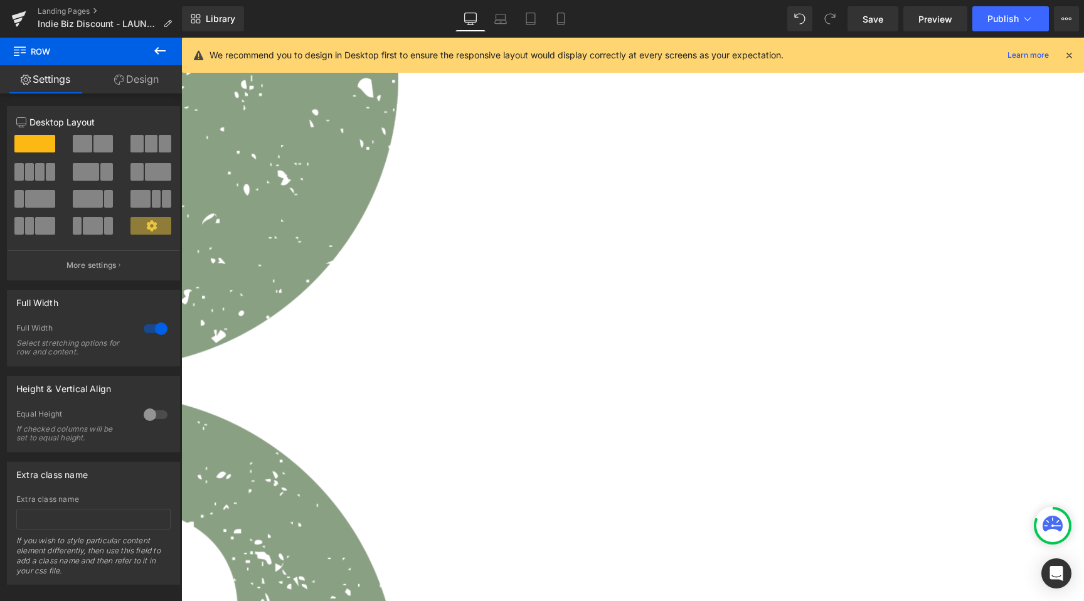
scroll to position [920, 0]
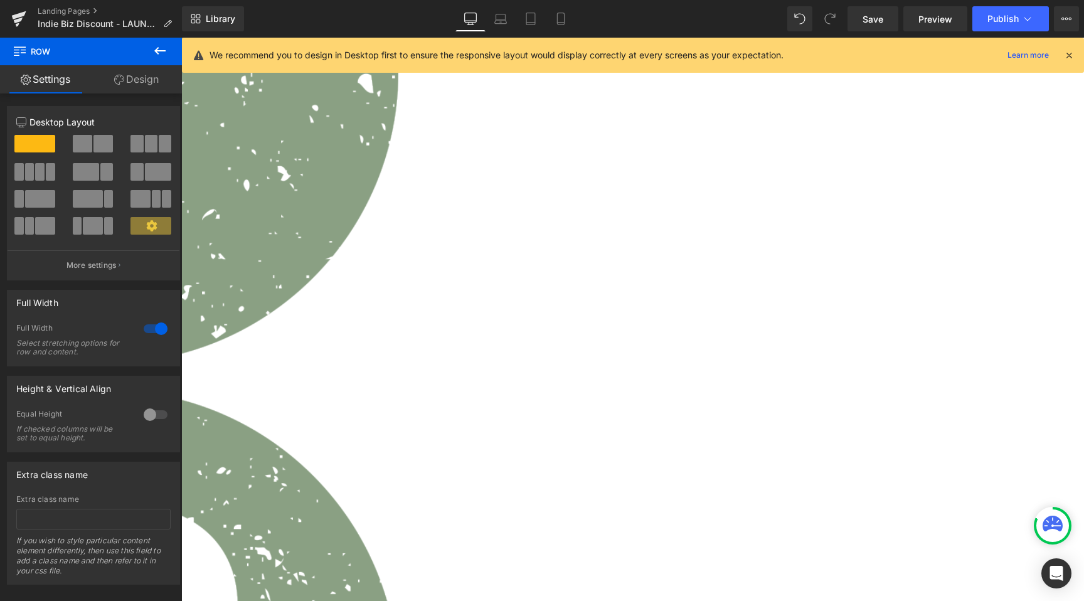
click at [163, 50] on icon at bounding box center [159, 51] width 11 height 8
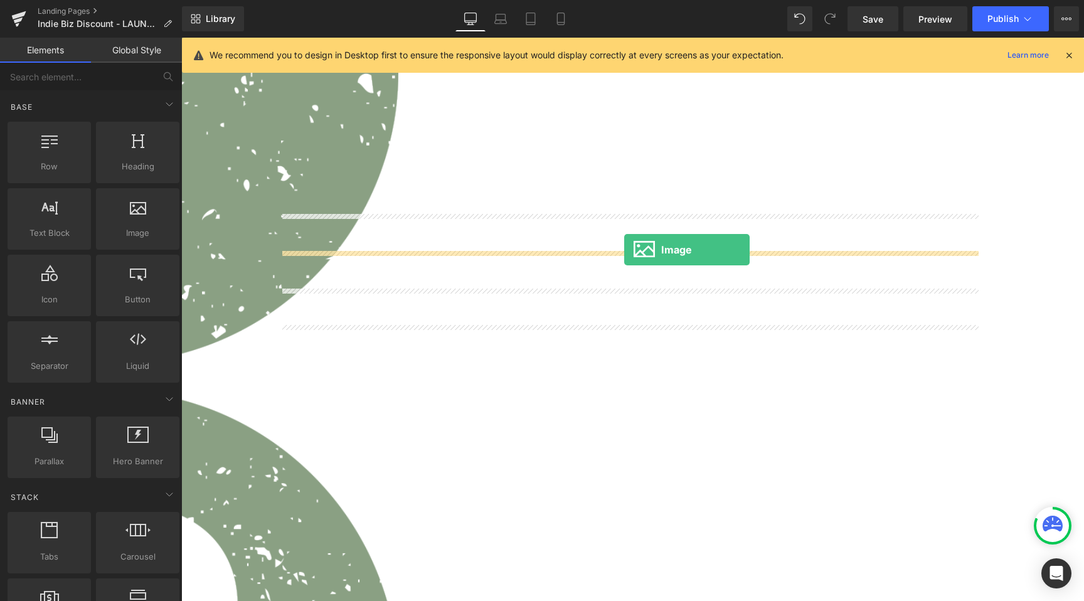
drag, startPoint x: 320, startPoint y: 258, endPoint x: 624, endPoint y: 250, distance: 304.4
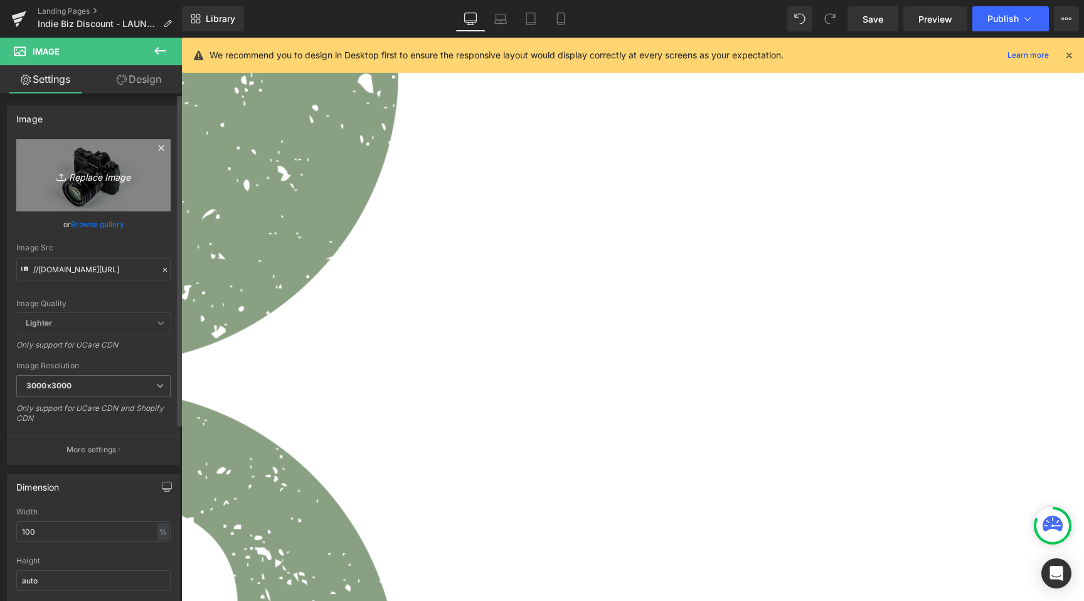
click at [95, 178] on icon "Replace Image" at bounding box center [93, 175] width 100 height 16
type input "C:\fakepath\Asset 4.png"
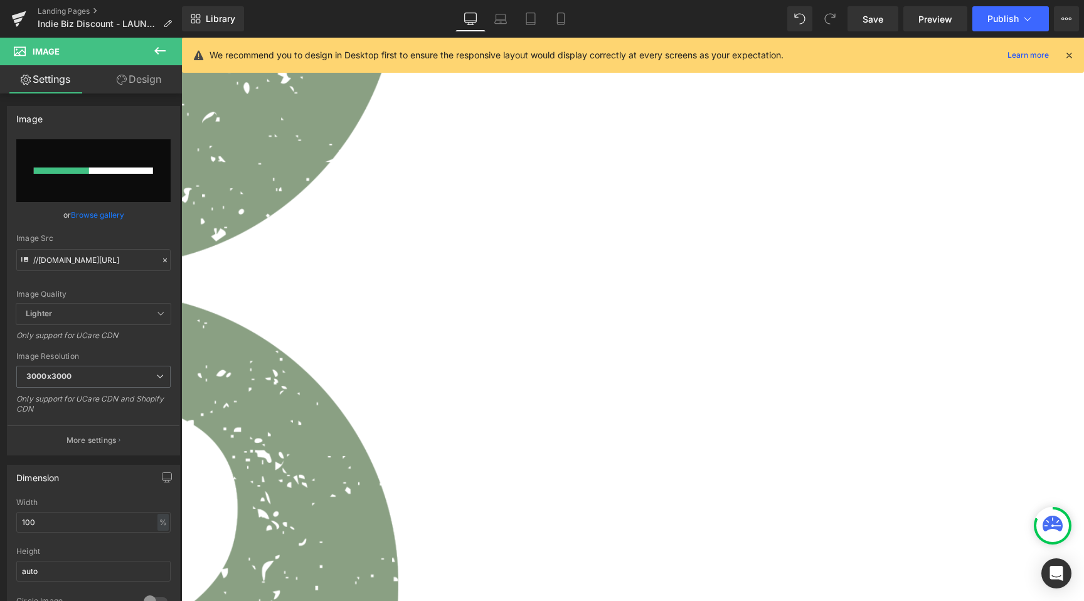
scroll to position [1016, 0]
type input "https://ucarecdn.com/b7933fbf-e47c-49de-86d5-ad9becbe6c36/-/format/auto/-/previ…"
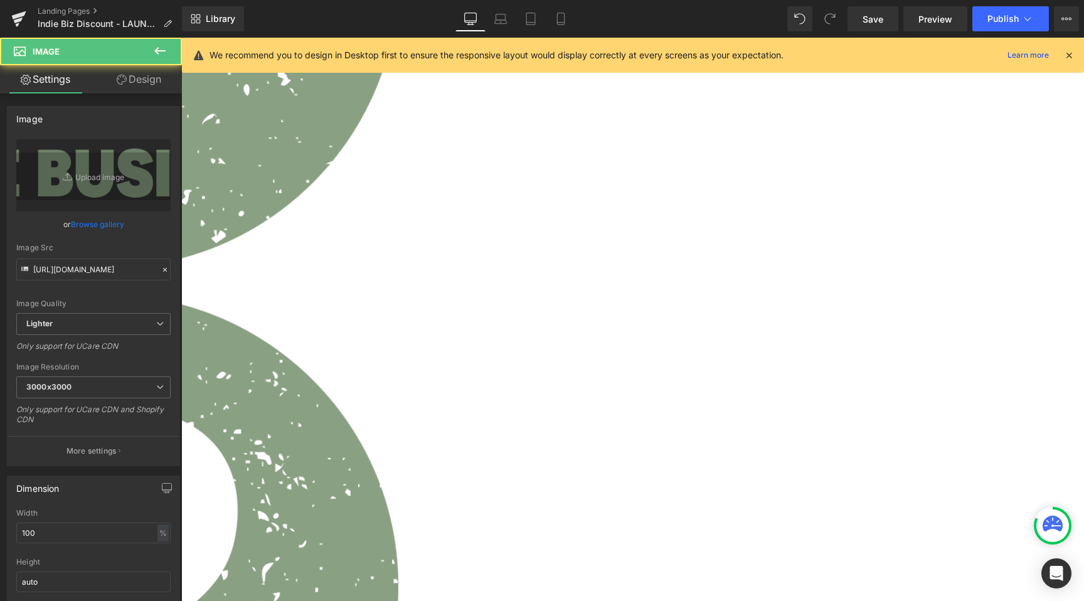
click at [139, 88] on link "Design" at bounding box center [138, 79] width 91 height 28
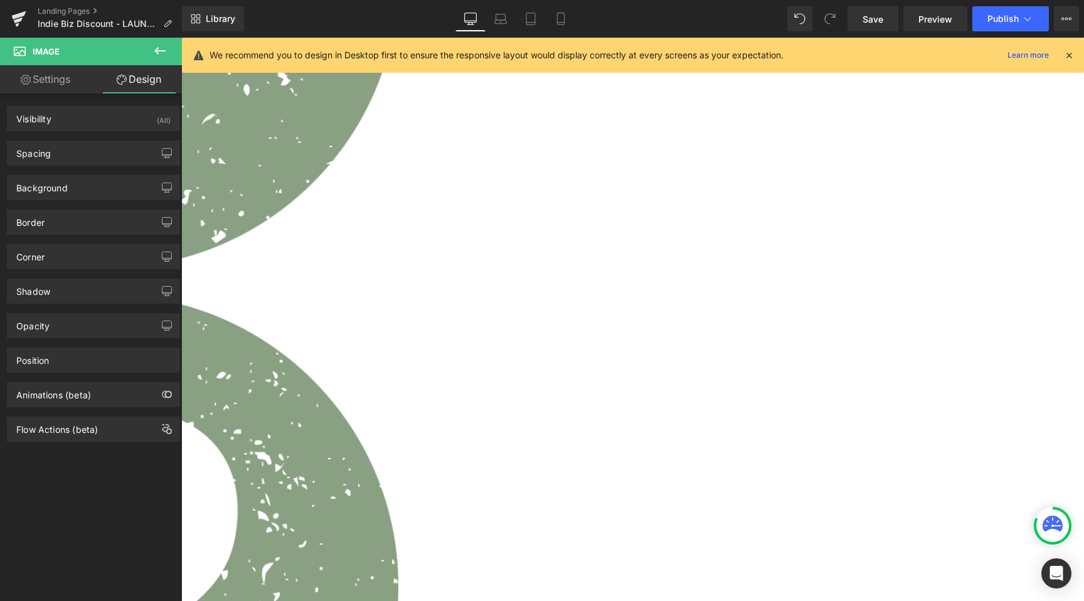
click at [169, 51] on button at bounding box center [160, 52] width 44 height 28
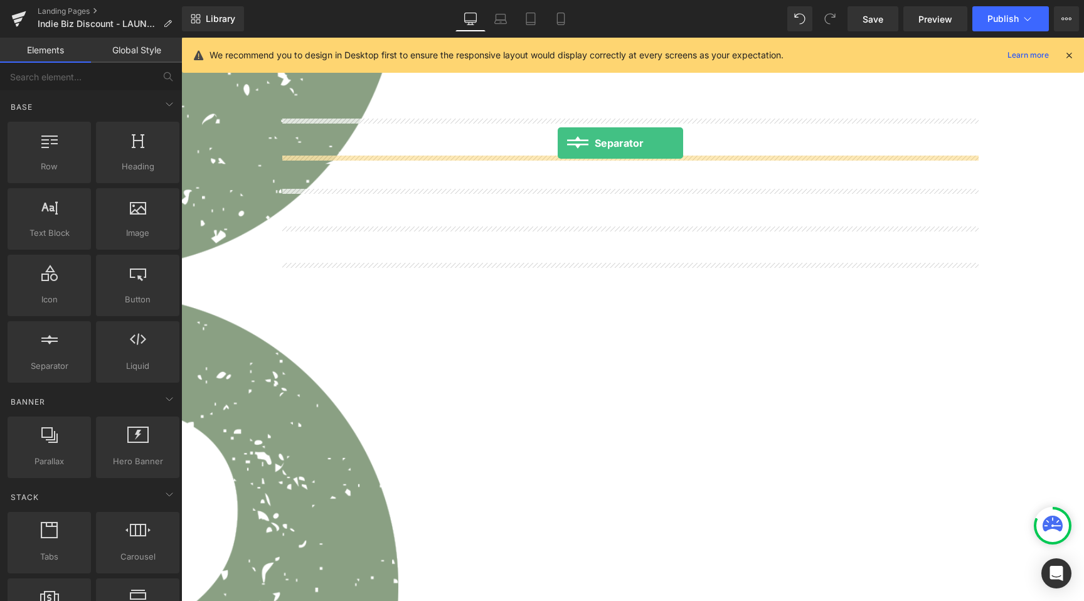
drag, startPoint x: 316, startPoint y: 378, endPoint x: 558, endPoint y: 143, distance: 337.1
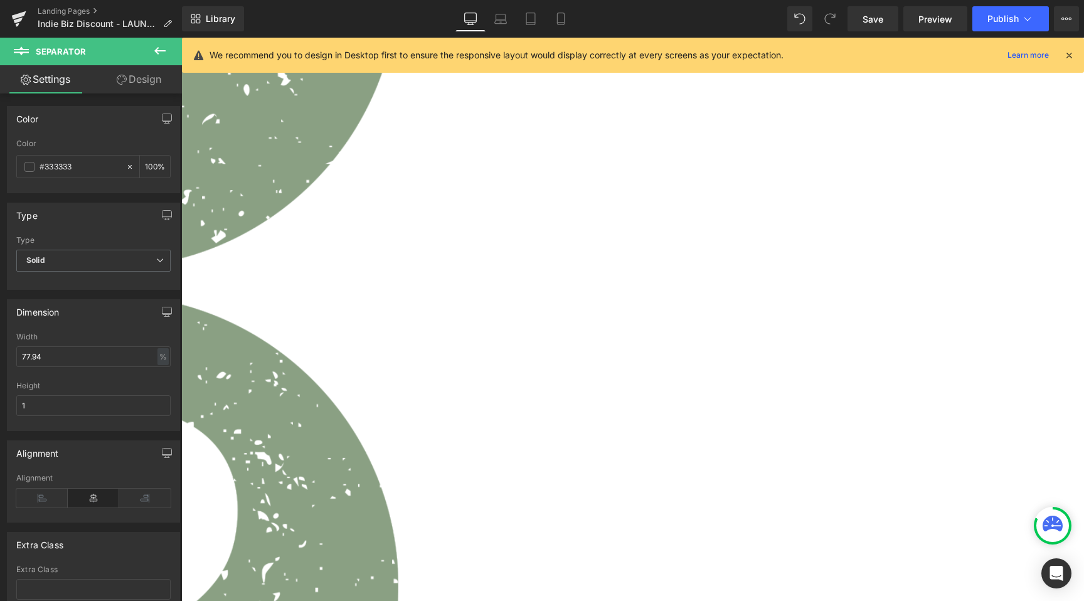
drag, startPoint x: 564, startPoint y: 167, endPoint x: 408, endPoint y: 132, distance: 159.5
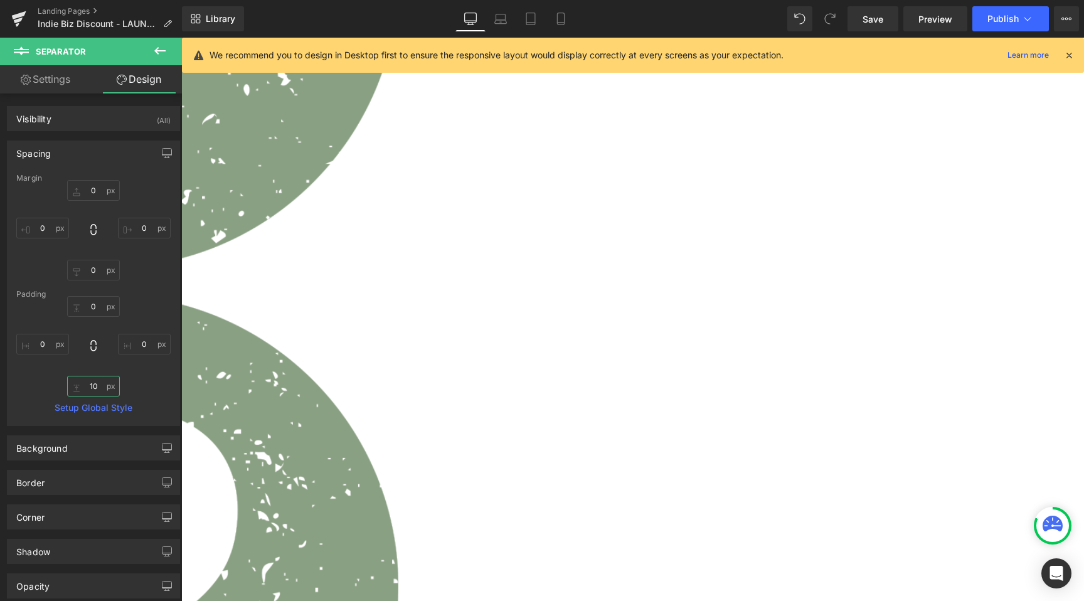
drag, startPoint x: 98, startPoint y: 395, endPoint x: 95, endPoint y: 386, distance: 9.3
click at [98, 395] on input "10" at bounding box center [93, 386] width 53 height 21
type input "13"
click at [95, 307] on input "0" at bounding box center [93, 306] width 53 height 21
type input "0"
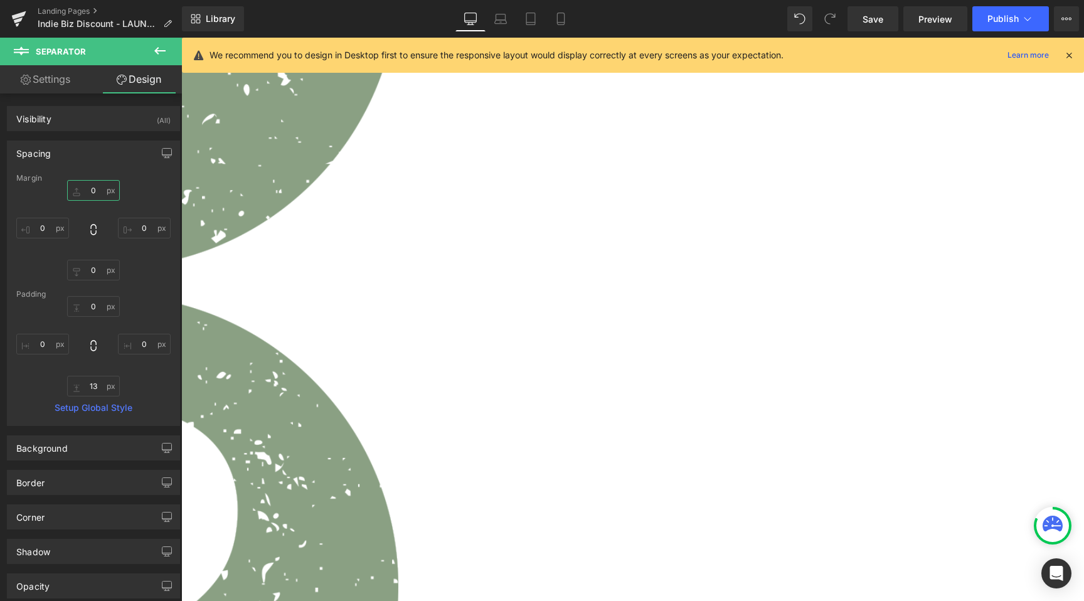
click at [106, 199] on input "0" at bounding box center [93, 190] width 53 height 21
type input "3"
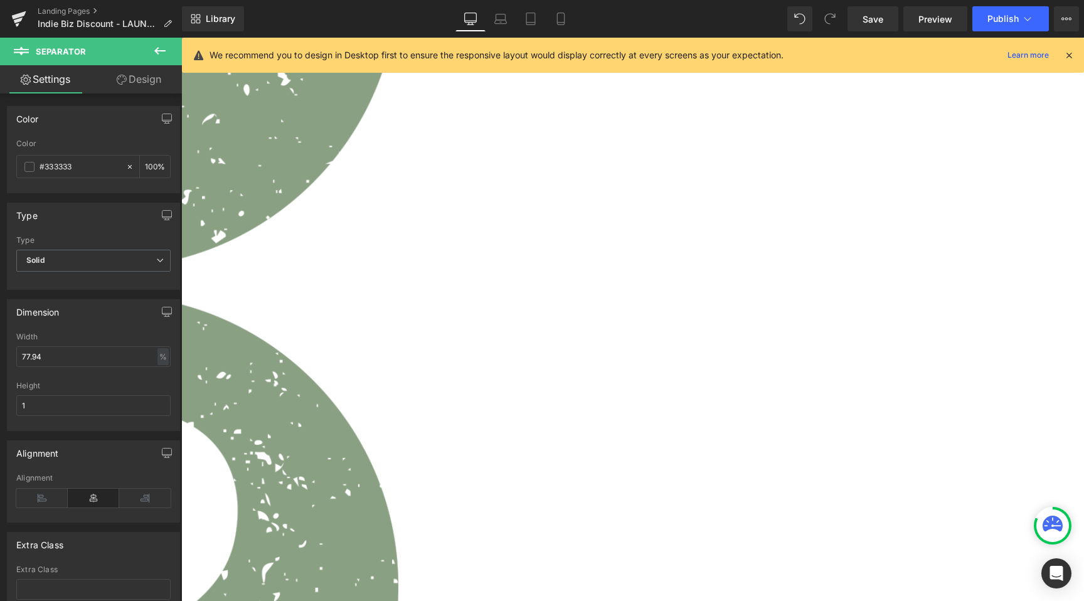
click at [138, 80] on link "Design" at bounding box center [138, 79] width 91 height 28
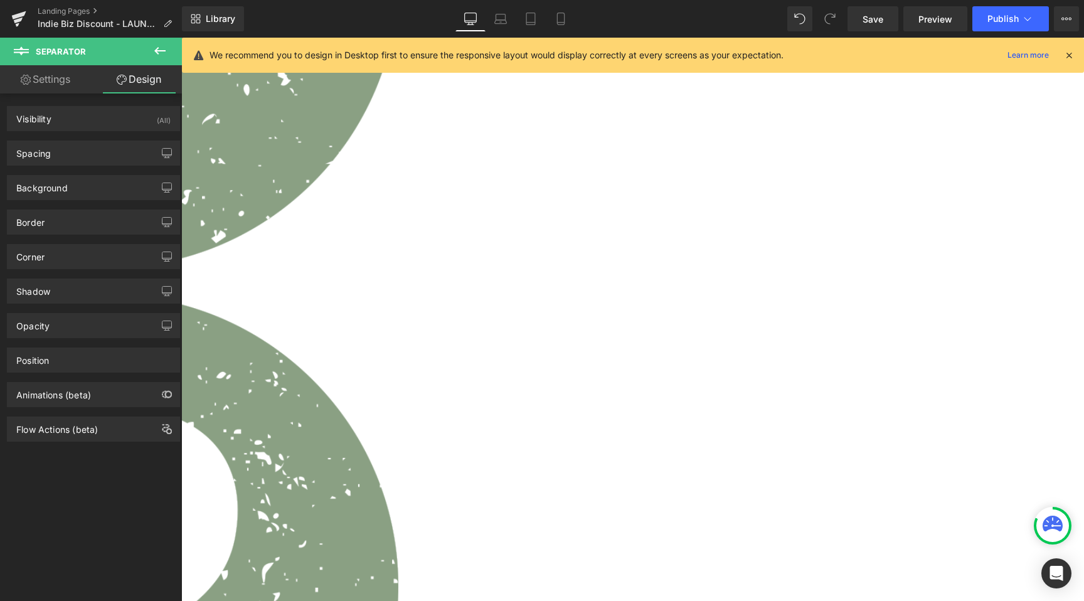
type input "3"
type input "0"
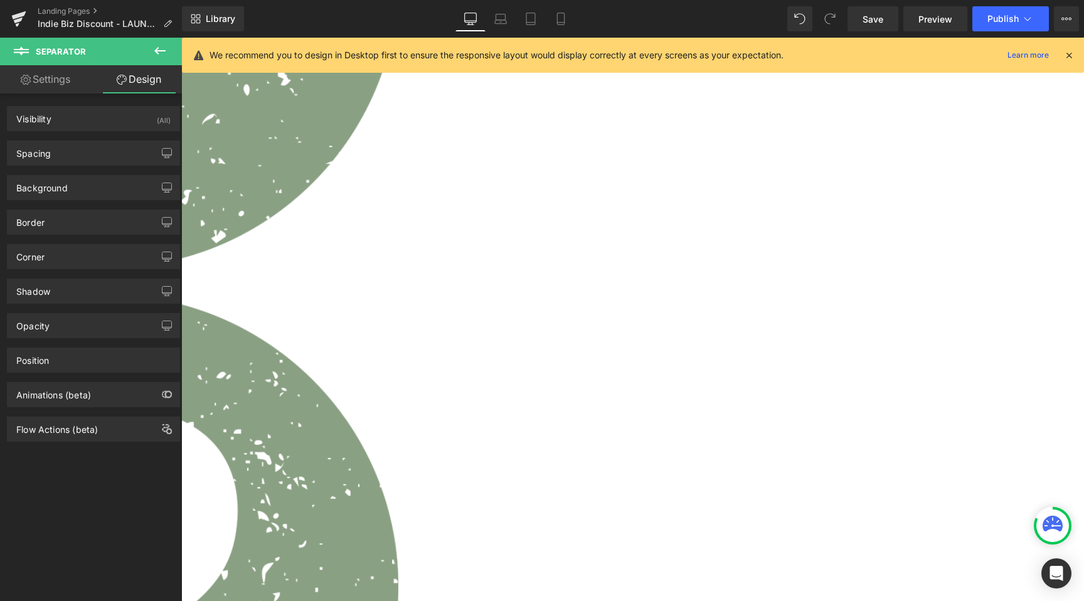
type input "0"
type input "13"
type input "0"
type input "transparent"
type input "0"
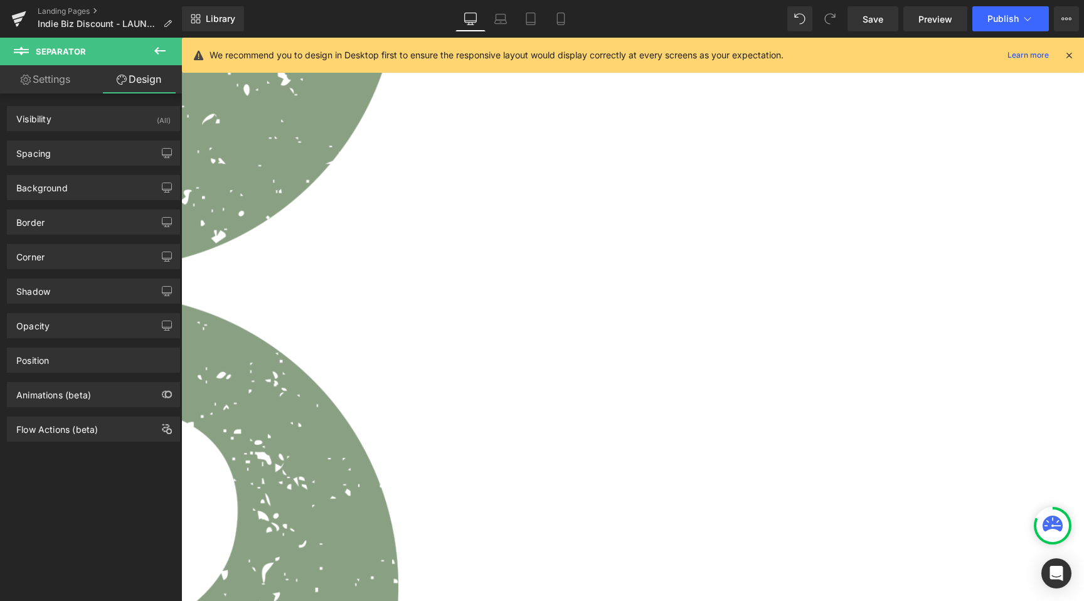
click at [68, 129] on div "Visibility (All)" at bounding box center [94, 119] width 172 height 24
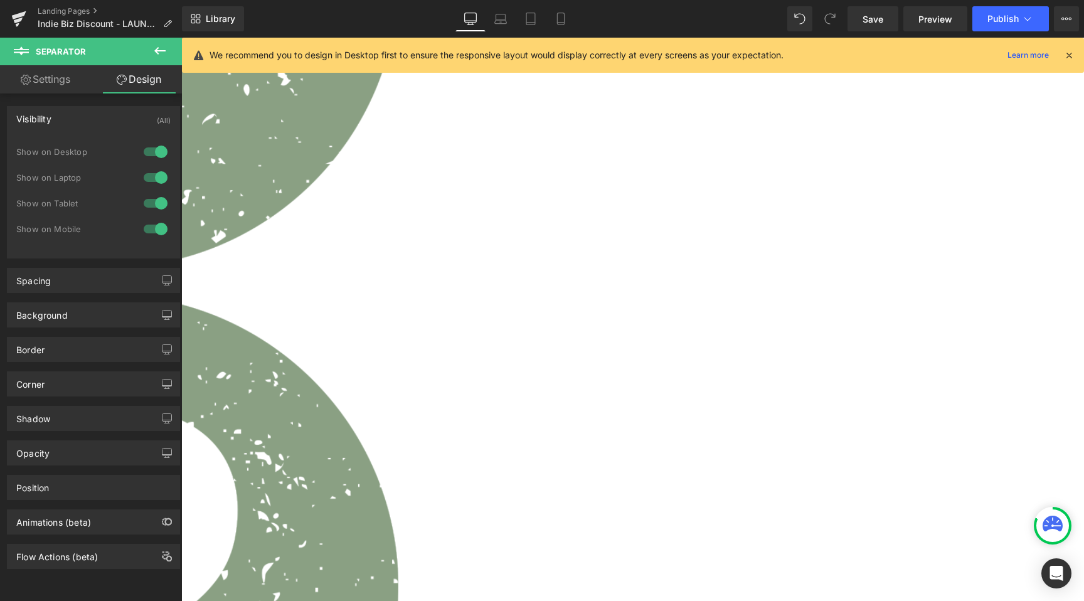
click at [86, 128] on div "Visibility (All)" at bounding box center [94, 119] width 172 height 24
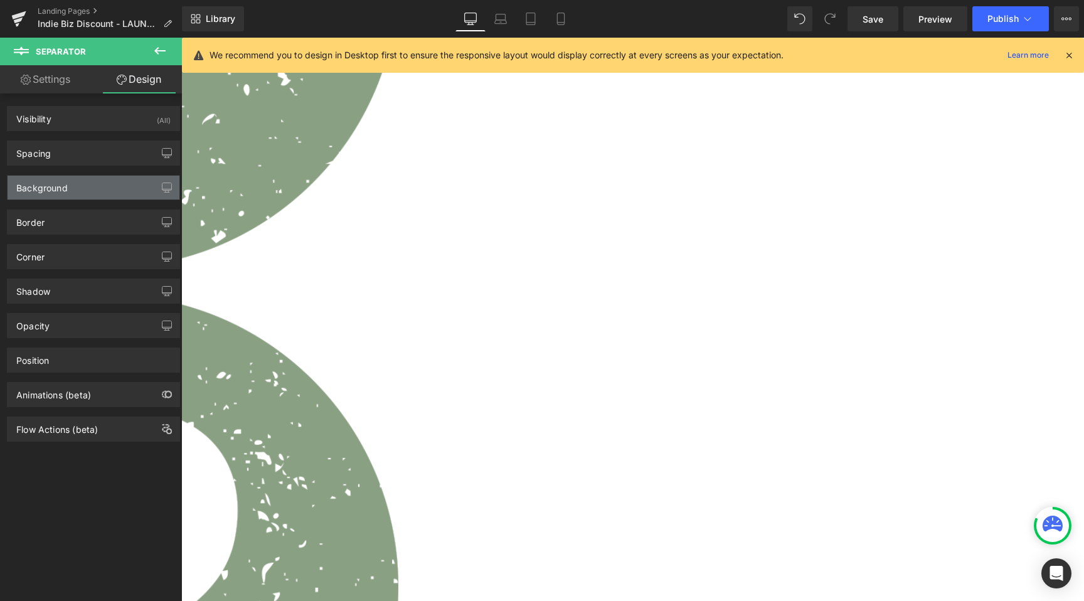
click at [75, 180] on div "Background" at bounding box center [94, 188] width 172 height 24
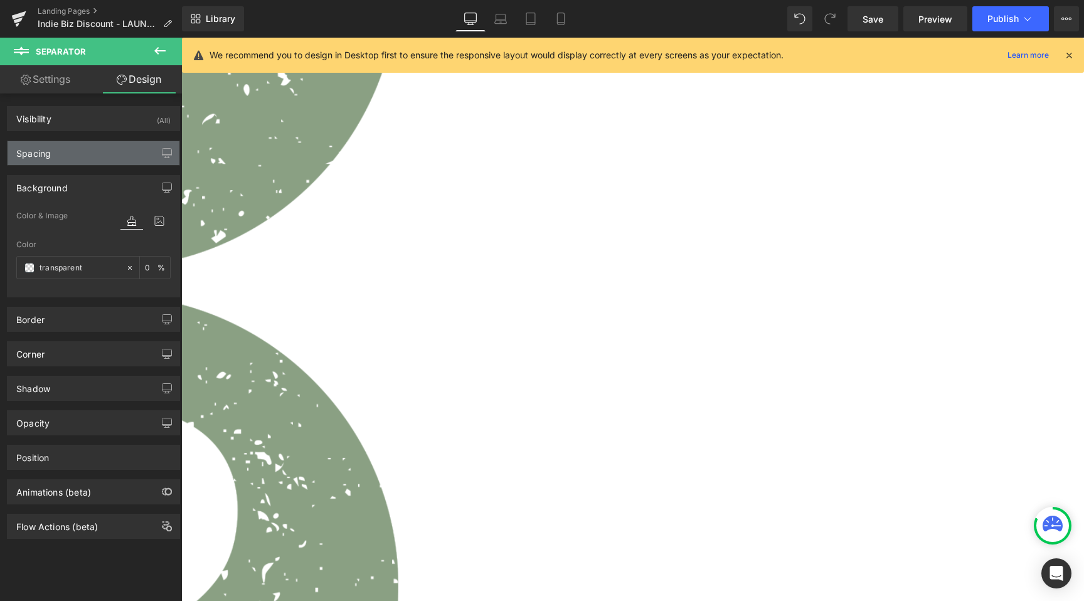
click at [84, 157] on div "Spacing" at bounding box center [94, 153] width 172 height 24
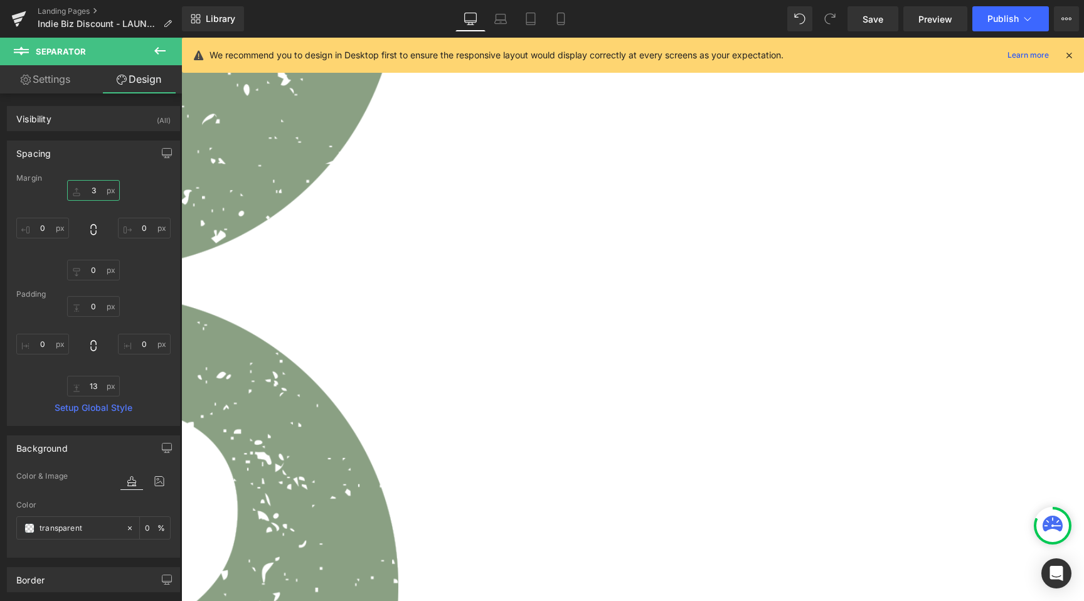
click at [93, 189] on input "3" at bounding box center [93, 190] width 53 height 21
type input "5"
click at [883, 13] on span "Save" at bounding box center [872, 19] width 21 height 13
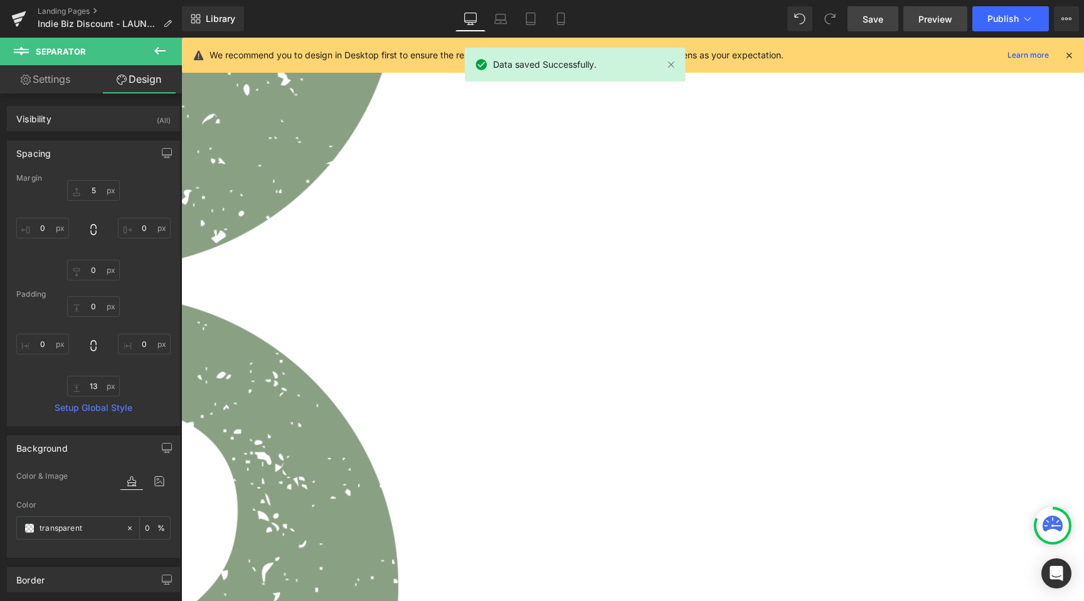
click at [924, 19] on span "Preview" at bounding box center [935, 19] width 34 height 13
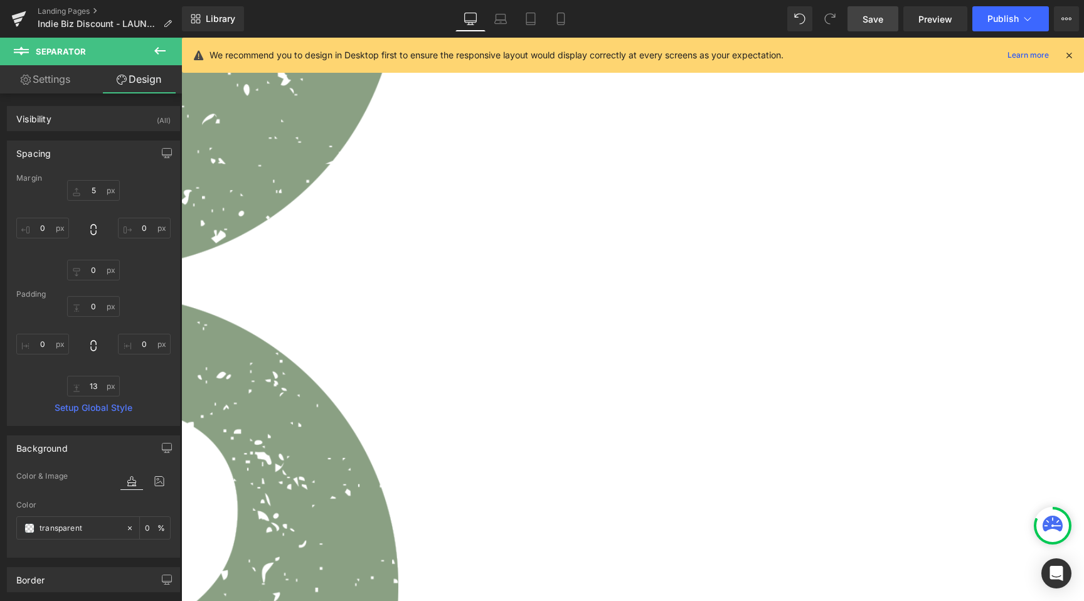
click at [181, 38] on span "Image" at bounding box center [181, 38] width 0 height 0
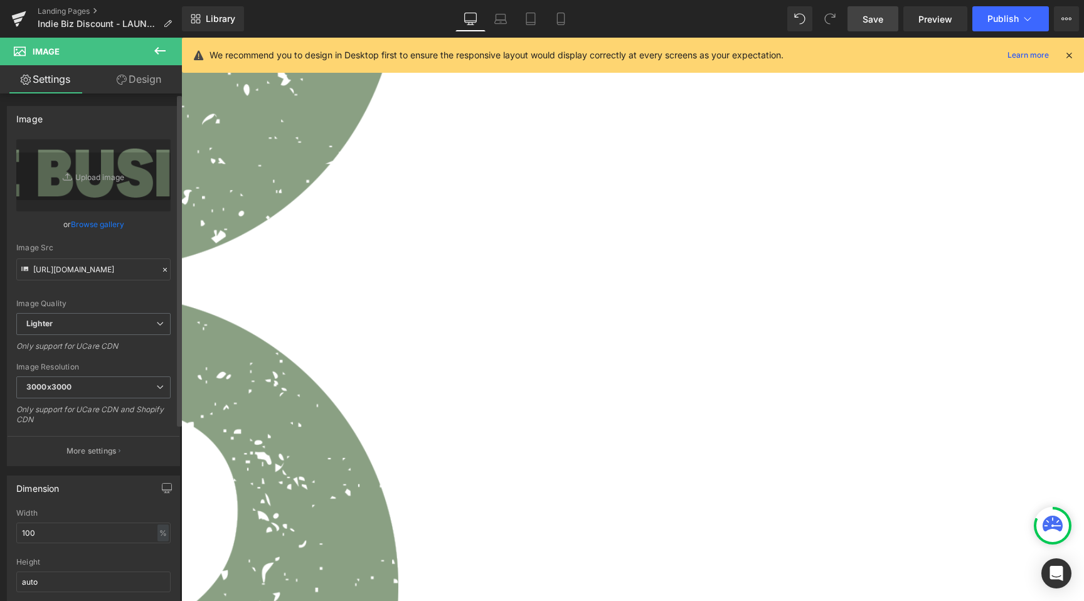
click at [102, 220] on link "Browse gallery" at bounding box center [97, 224] width 53 height 22
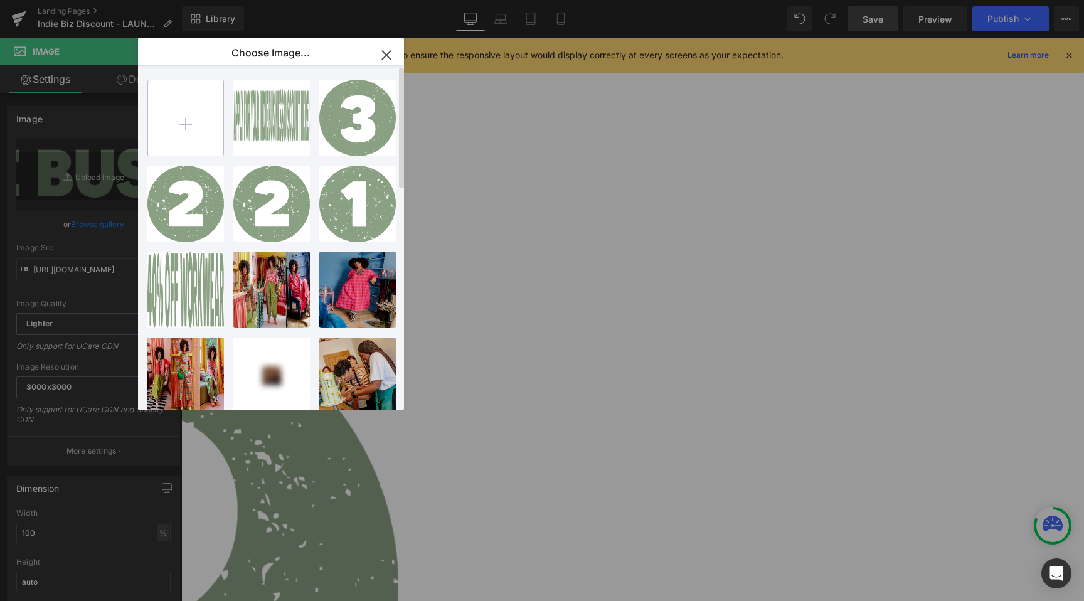
click at [213, 125] on input "file" at bounding box center [185, 117] width 75 height 75
type input "C:\fakepath\Asset 5.png"
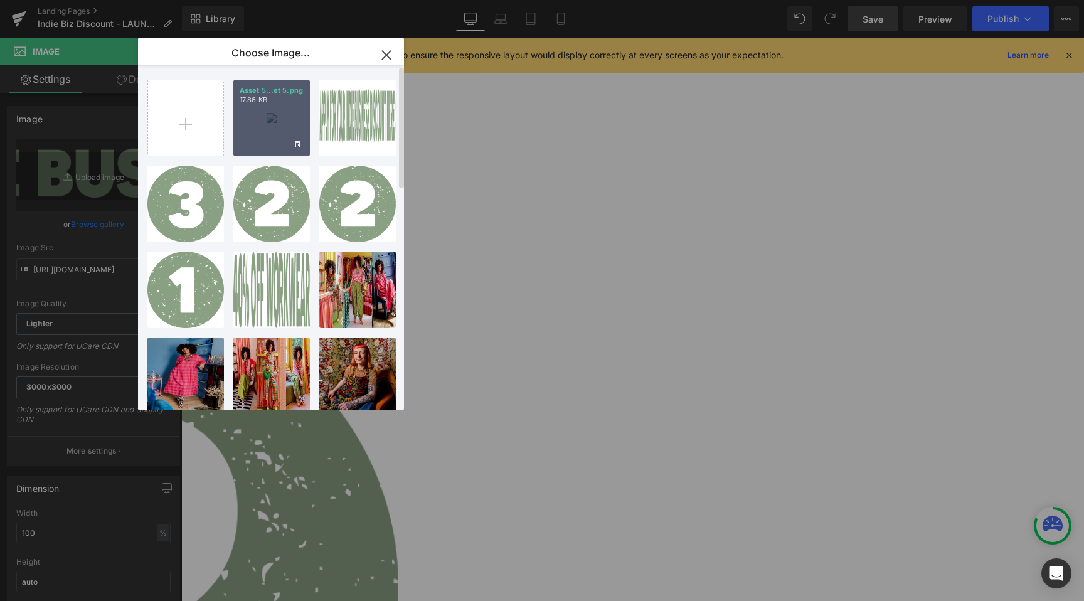
click at [273, 124] on div "Asset 5...et 5.png 17.86 KB" at bounding box center [271, 118] width 77 height 77
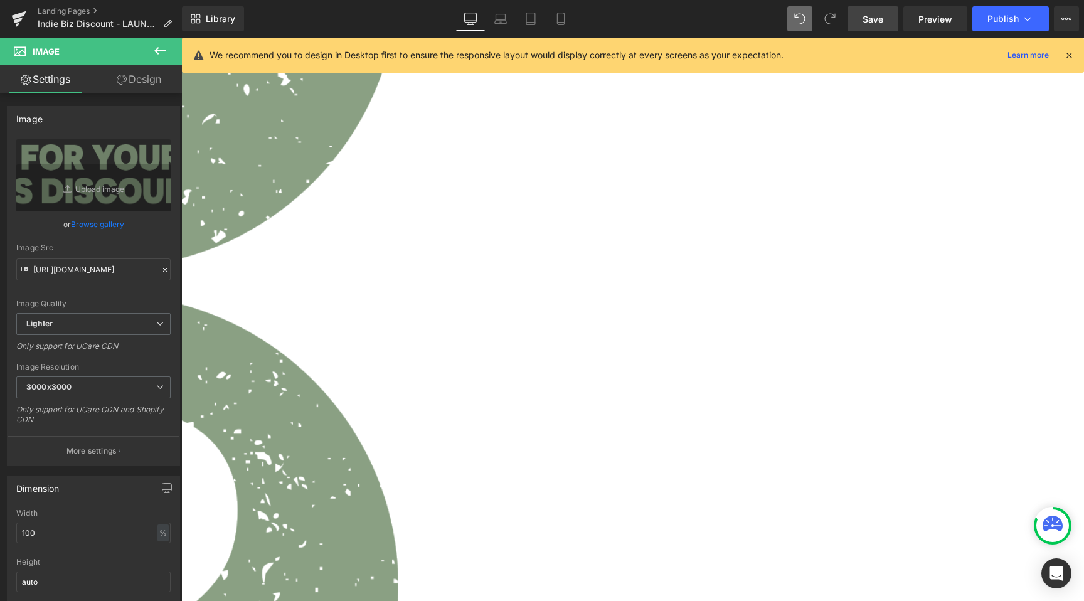
type input "https://ucarecdn.com/b7933fbf-e47c-49de-86d5-ad9becbe6c36/-/format/auto/-/previ…"
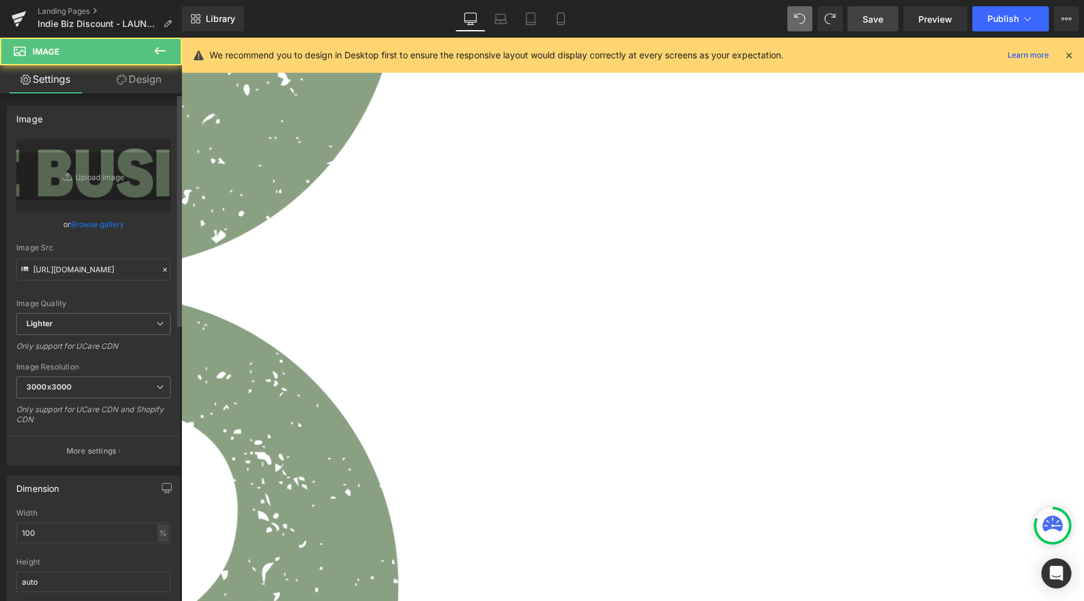
scroll to position [346, 0]
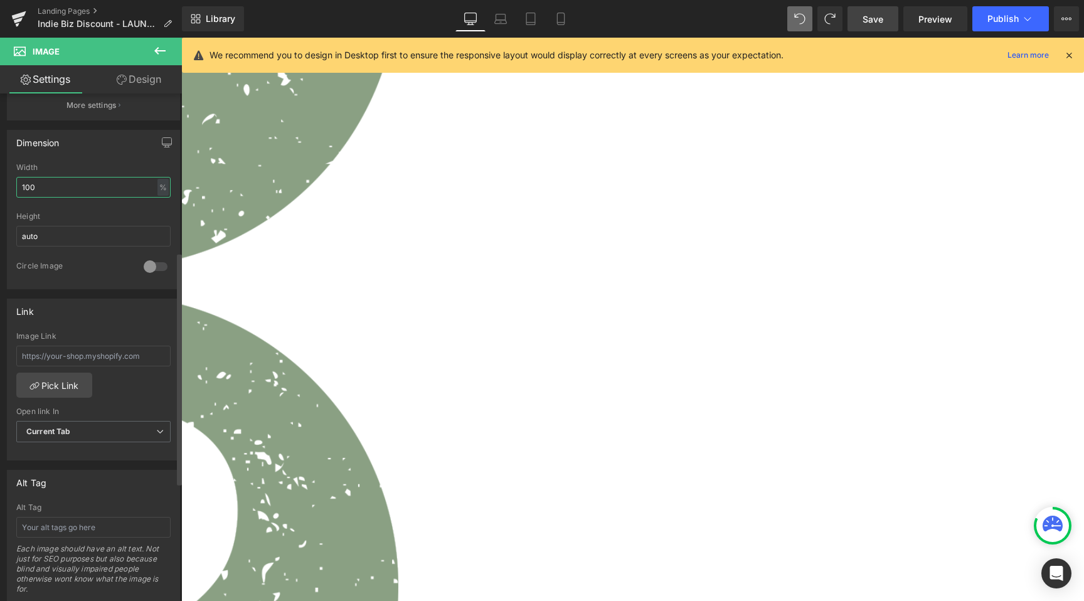
click at [66, 193] on input "100" at bounding box center [93, 187] width 154 height 21
type input "75"
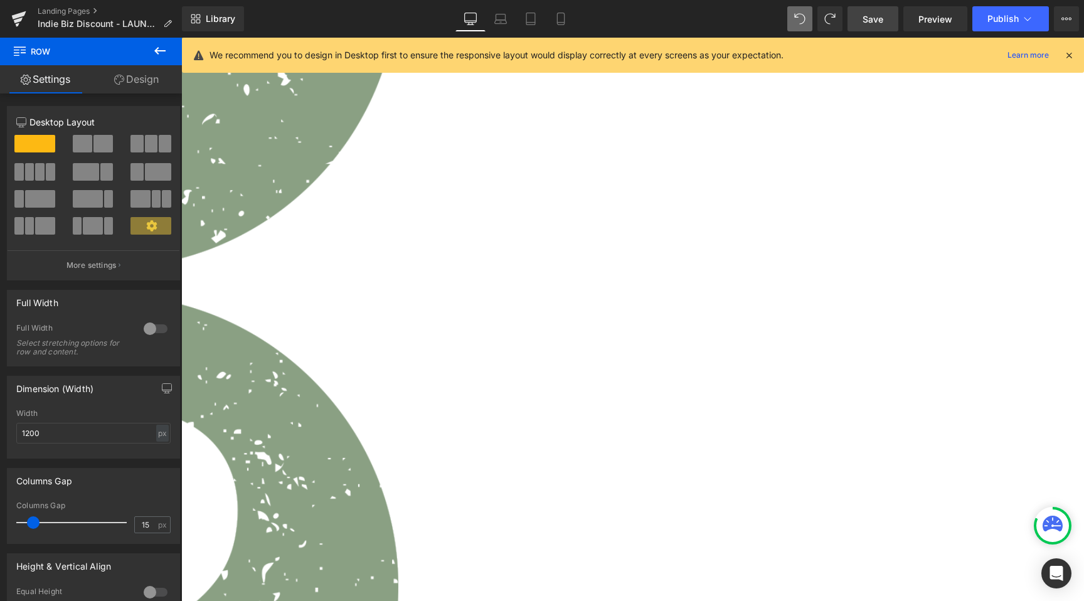
click at [181, 38] on span "Liquid" at bounding box center [181, 38] width 0 height 0
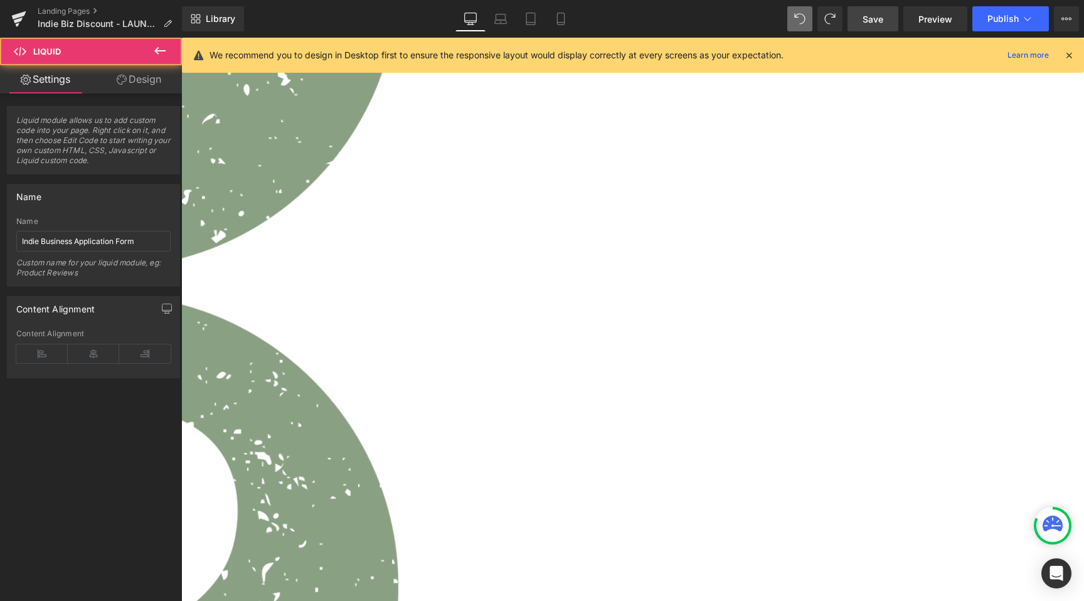
click at [138, 88] on link "Design" at bounding box center [138, 79] width 91 height 28
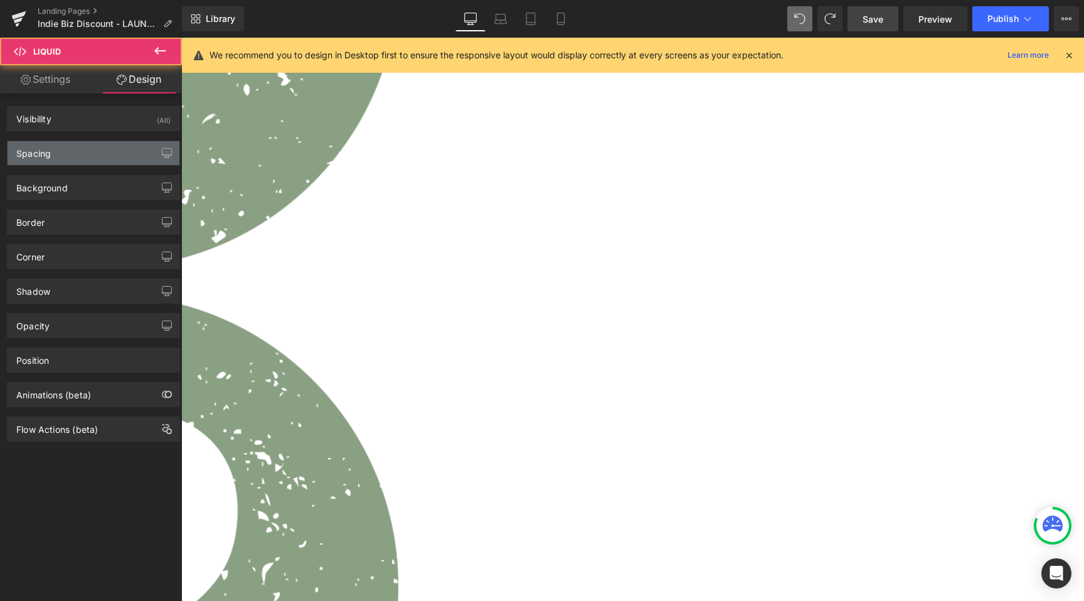
click at [58, 152] on div "Spacing" at bounding box center [94, 153] width 172 height 24
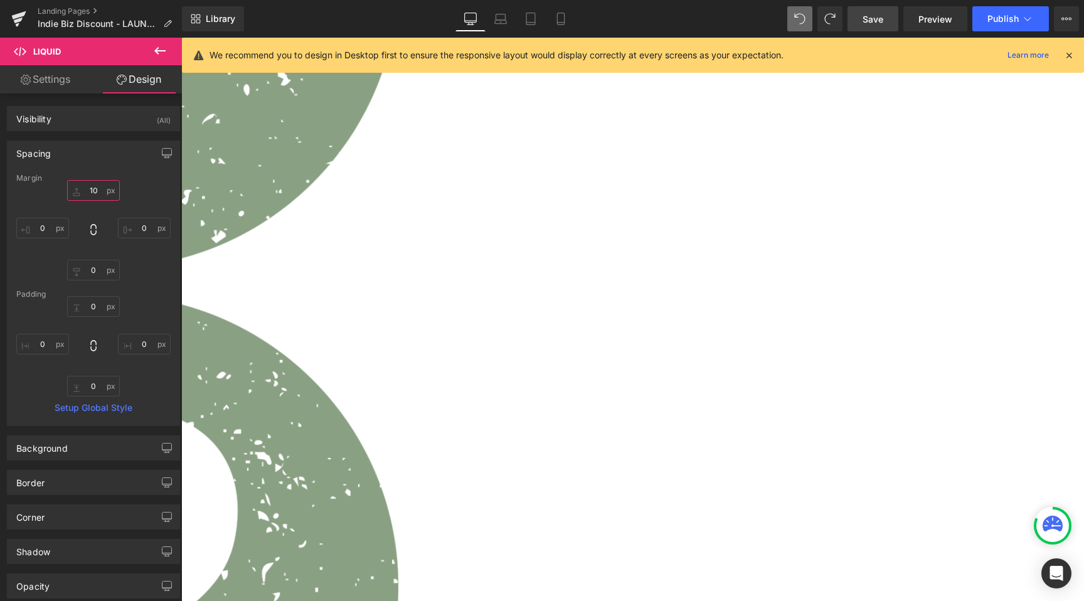
click at [105, 187] on input "10" at bounding box center [93, 190] width 53 height 21
type input "0"
click at [888, 11] on link "Save" at bounding box center [872, 18] width 51 height 25
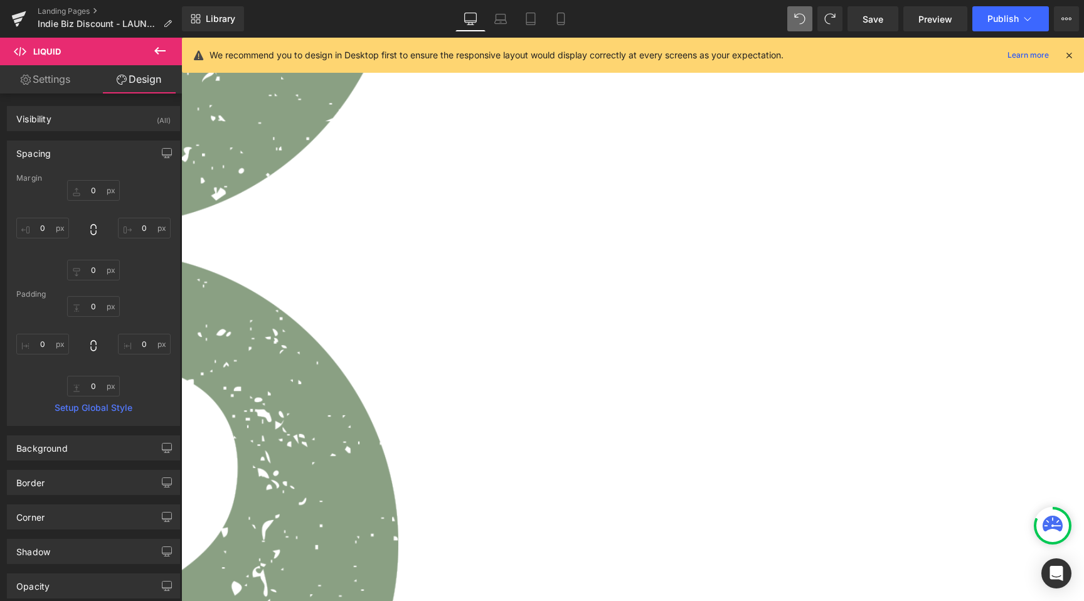
scroll to position [1063, 0]
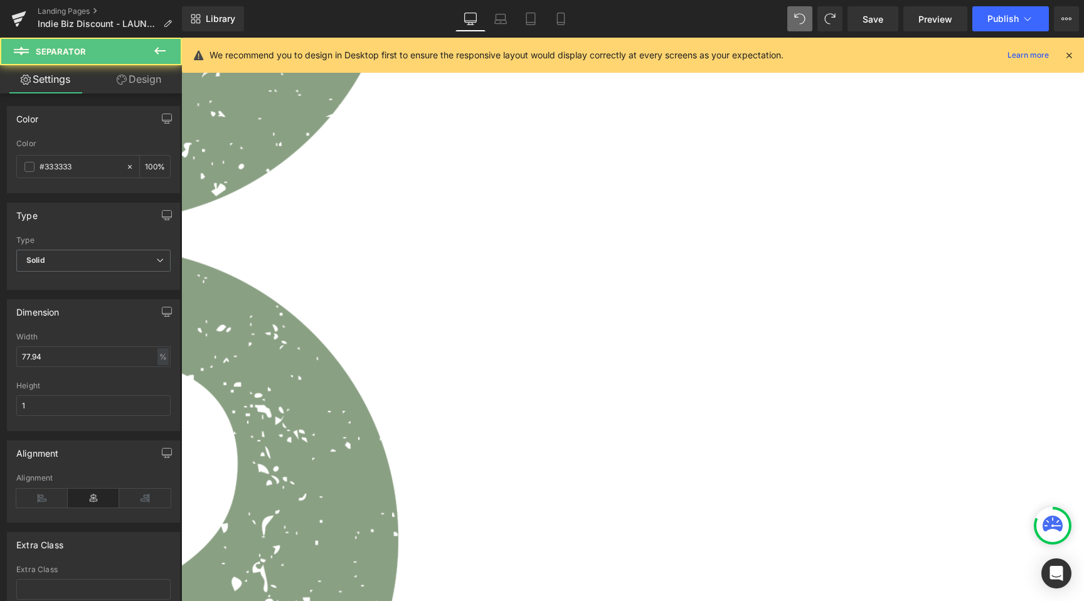
click at [181, 38] on icon at bounding box center [181, 38] width 0 height 0
click at [181, 38] on link at bounding box center [181, 38] width 0 height 0
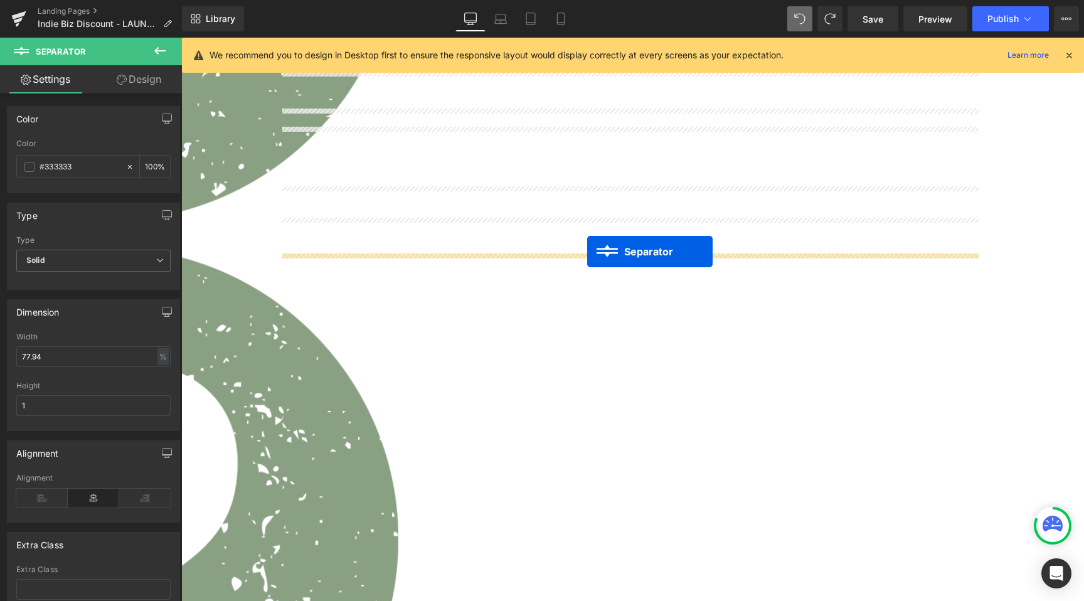
drag, startPoint x: 599, startPoint y: 141, endPoint x: 587, endPoint y: 252, distance: 111.7
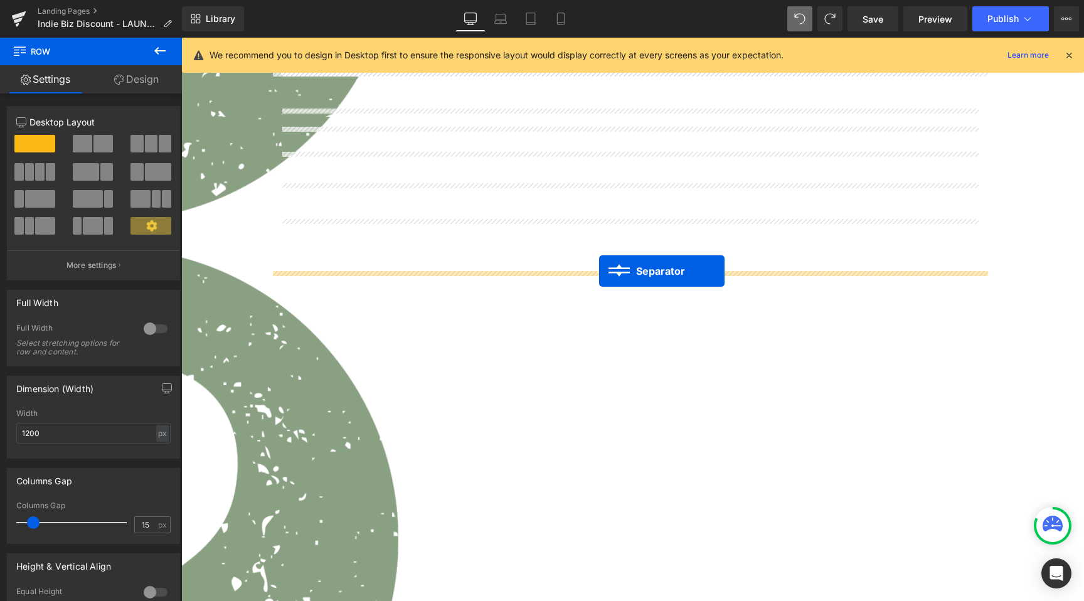
drag, startPoint x: 603, startPoint y: 228, endPoint x: 599, endPoint y: 271, distance: 42.8
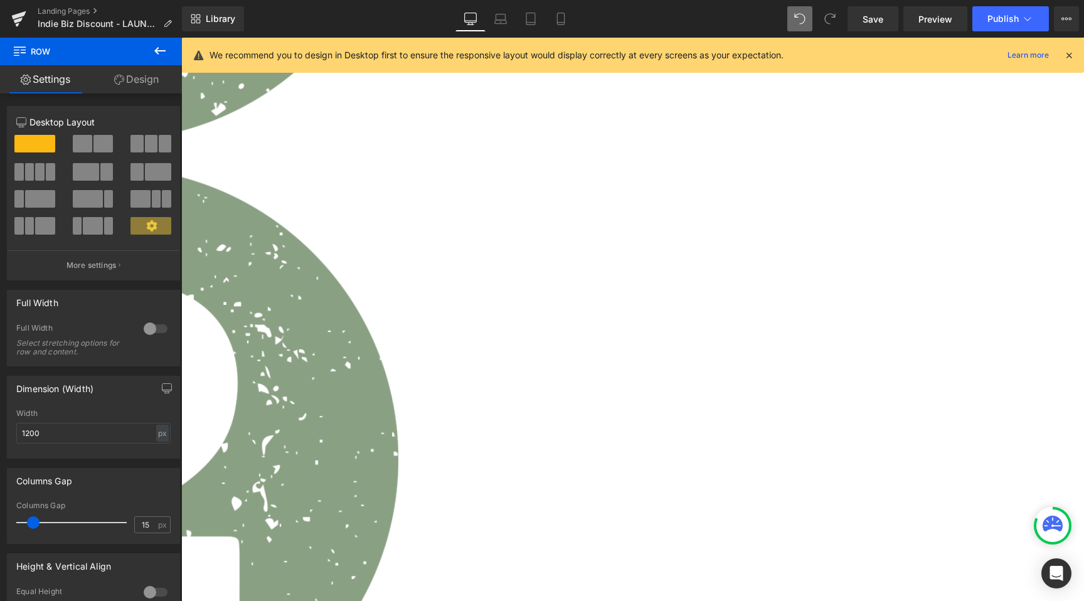
scroll to position [1150, 0]
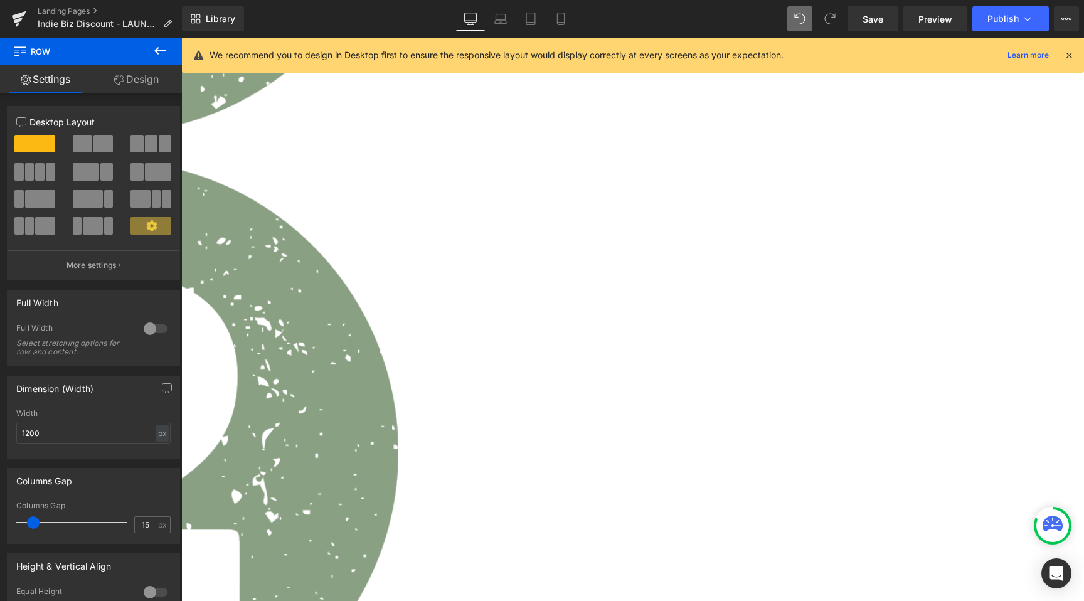
click at [159, 49] on icon at bounding box center [159, 50] width 15 height 15
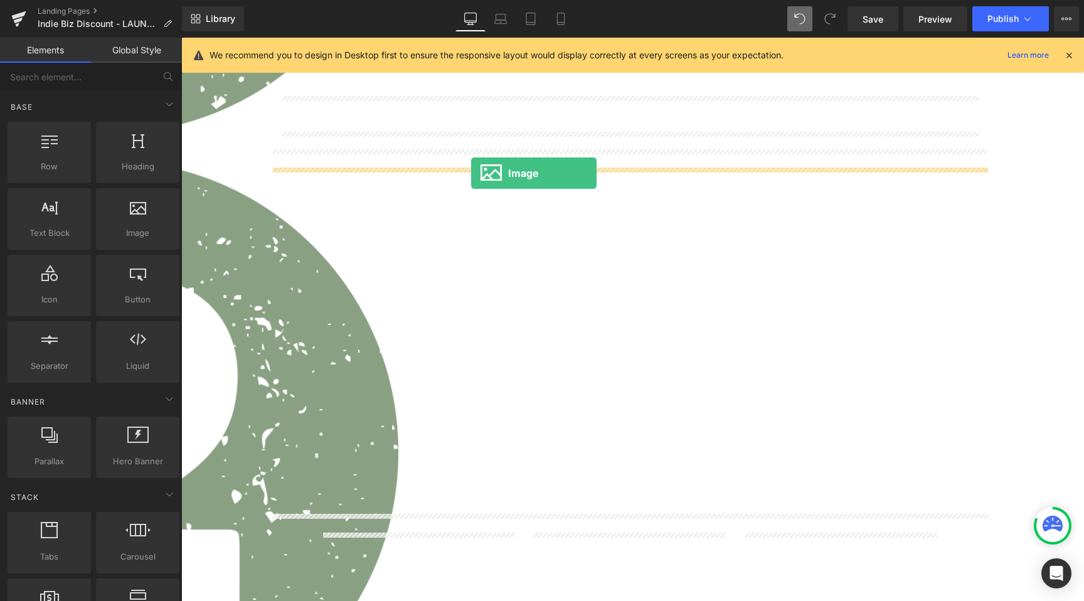
drag, startPoint x: 342, startPoint y: 246, endPoint x: 471, endPoint y: 173, distance: 148.3
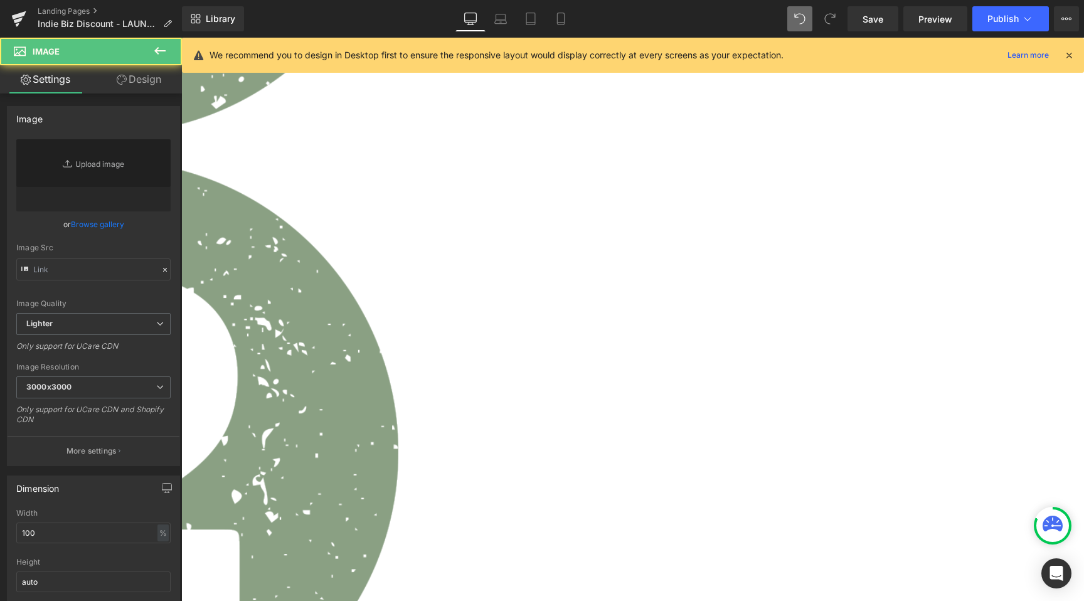
type input "//d1um8515vdn9kb.cloudfront.net/images/parallax.jpg"
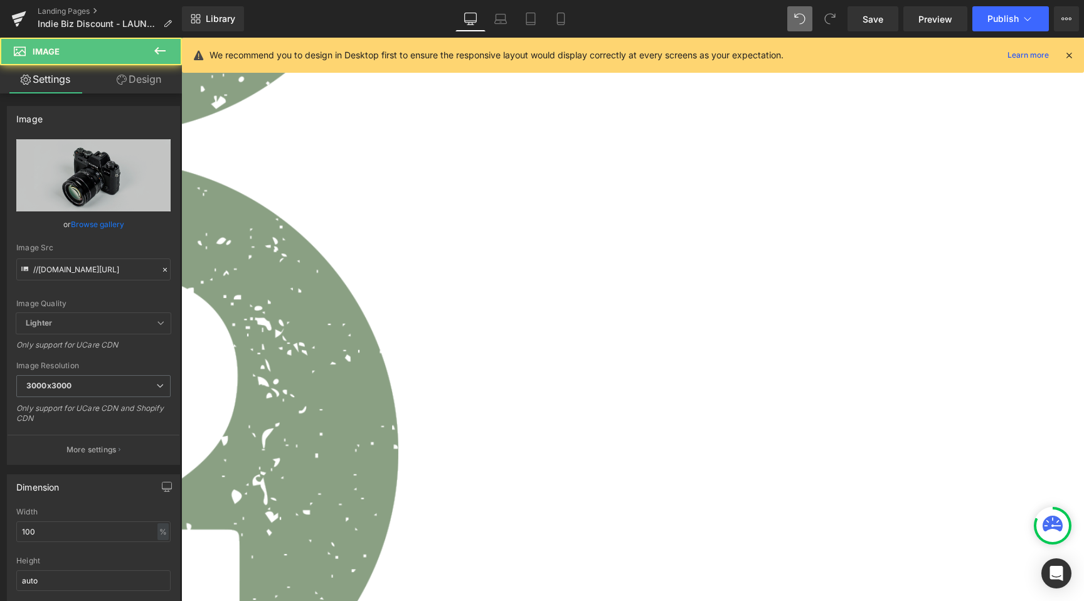
drag, startPoint x: 533, startPoint y: 179, endPoint x: 351, endPoint y: 215, distance: 186.0
click at [75, 226] on link "Browse gallery" at bounding box center [97, 224] width 53 height 22
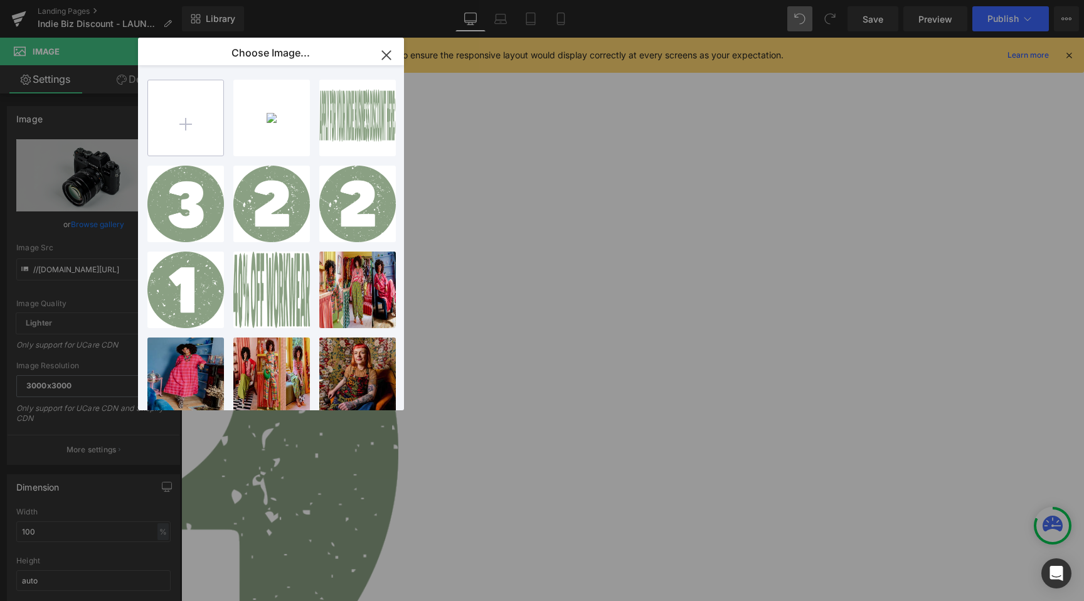
click at [205, 134] on input "file" at bounding box center [185, 117] width 75 height 75
type input "C:\fakepath\Asset 3.png"
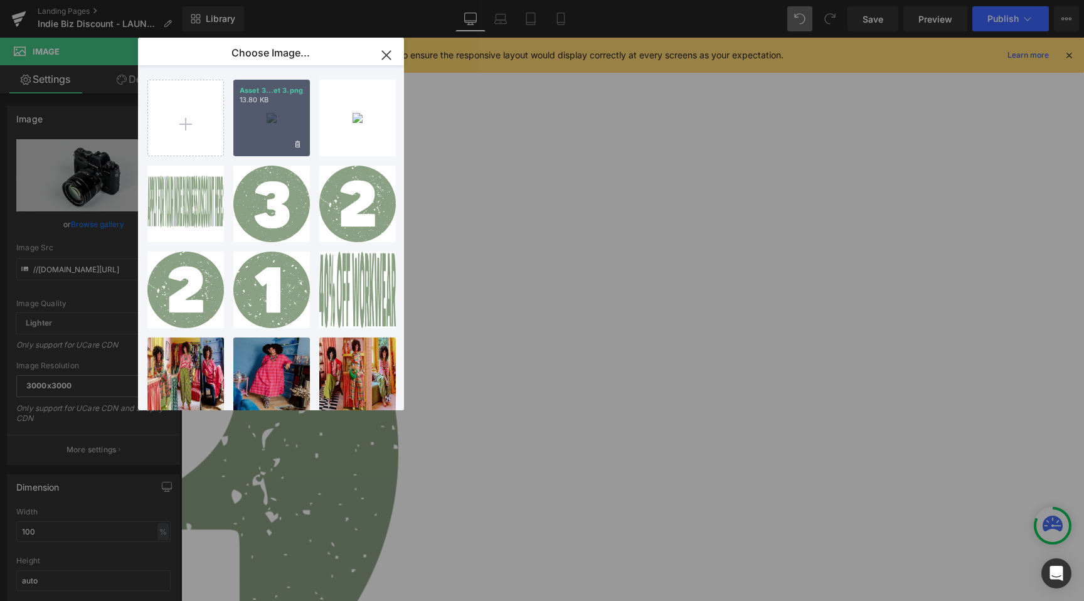
click at [267, 124] on div "Asset 3...et 3.png 13.80 KB" at bounding box center [271, 118] width 77 height 77
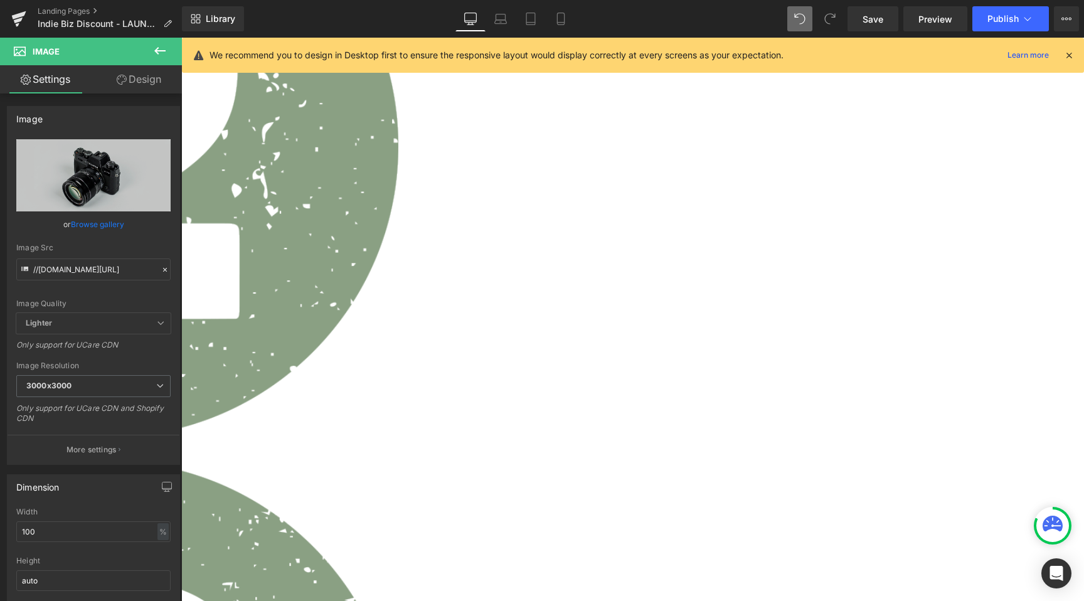
scroll to position [1458, 0]
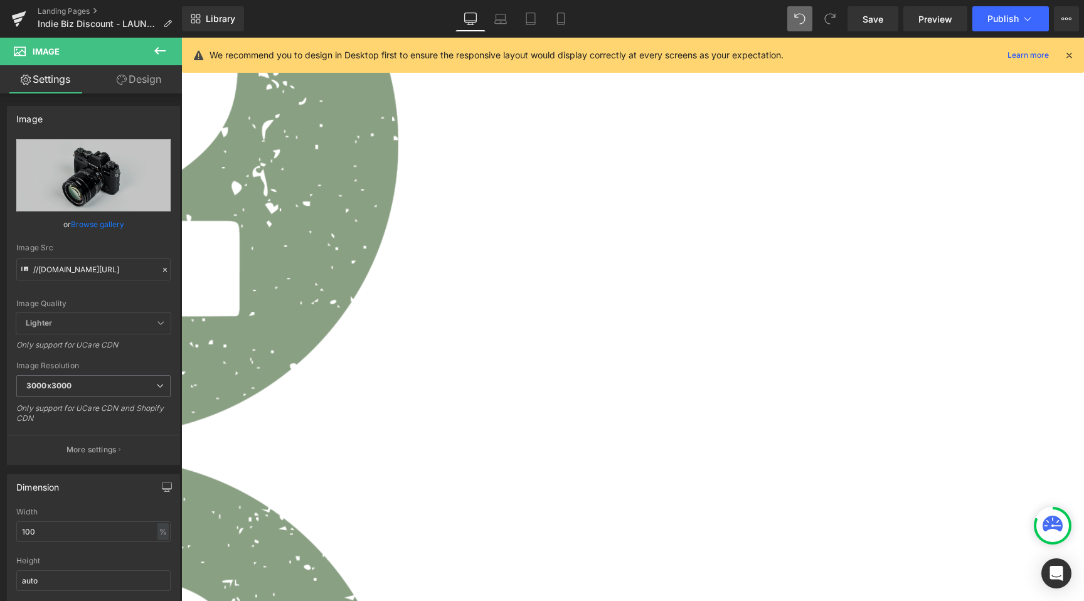
click at [90, 226] on link "Browse gallery" at bounding box center [97, 224] width 53 height 22
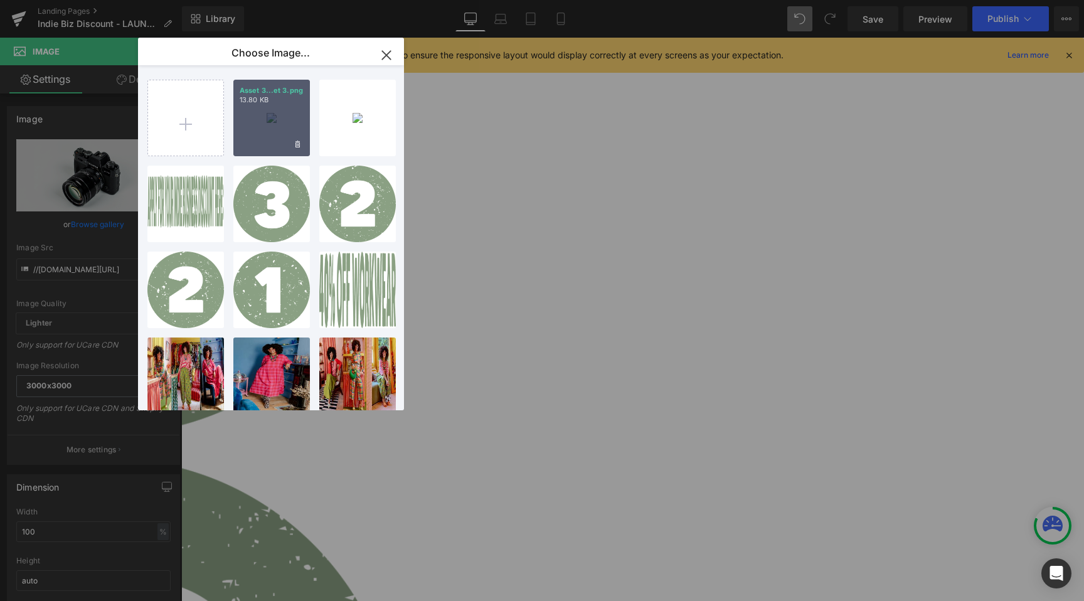
click at [251, 107] on div "Asset 3...et 3.png 13.80 KB" at bounding box center [271, 118] width 77 height 77
type input "https://ucarecdn.com/36ddc0f9-5a8f-47fc-b7e3-e3e68ccdad71/-/format/auto/-/previ…"
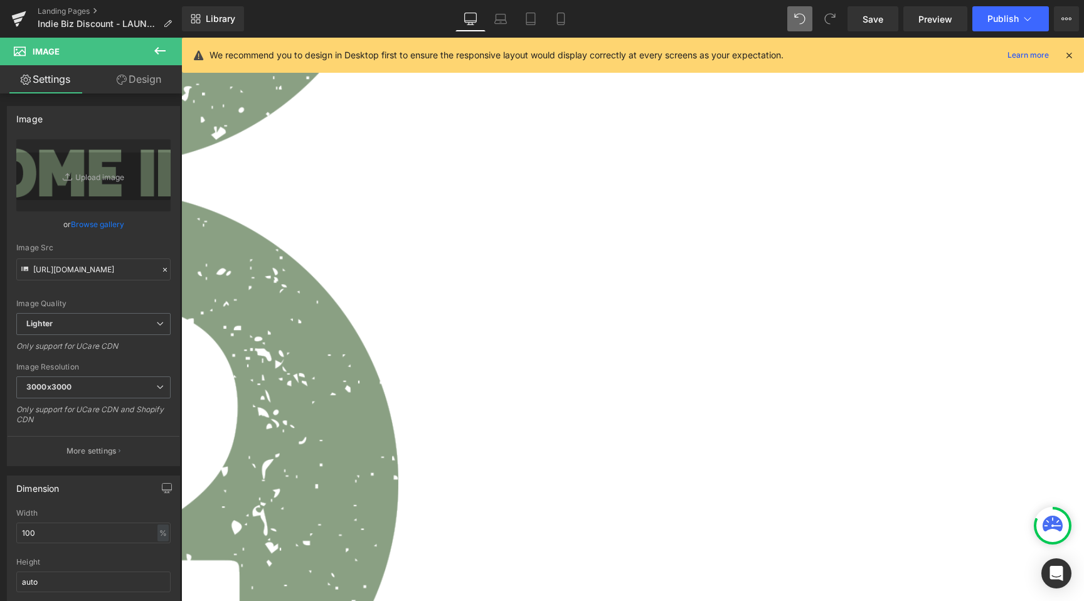
scroll to position [915, 0]
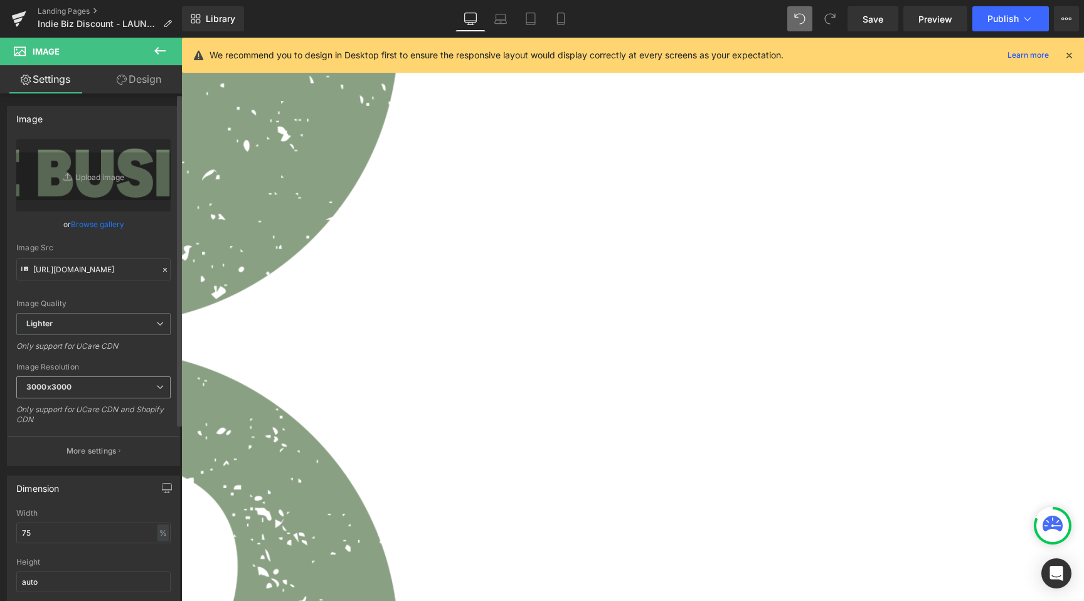
scroll to position [966, 0]
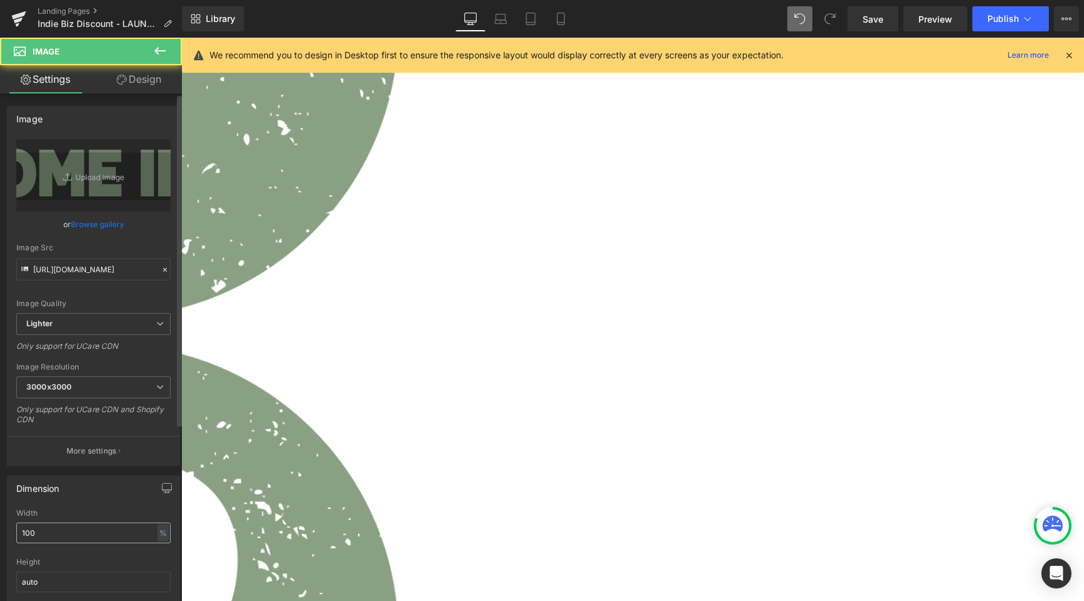
click at [66, 528] on input "100" at bounding box center [93, 533] width 154 height 21
type input "9"
type input "75"
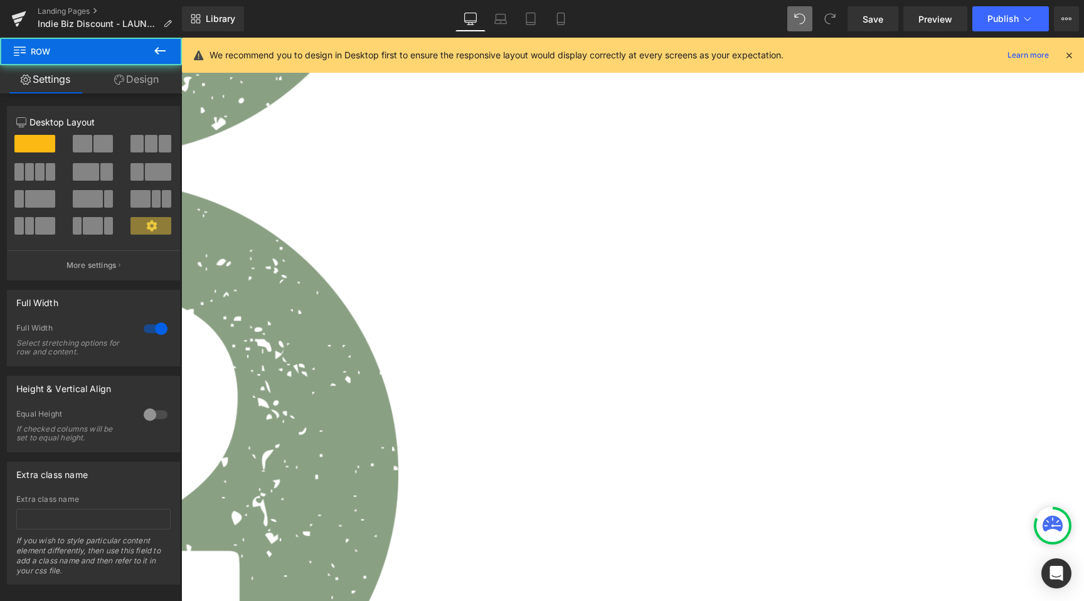
scroll to position [1135, 0]
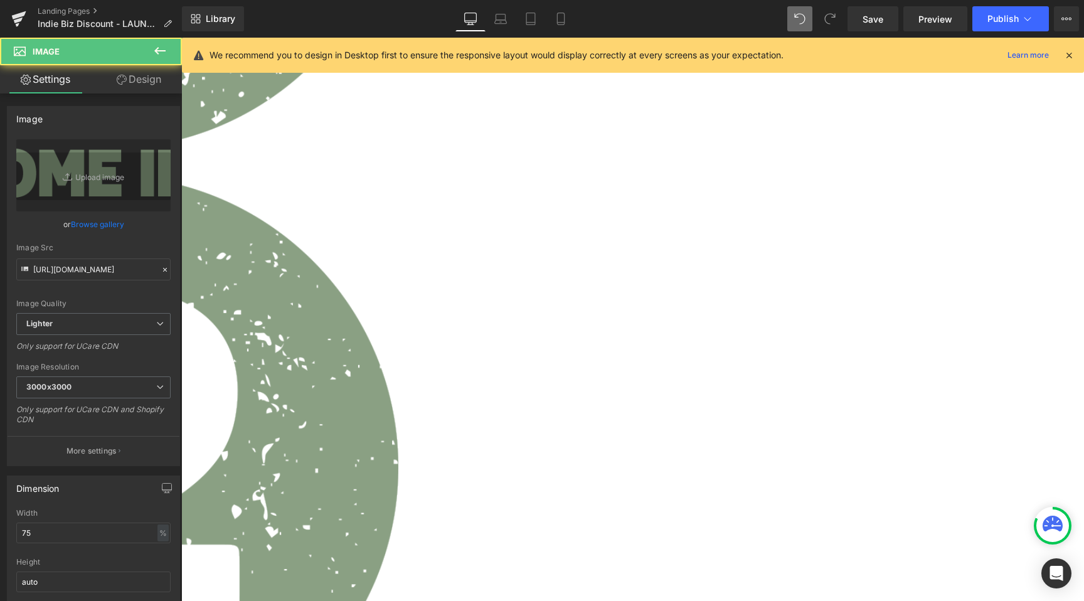
click at [125, 65] on link "Design" at bounding box center [138, 79] width 91 height 28
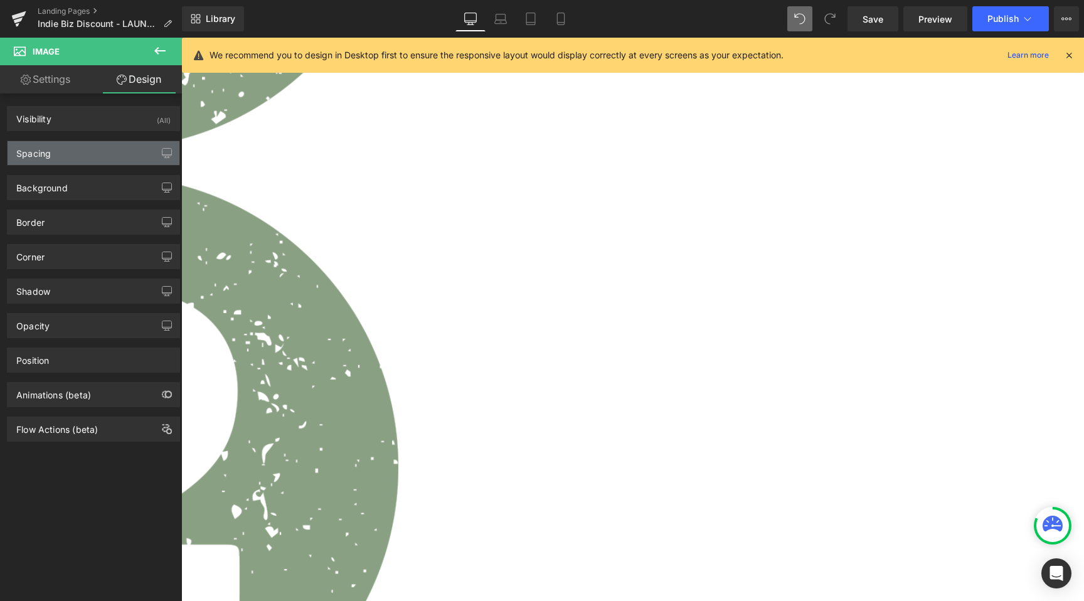
drag, startPoint x: 65, startPoint y: 149, endPoint x: 64, endPoint y: 163, distance: 14.5
click at [65, 149] on div "Spacing" at bounding box center [94, 153] width 172 height 24
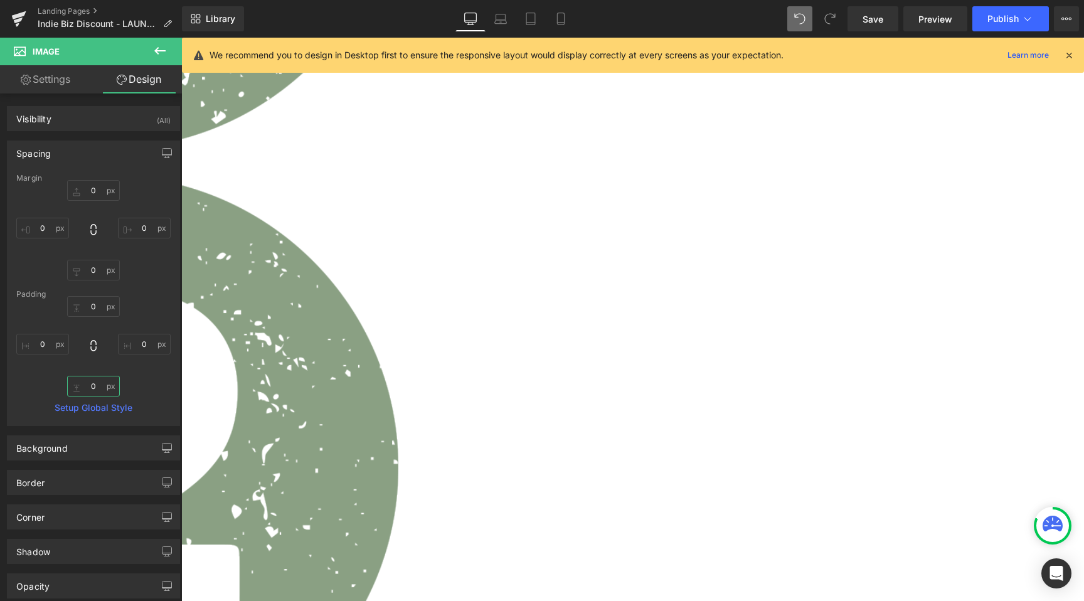
click at [90, 390] on input "0" at bounding box center [93, 386] width 53 height 21
type input "14"
click at [855, 11] on link "Save" at bounding box center [872, 18] width 51 height 25
click at [948, 16] on span "Preview" at bounding box center [935, 19] width 34 height 13
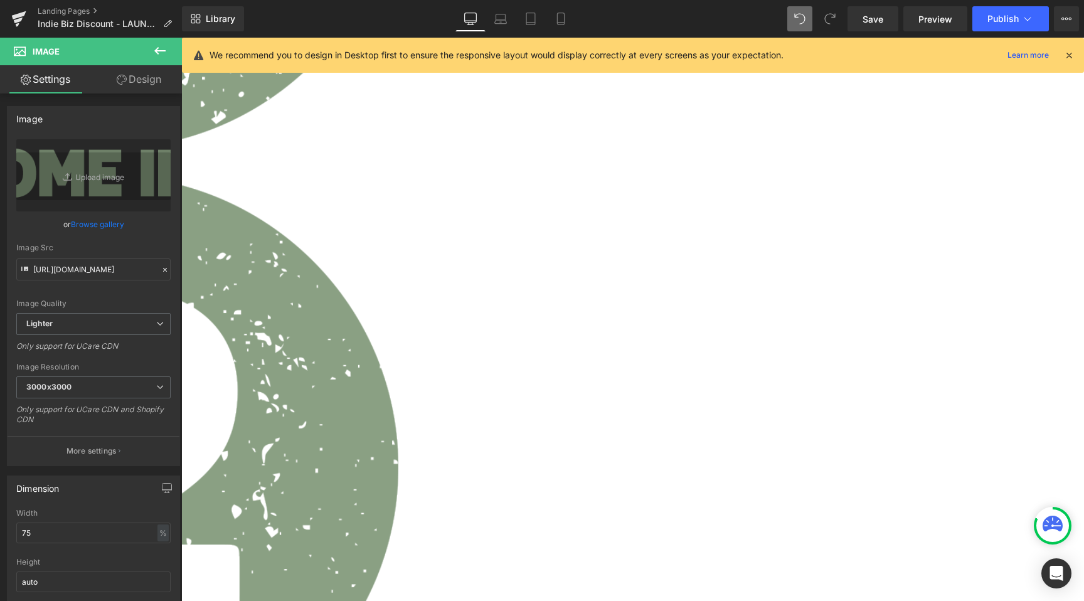
click at [149, 79] on link "Design" at bounding box center [138, 79] width 91 height 28
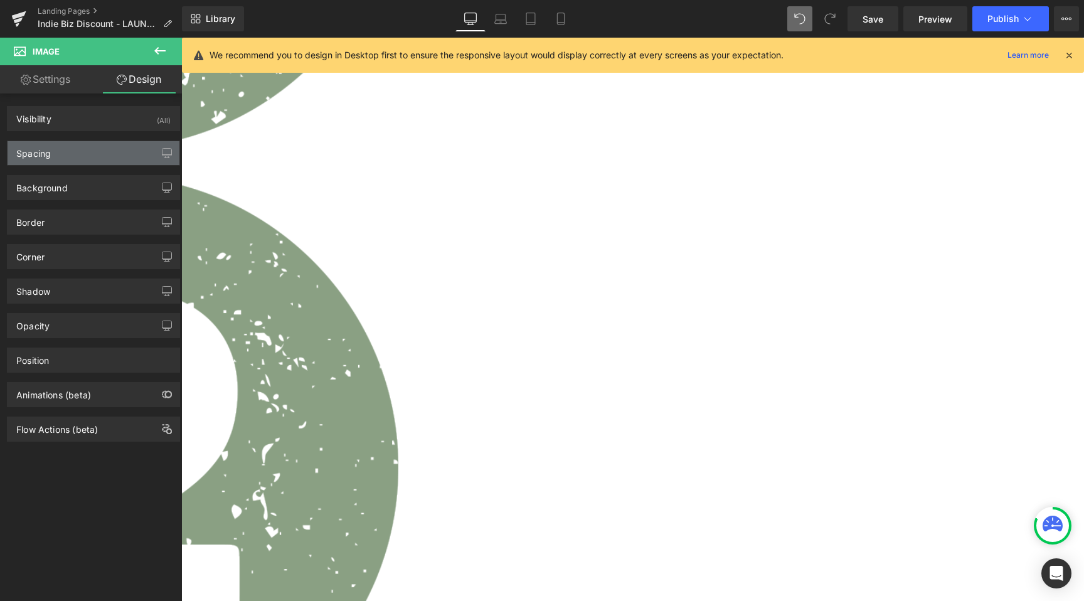
click at [102, 151] on div "Spacing" at bounding box center [94, 153] width 172 height 24
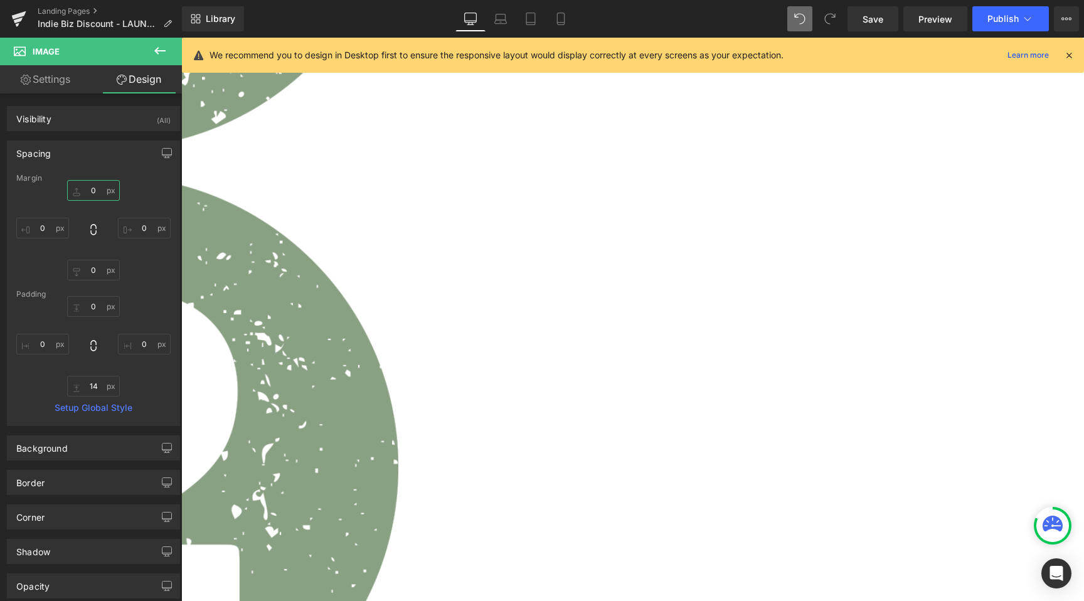
click at [92, 192] on input "0" at bounding box center [93, 190] width 53 height 21
click at [100, 386] on input "14" at bounding box center [93, 386] width 53 height 21
click at [80, 188] on input "0" at bounding box center [93, 190] width 53 height 21
type input "8"
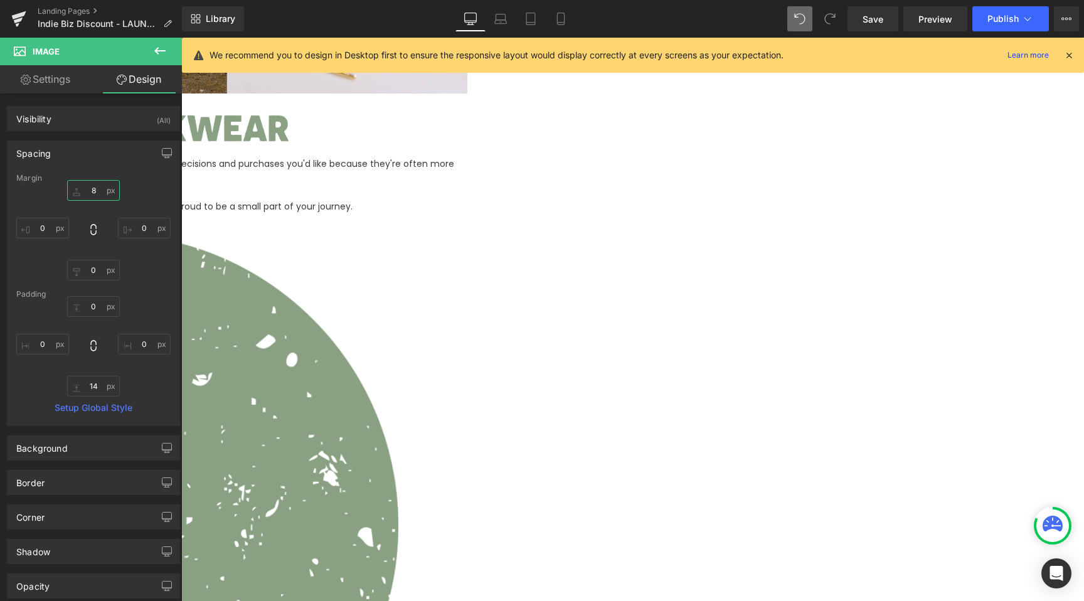
scroll to position [664, 0]
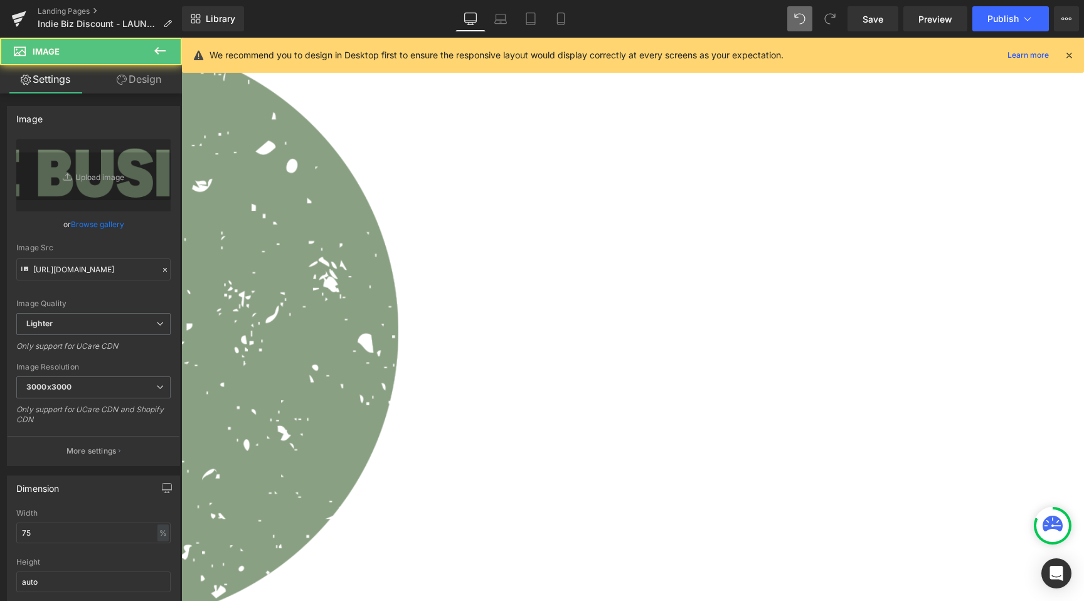
click at [135, 82] on link "Design" at bounding box center [138, 79] width 91 height 28
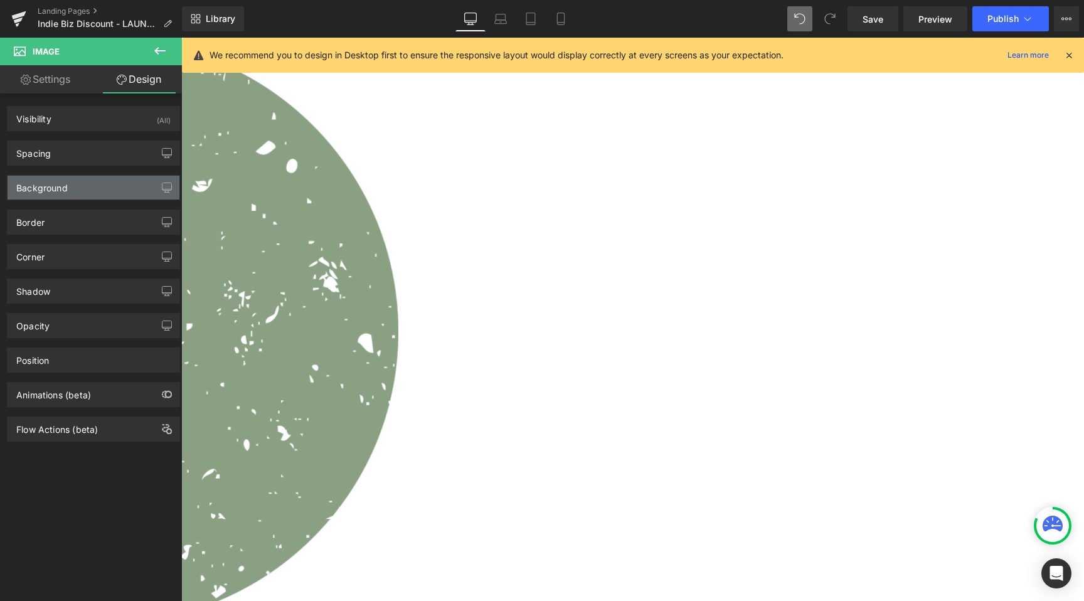
type input "0"
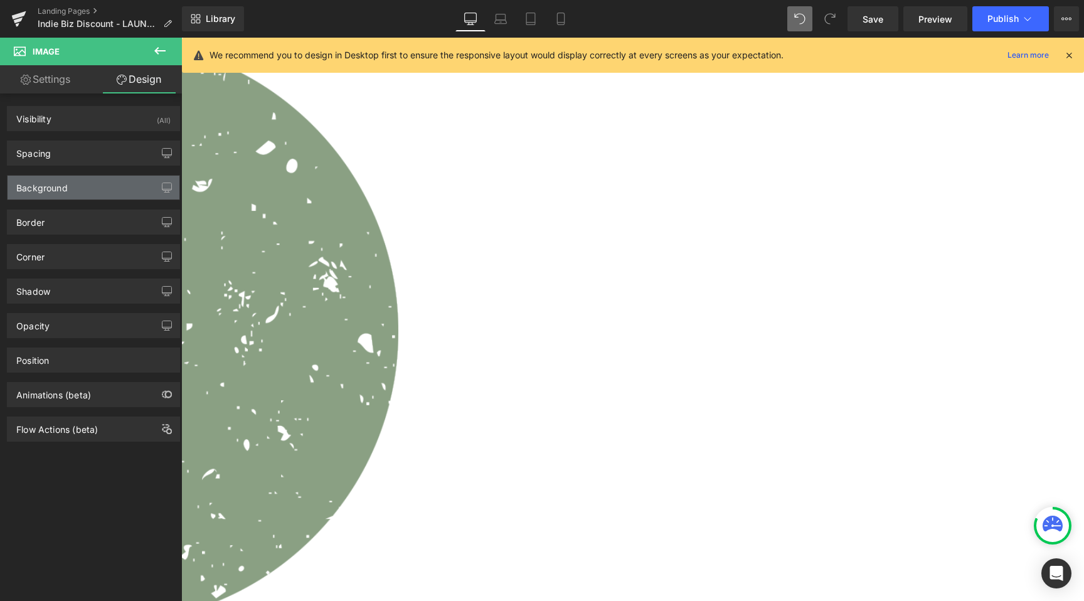
type input "0"
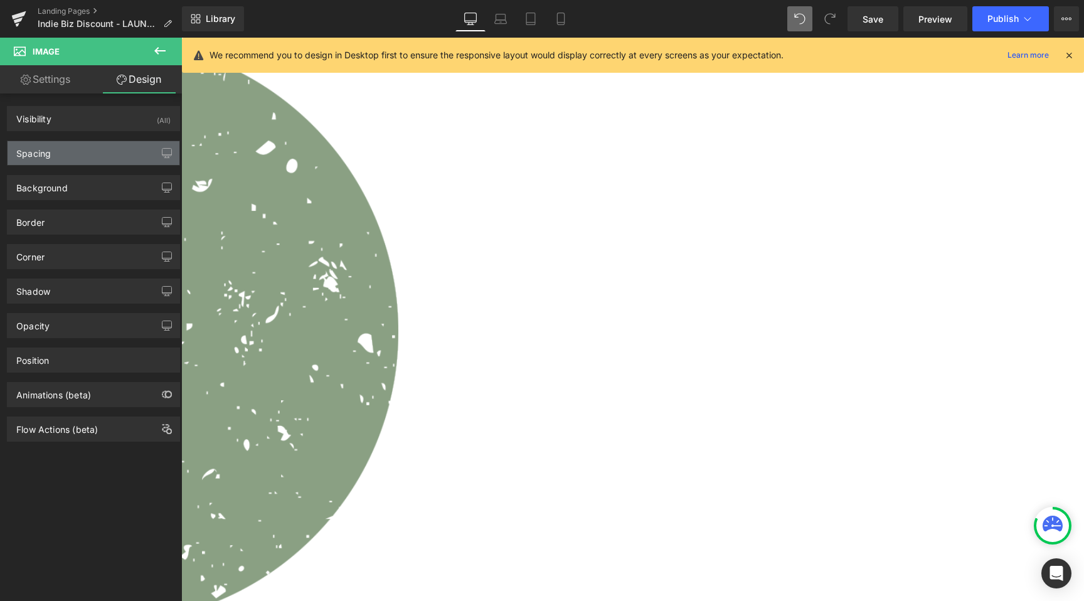
click at [86, 154] on div "Spacing" at bounding box center [94, 153] width 172 height 24
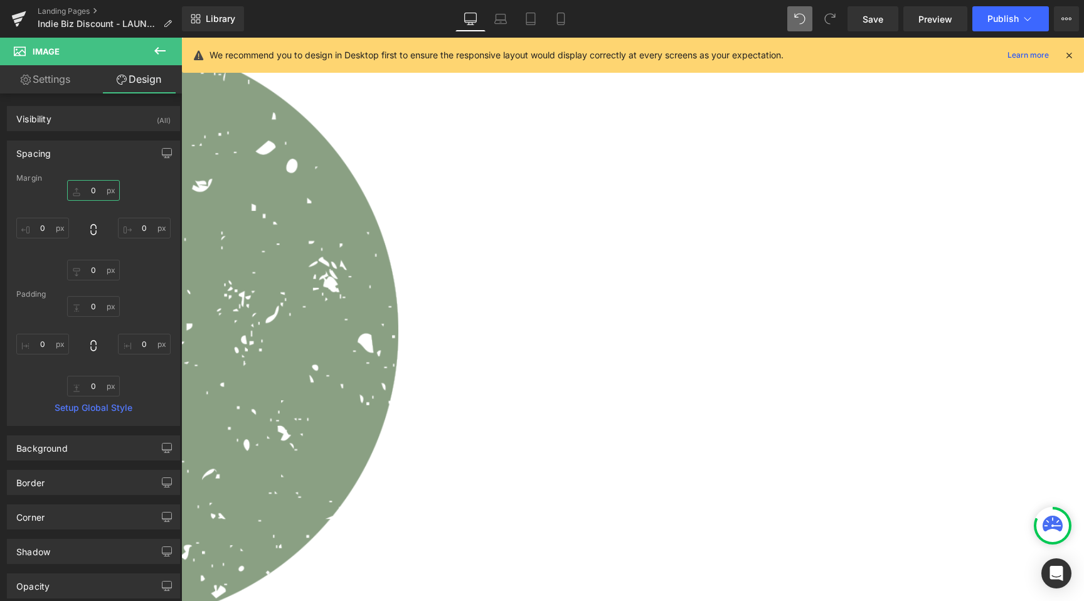
click at [100, 189] on input "0" at bounding box center [93, 190] width 53 height 21
type input "5"
click at [92, 275] on input "0" at bounding box center [93, 270] width 53 height 21
type input "5"
click at [852, 19] on link "Save" at bounding box center [872, 18] width 51 height 25
